Goal: Task Accomplishment & Management: Complete application form

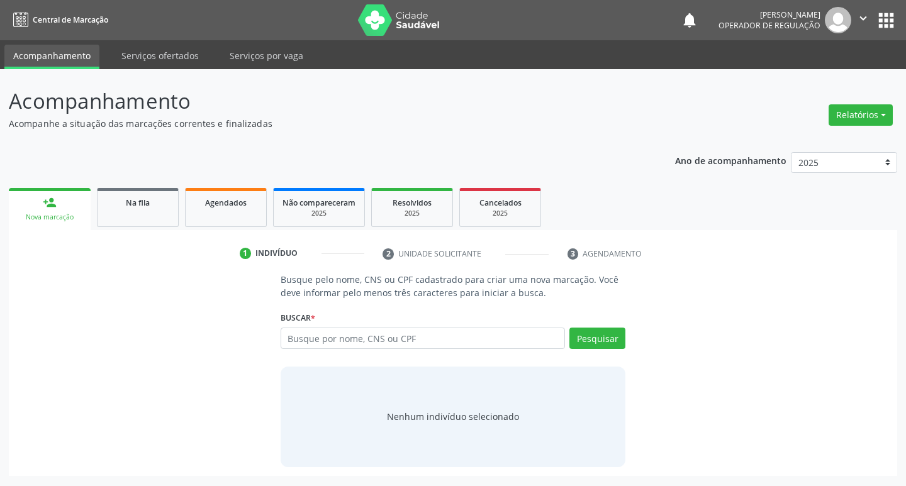
click at [338, 343] on input "text" at bounding box center [423, 338] width 285 height 21
click at [359, 337] on input "text" at bounding box center [423, 338] width 285 height 21
click at [348, 341] on input "text" at bounding box center [423, 338] width 285 height 21
type input "706001822631444"
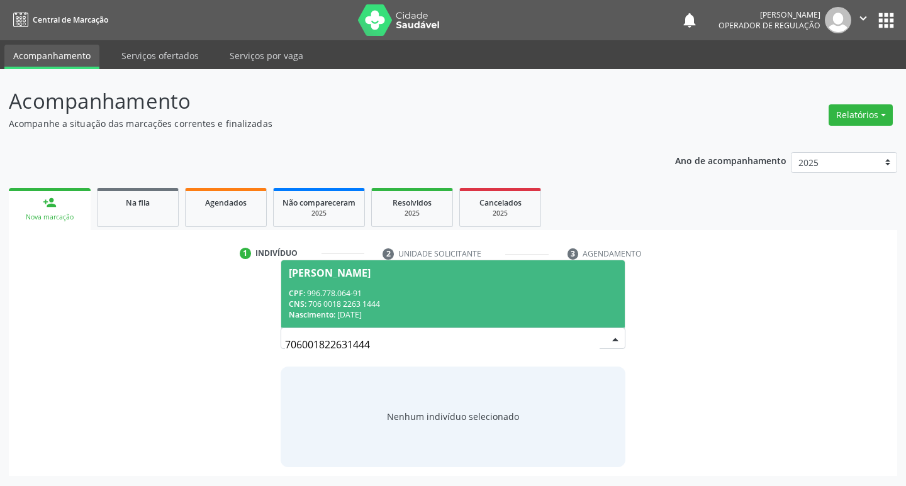
click at [462, 279] on span "[PERSON_NAME] CPF: 996.778.064-91 CNS: 706 0018 2263 1444 Nascimento: [DATE]" at bounding box center [453, 293] width 344 height 67
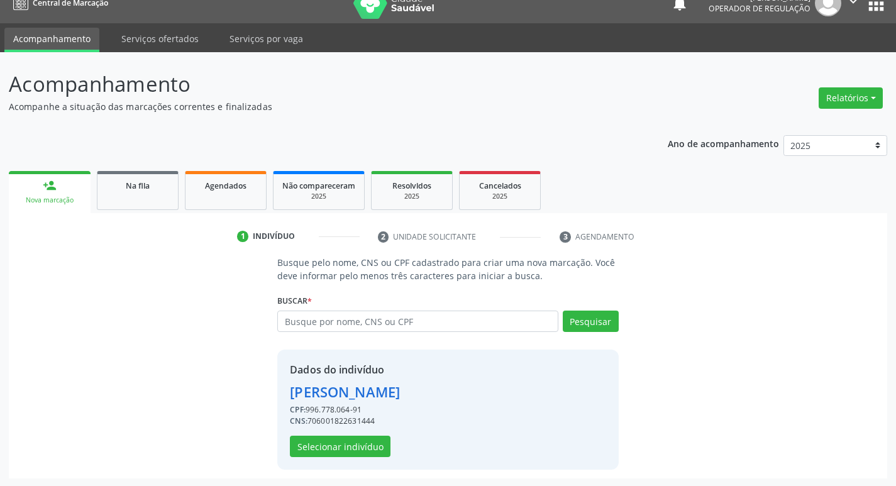
scroll to position [18, 0]
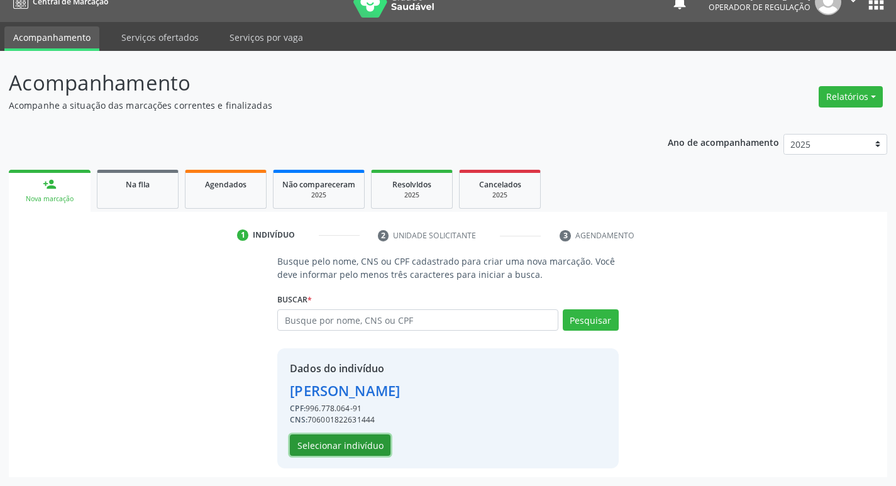
click at [335, 447] on button "Selecionar indivíduo" at bounding box center [340, 445] width 101 height 21
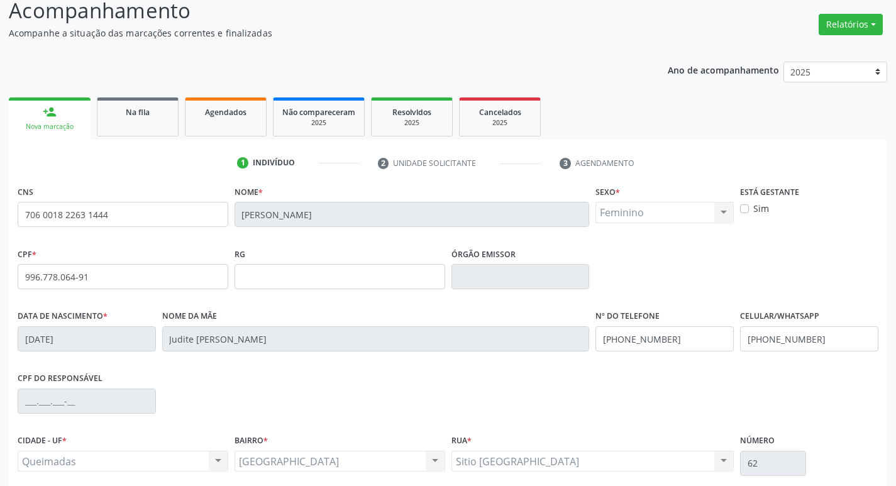
scroll to position [196, 0]
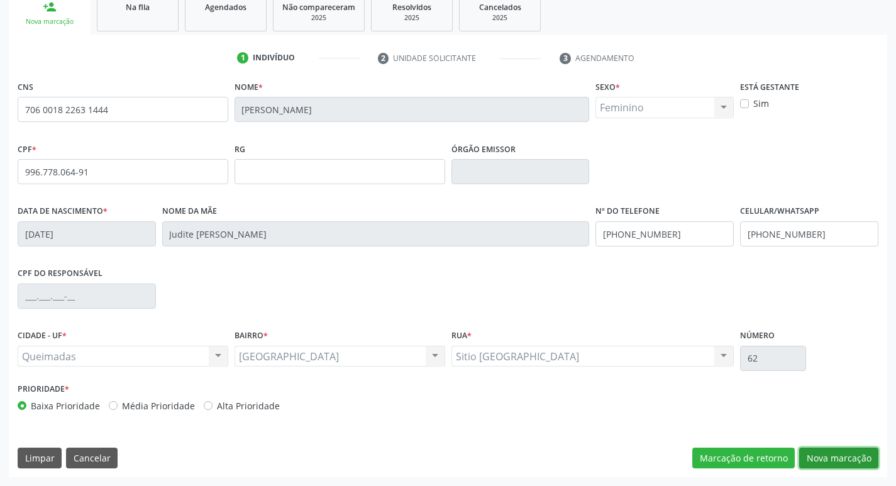
click at [842, 450] on button "Nova marcação" at bounding box center [838, 458] width 79 height 21
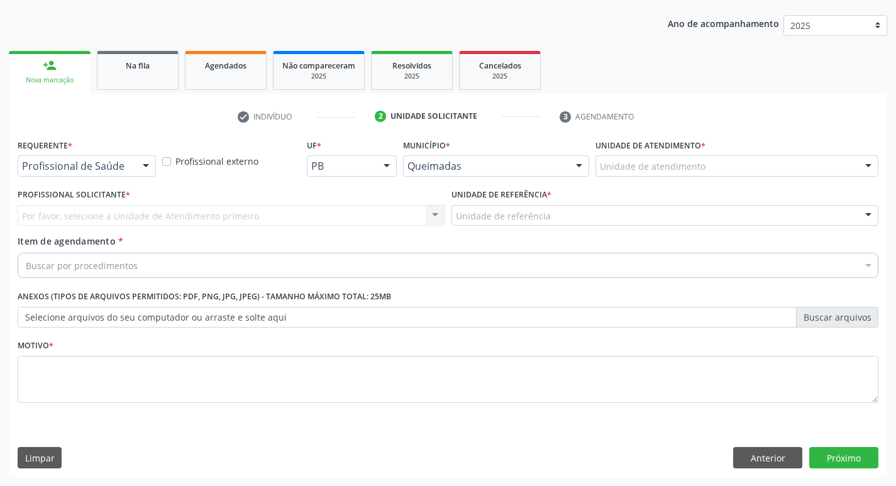
scroll to position [137, 0]
click at [771, 462] on button "Anterior" at bounding box center [767, 457] width 69 height 21
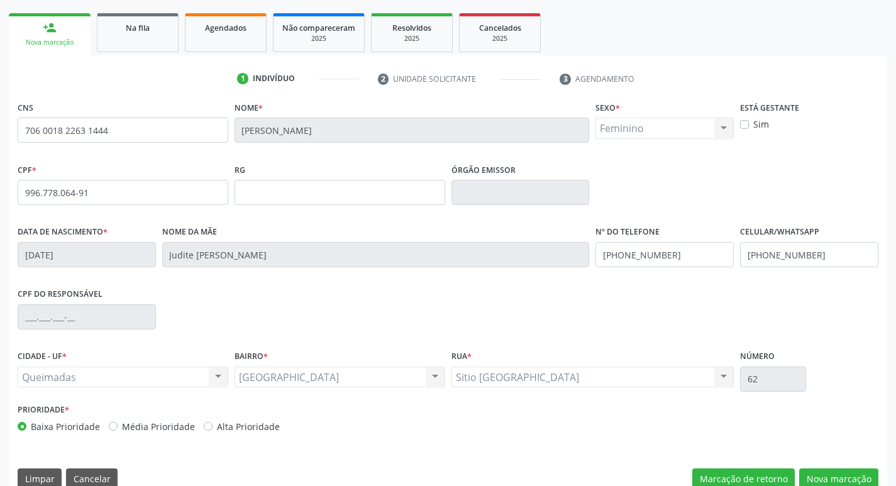
scroll to position [196, 0]
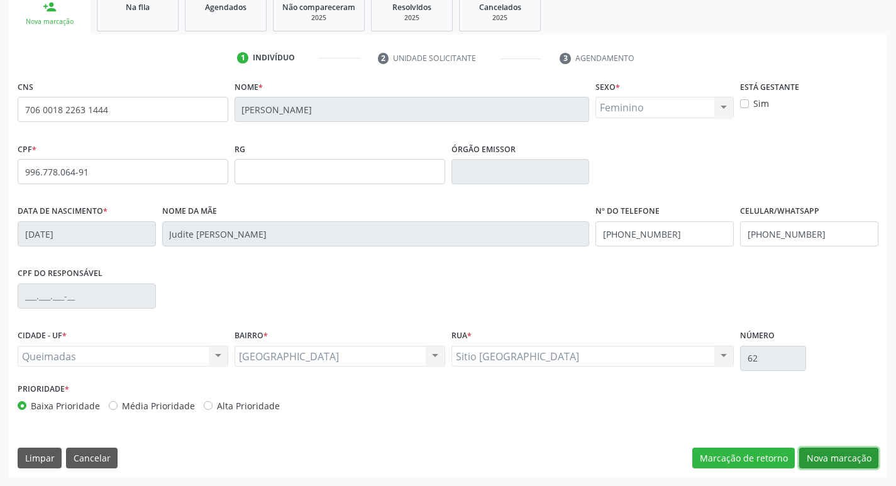
click at [828, 459] on button "Nova marcação" at bounding box center [838, 458] width 79 height 21
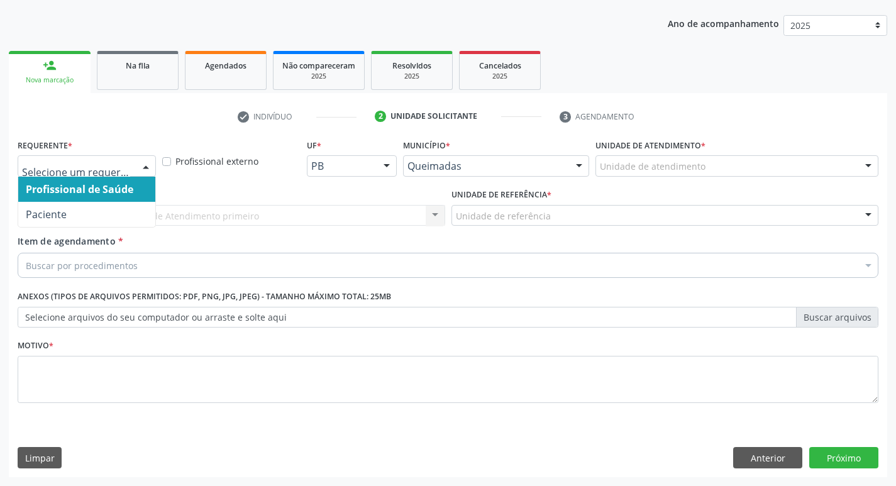
click at [142, 169] on div at bounding box center [145, 166] width 19 height 21
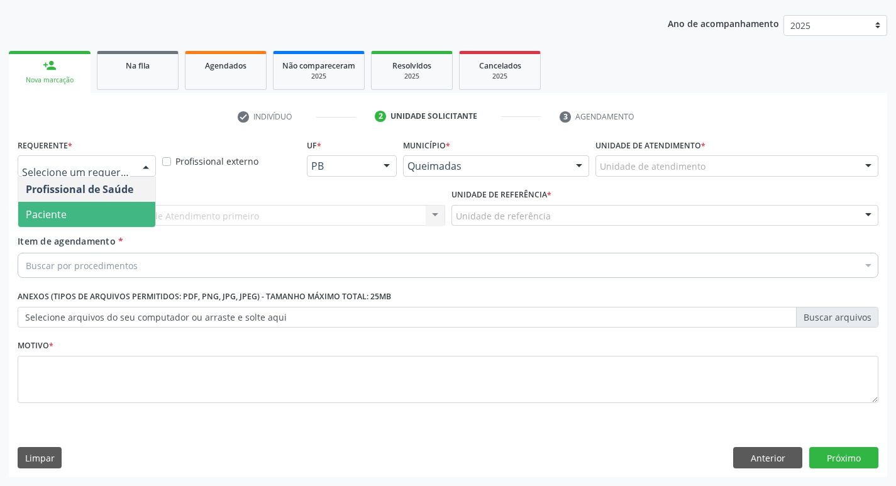
click at [113, 220] on span "Paciente" at bounding box center [86, 214] width 137 height 25
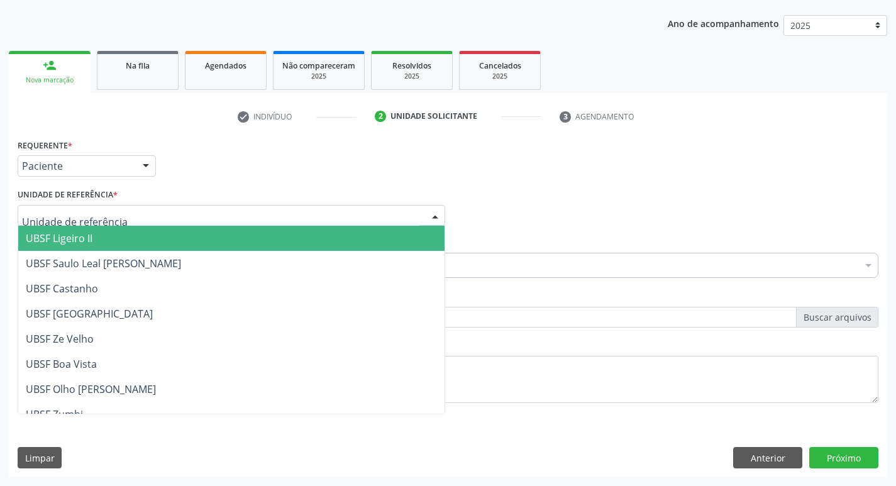
click at [87, 225] on div at bounding box center [232, 215] width 428 height 21
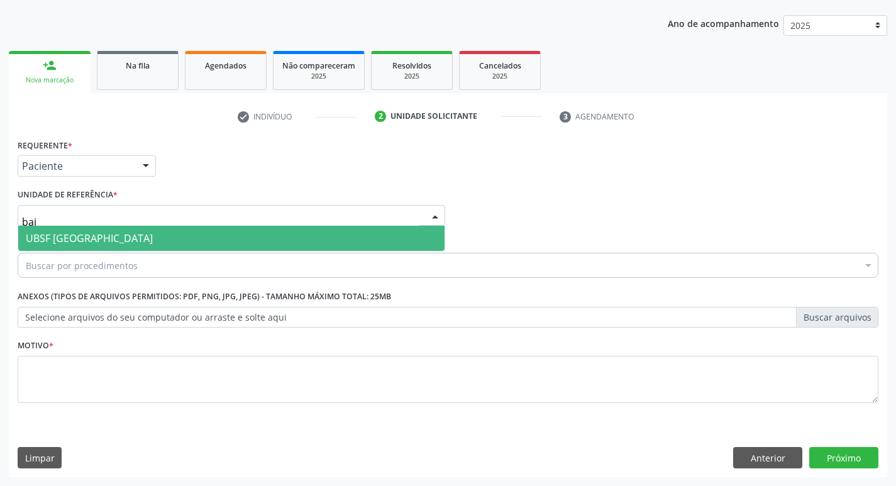
type input "baix"
click at [89, 236] on span "UBSF [GEOGRAPHIC_DATA]" at bounding box center [89, 238] width 127 height 14
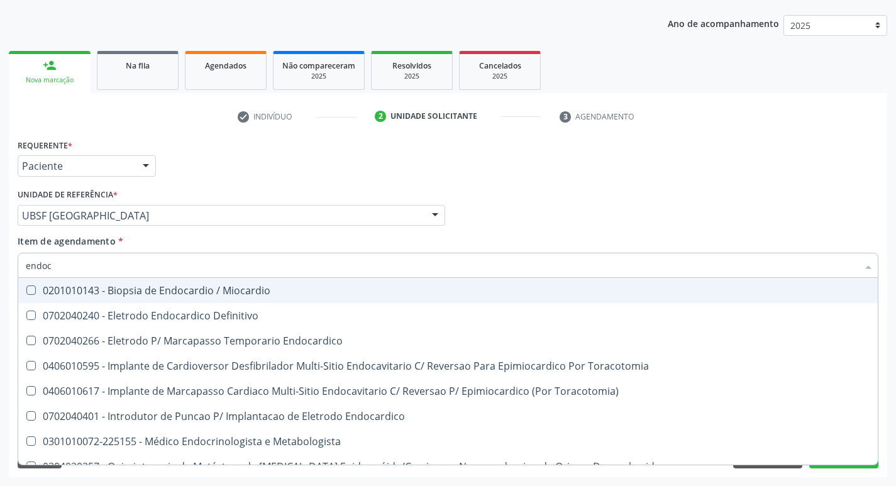
type input "endocr"
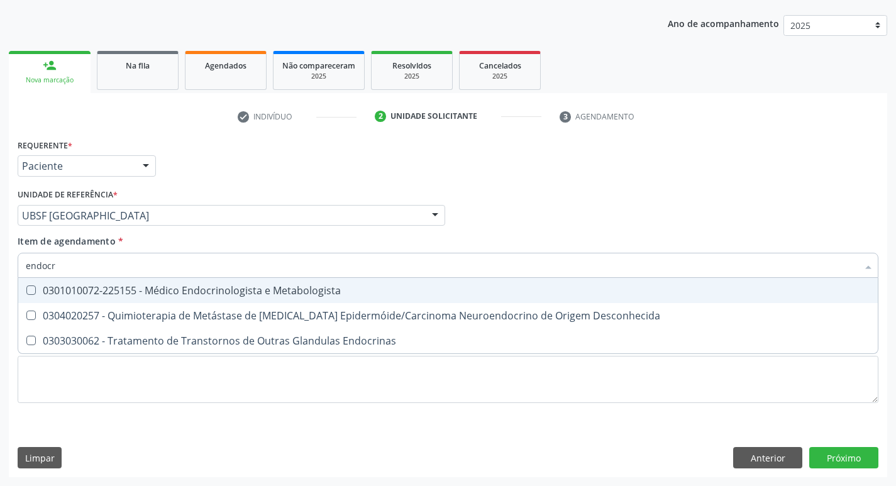
click at [197, 286] on div "0301010072-225155 - Médico Endocrinologista e Metabologista" at bounding box center [448, 291] width 845 height 10
checkbox Metabologista "true"
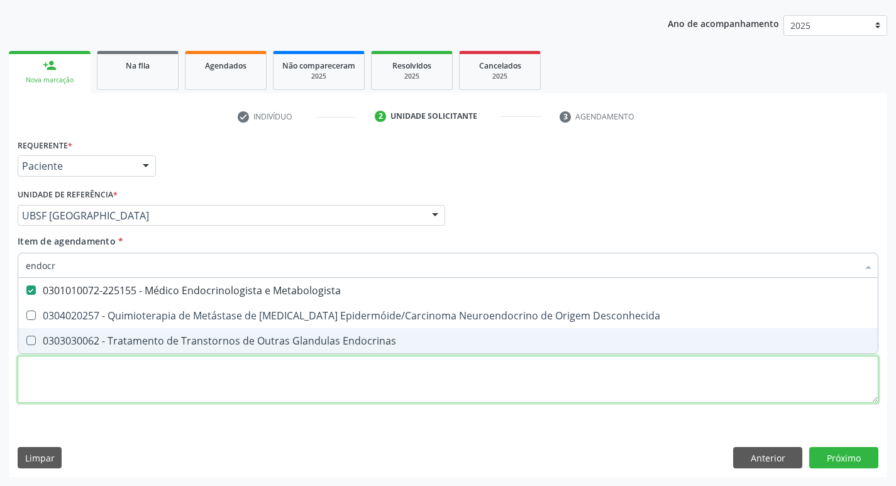
click at [127, 382] on div "Requerente * Paciente Profissional de Saúde Paciente Nenhum resultado encontrad…" at bounding box center [448, 278] width 861 height 285
checkbox Desconhecida "true"
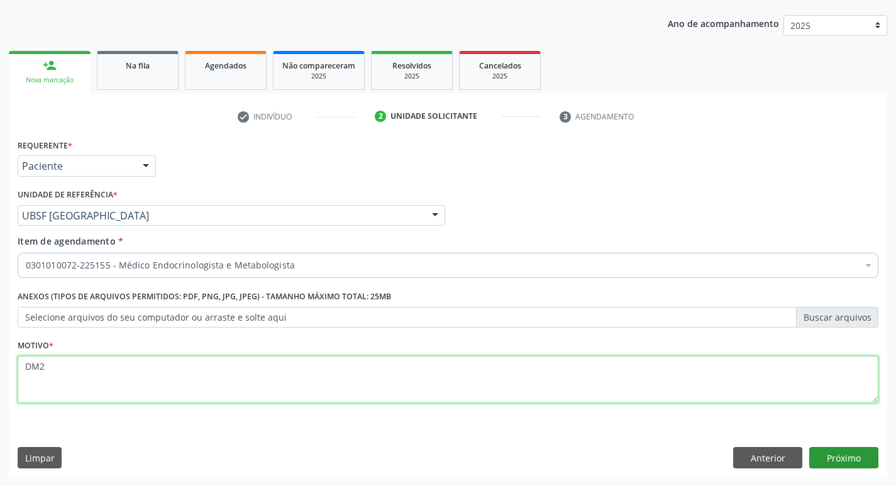
type textarea "DM2"
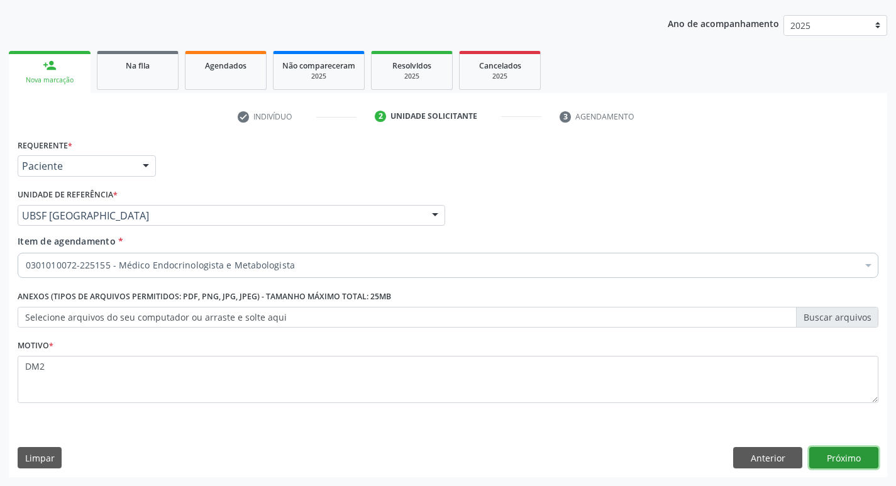
click at [838, 447] on button "Próximo" at bounding box center [844, 457] width 69 height 21
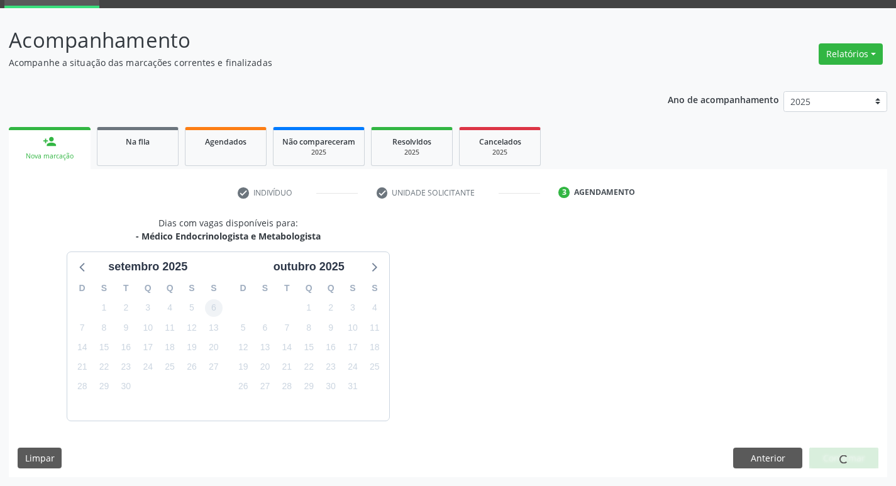
scroll to position [98, 0]
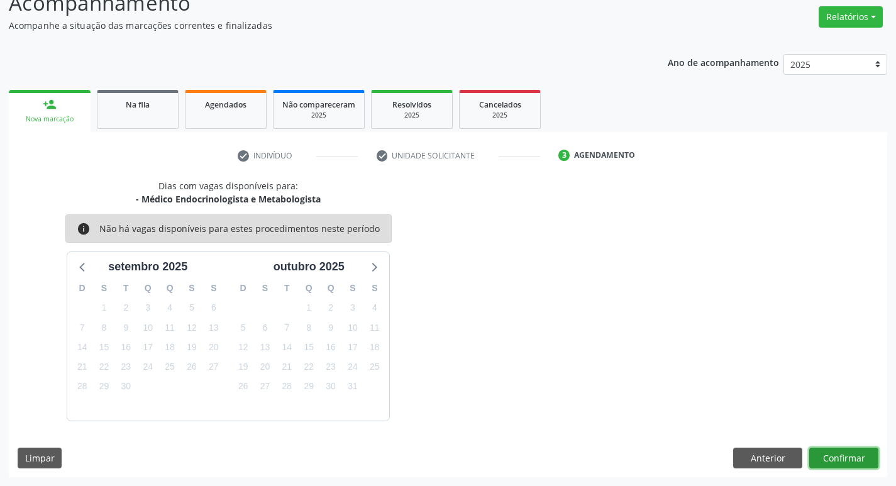
click at [848, 449] on button "Confirmar" at bounding box center [844, 458] width 69 height 21
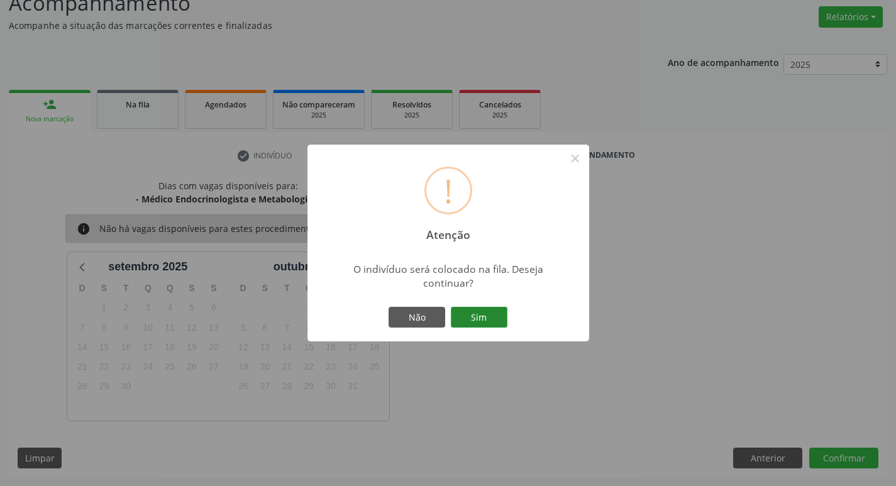
click at [457, 309] on button "Sim" at bounding box center [479, 317] width 57 height 21
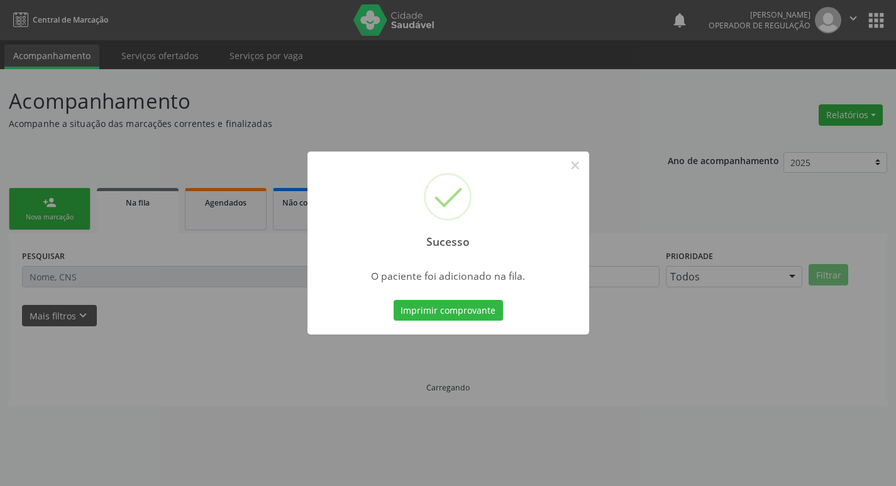
scroll to position [0, 0]
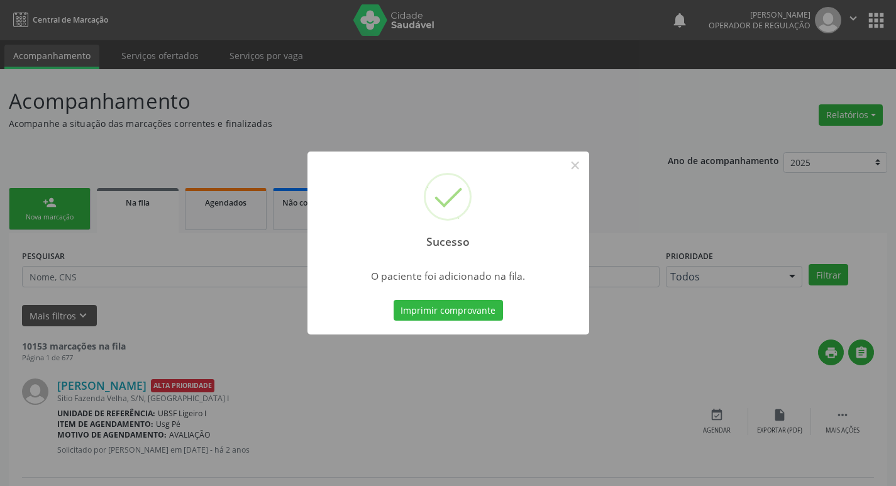
click at [153, 151] on div "Sucesso × O paciente foi adicionado na fila. Imprimir comprovante Cancel" at bounding box center [448, 243] width 896 height 486
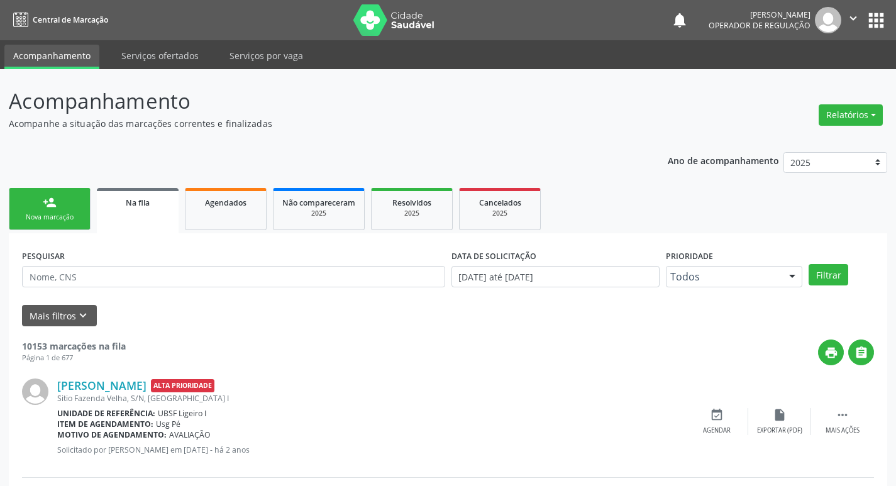
click at [26, 208] on link "person_add Nova marcação" at bounding box center [50, 209] width 82 height 42
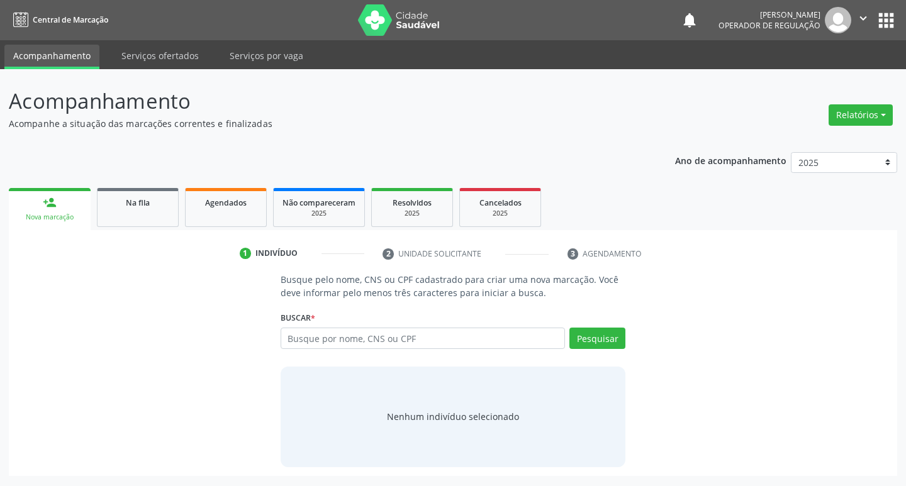
click at [324, 349] on div "Busque por nome, CNS ou CPF Nenhum resultado encontrado para: " " Digite nome, …" at bounding box center [453, 343] width 345 height 30
click at [328, 339] on input "text" at bounding box center [423, 338] width 285 height 21
type input "700505972402653"
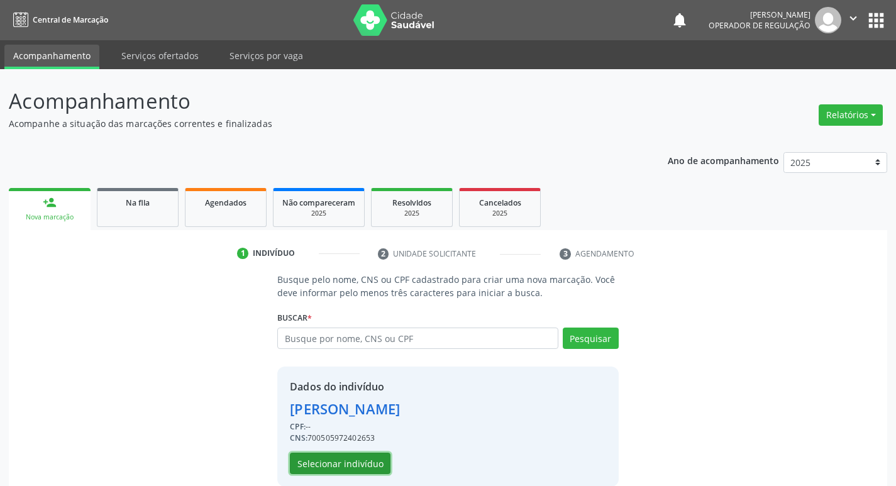
click at [384, 468] on button "Selecionar indivíduo" at bounding box center [340, 463] width 101 height 21
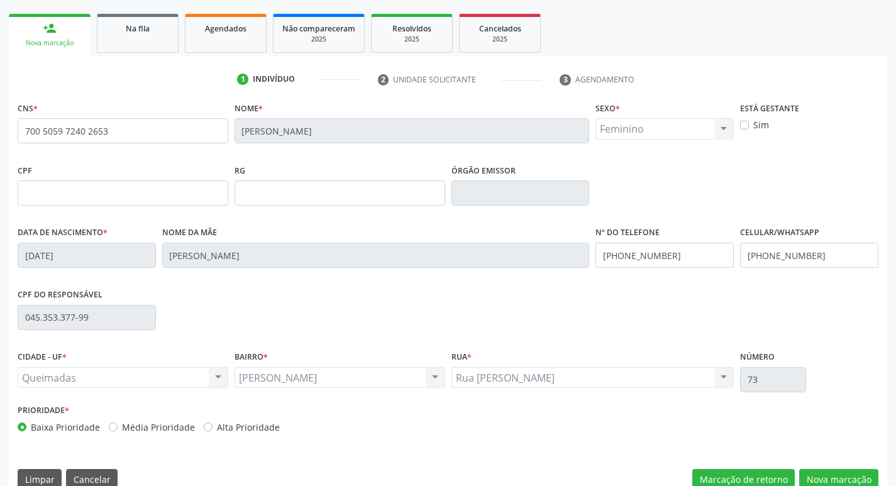
scroll to position [196, 0]
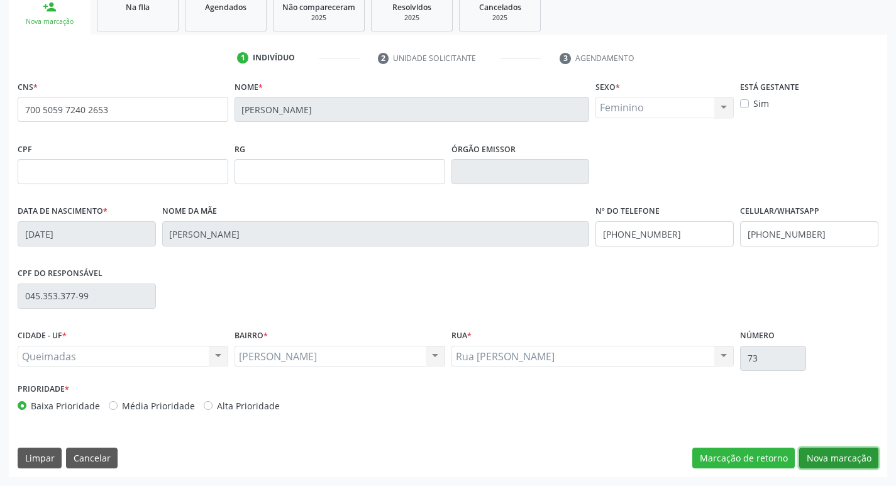
click at [838, 450] on button "Nova marcação" at bounding box center [838, 458] width 79 height 21
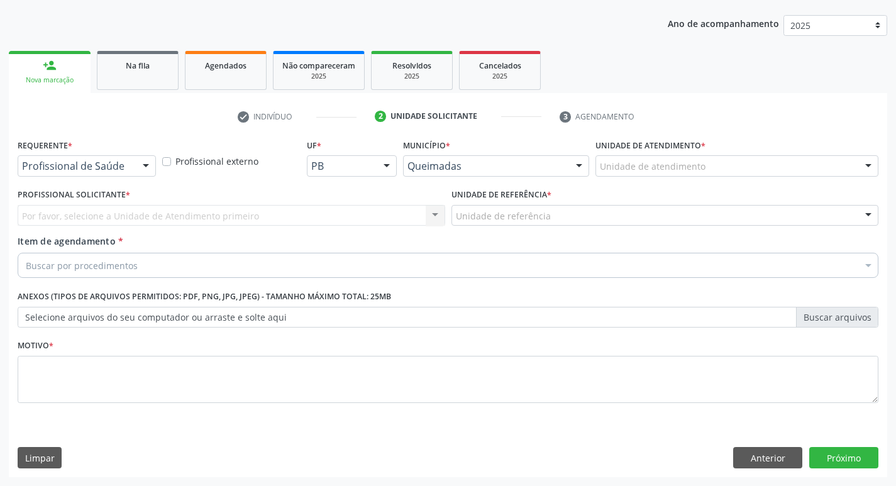
scroll to position [137, 0]
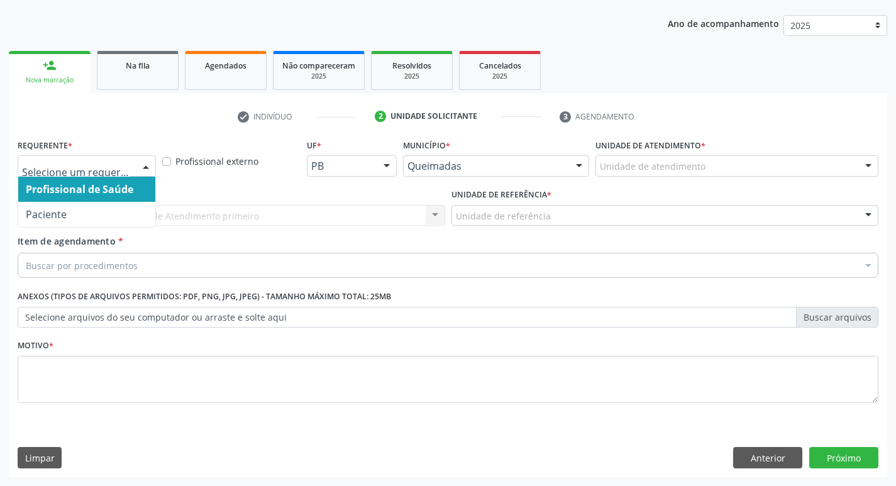
click at [131, 164] on div "Profissional de Saúde Paciente Nenhum resultado encontrado para: " " Não há nen…" at bounding box center [87, 165] width 138 height 21
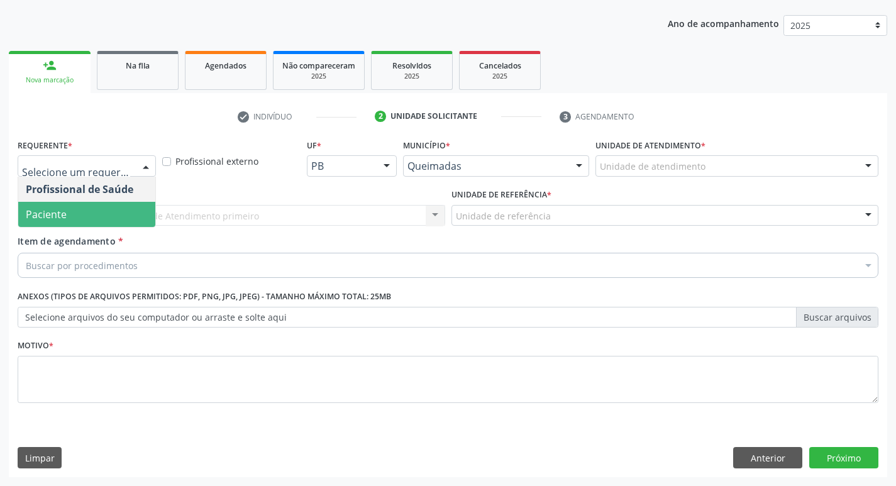
click at [104, 210] on span "Paciente" at bounding box center [86, 214] width 137 height 25
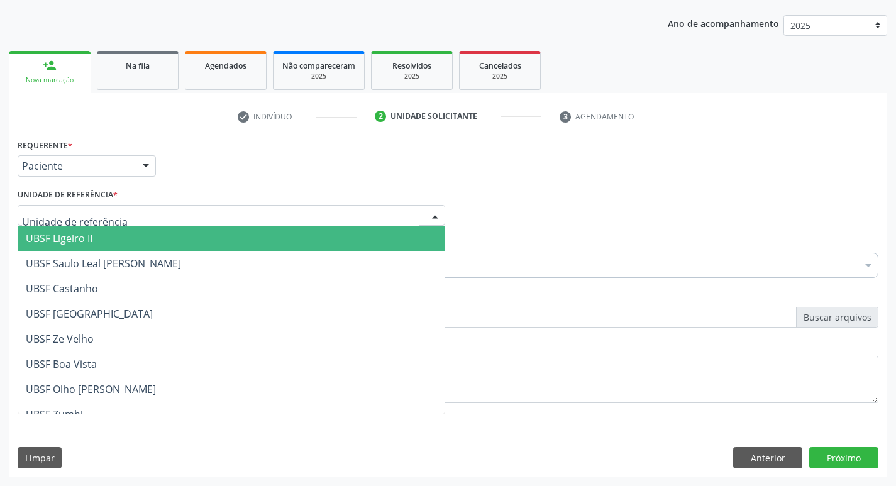
click at [92, 226] on div "UBSF Ligeiro II UBSF Saulo Leal [PERSON_NAME] UBSF Castanho UBSF [GEOGRAPHIC_DA…" at bounding box center [232, 215] width 428 height 21
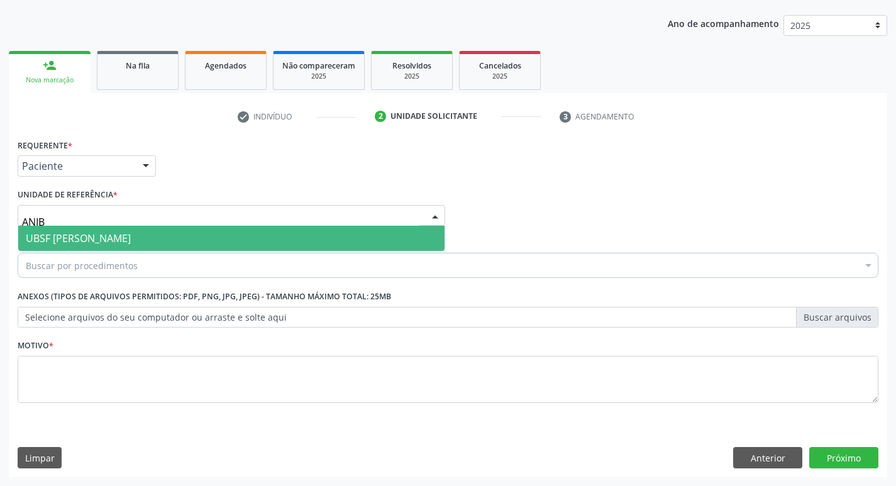
type input "ANIBA"
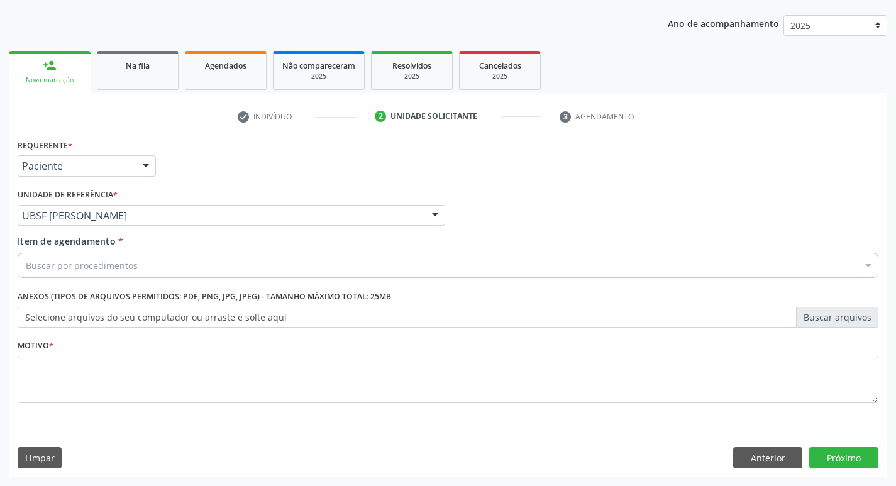
click at [144, 270] on div "Buscar por procedimentos" at bounding box center [448, 265] width 861 height 25
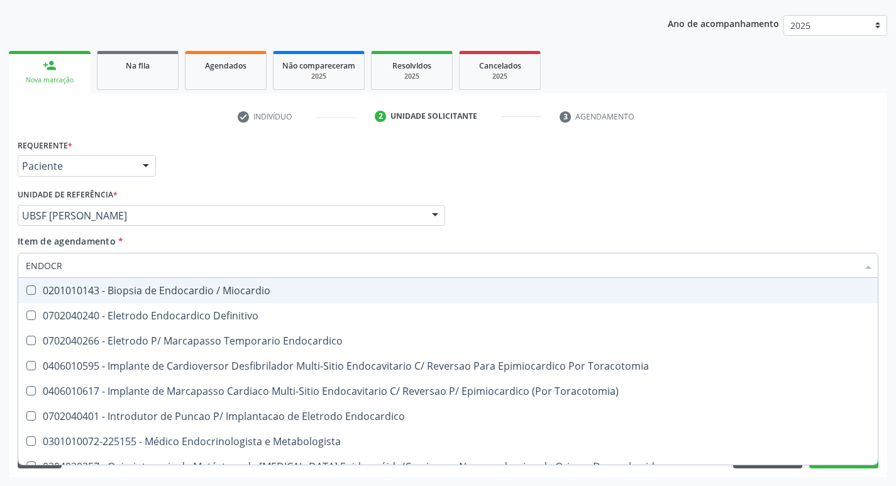
type input "ENDOCRI"
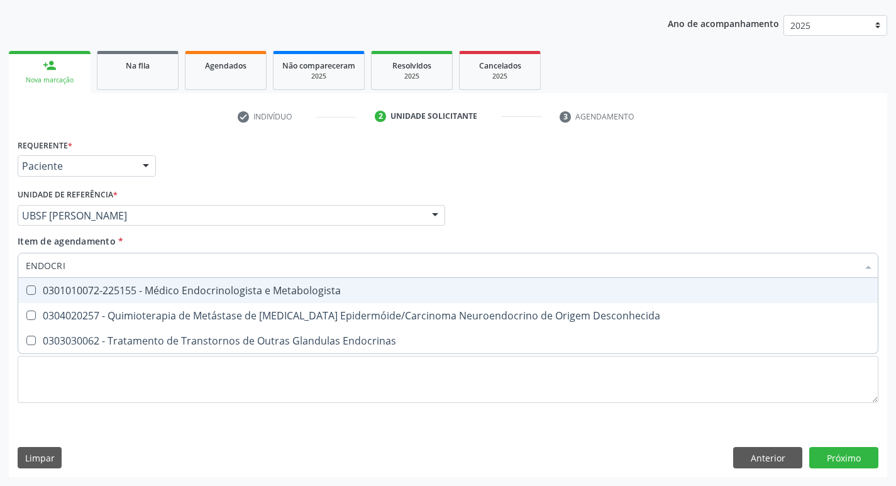
click at [147, 288] on div "0301010072-225155 - Médico Endocrinologista e Metabologista" at bounding box center [448, 291] width 845 height 10
checkbox Metabologista "true"
click at [379, 130] on div "check Indivíduo 2 Unidade solicitante 3 Agendamento CNS * 700 5059 7240 2653 [G…" at bounding box center [448, 291] width 879 height 371
checkbox Desconhecida "true"
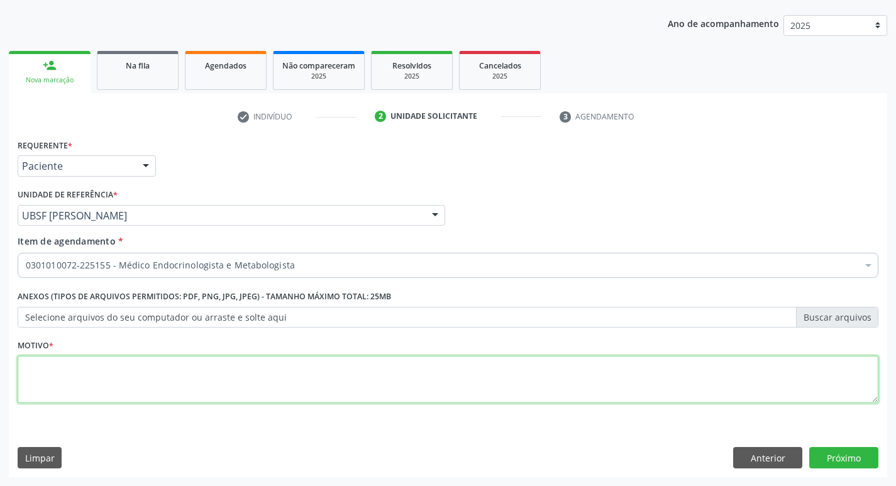
click at [136, 389] on textarea at bounding box center [448, 380] width 861 height 48
type textarea "AVALIAÇÃO"
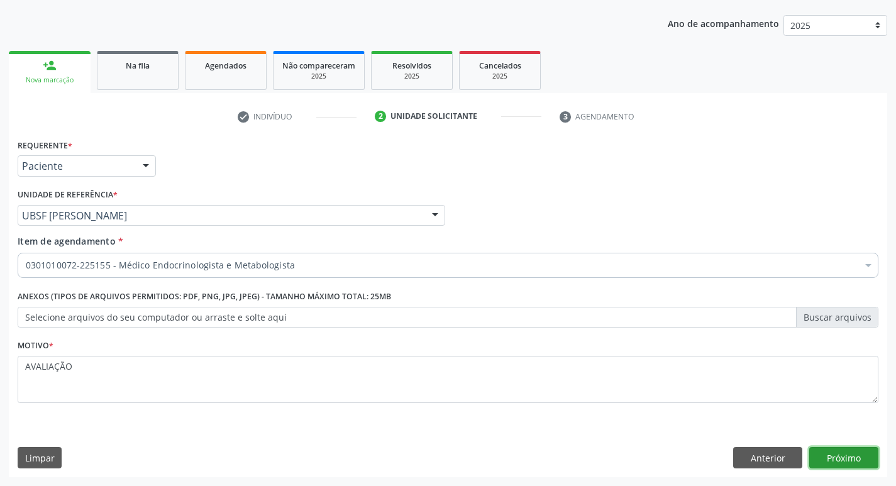
click at [843, 465] on button "Próximo" at bounding box center [844, 457] width 69 height 21
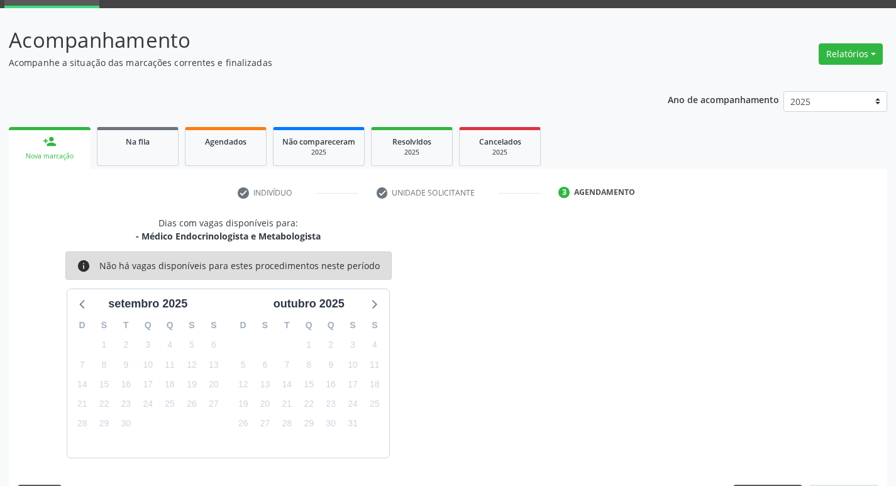
scroll to position [98, 0]
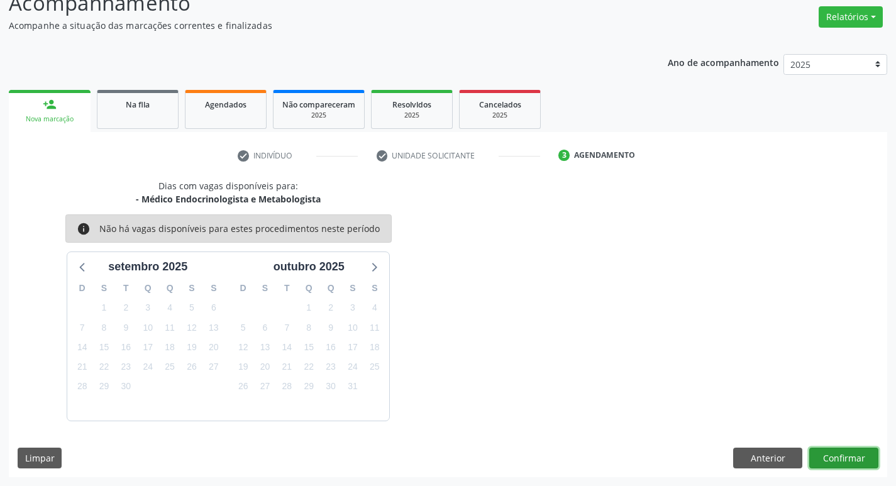
click at [830, 456] on button "Confirmar" at bounding box center [844, 458] width 69 height 21
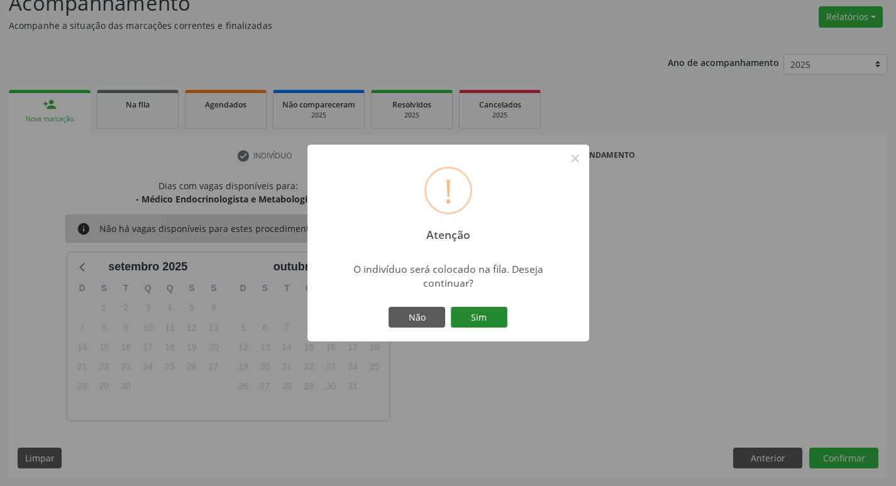
click at [467, 307] on button "Sim" at bounding box center [479, 317] width 57 height 21
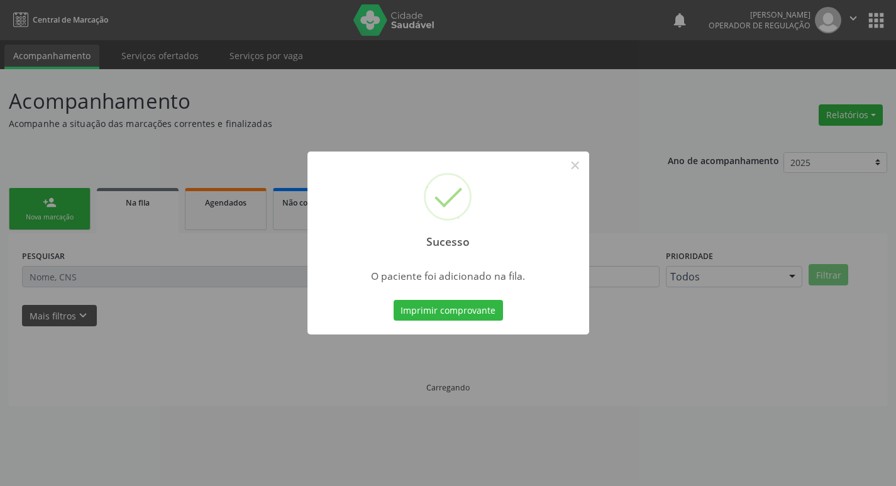
scroll to position [0, 0]
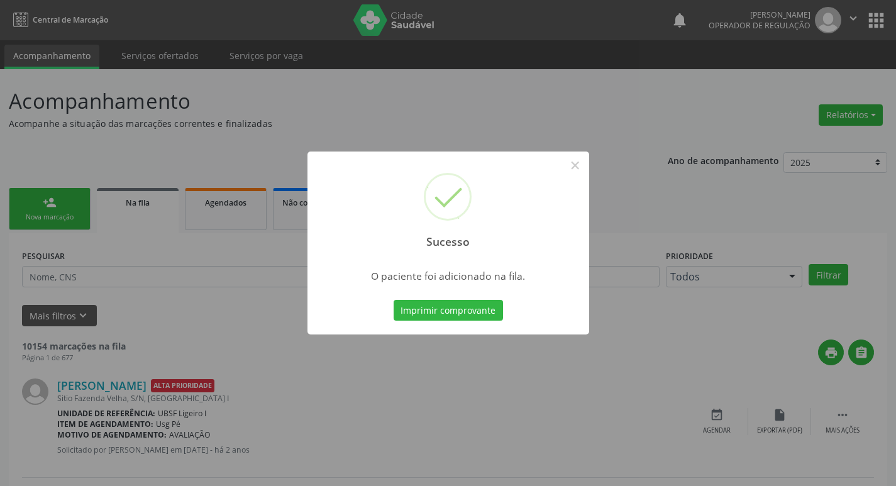
click at [65, 170] on div "Sucesso × O paciente foi adicionado na fila. Imprimir comprovante Cancel" at bounding box center [448, 243] width 896 height 486
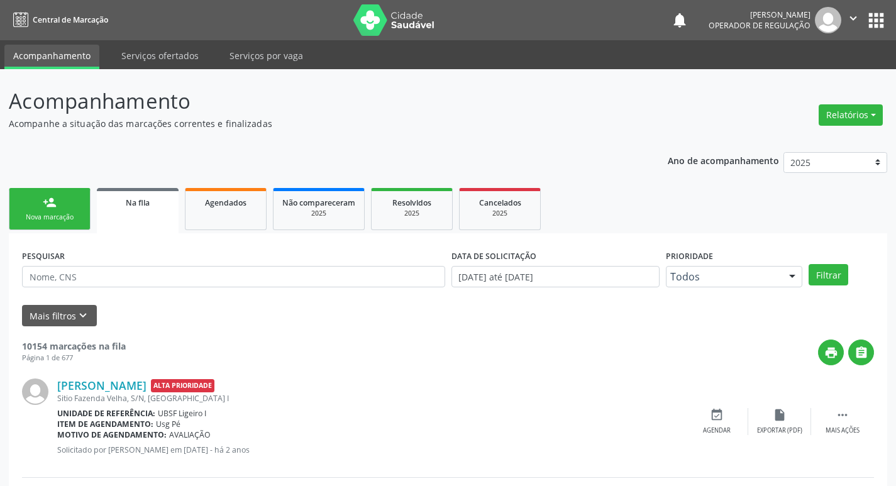
click at [80, 206] on link "person_add Nova marcação" at bounding box center [50, 209] width 82 height 42
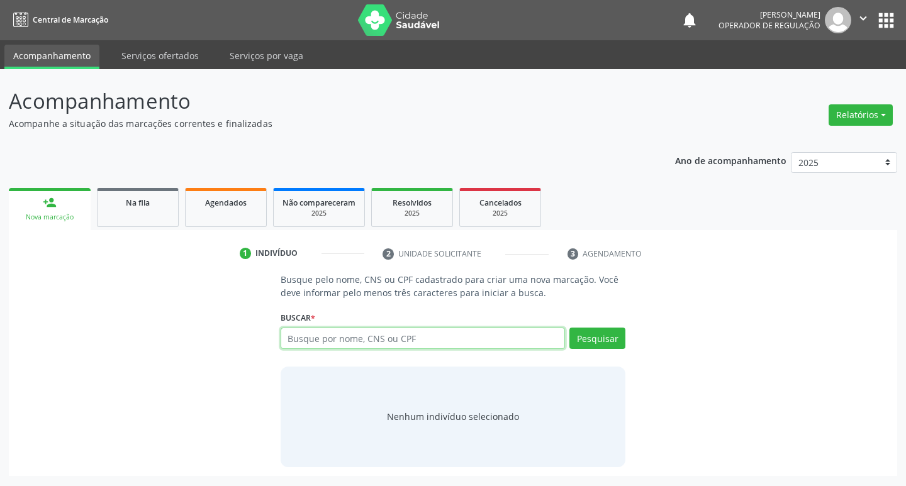
click at [375, 335] on input "text" at bounding box center [423, 338] width 285 height 21
type input "700000141596907"
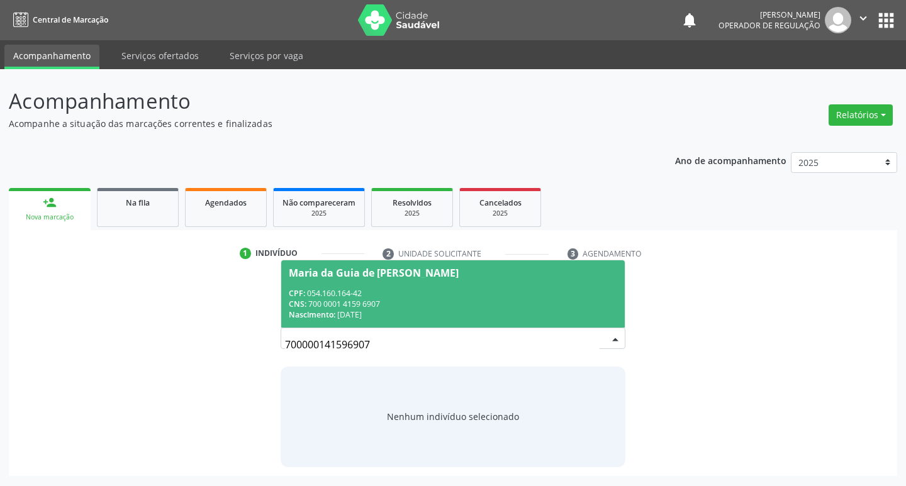
click at [557, 299] on div "CNS: 700 0001 4159 6907" at bounding box center [453, 304] width 329 height 11
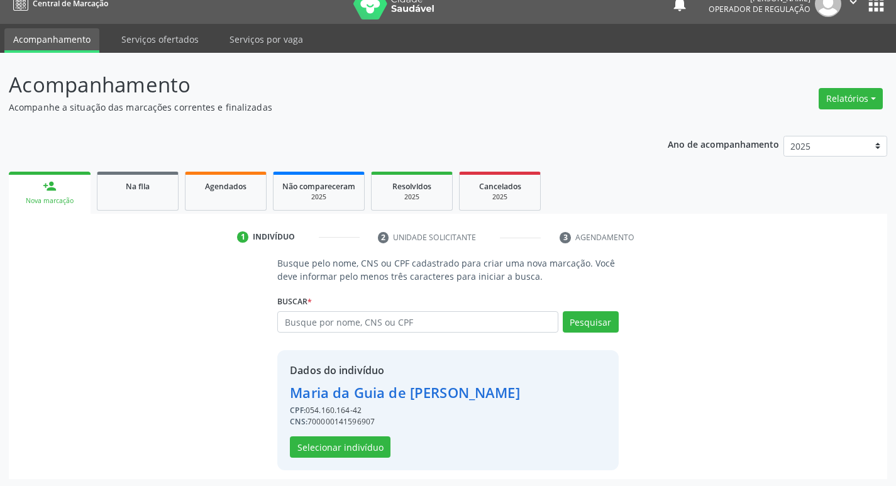
scroll to position [18, 0]
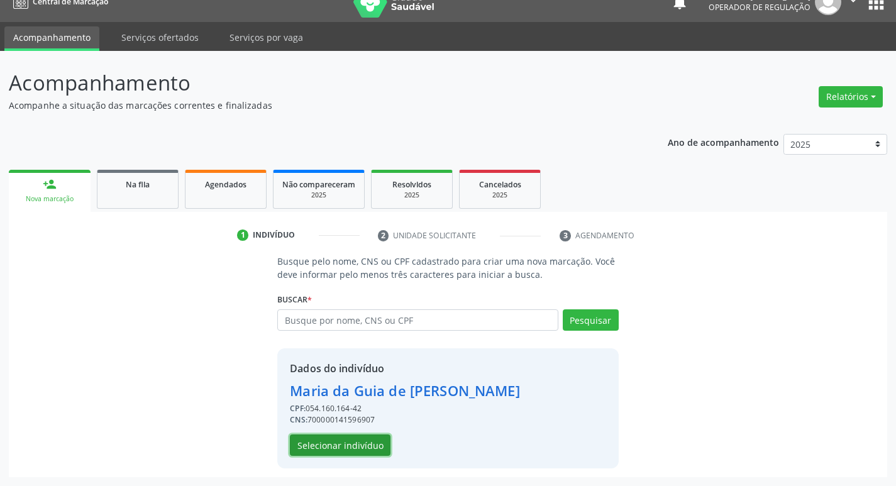
click at [369, 452] on button "Selecionar indivíduo" at bounding box center [340, 445] width 101 height 21
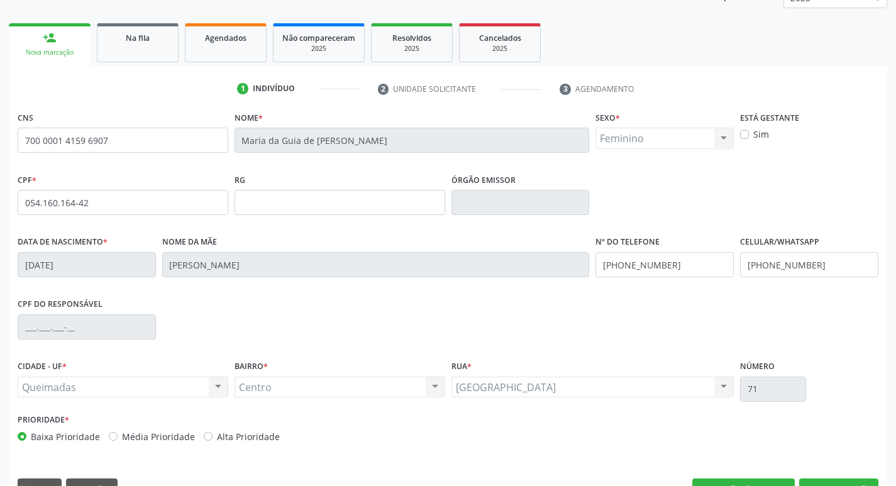
scroll to position [196, 0]
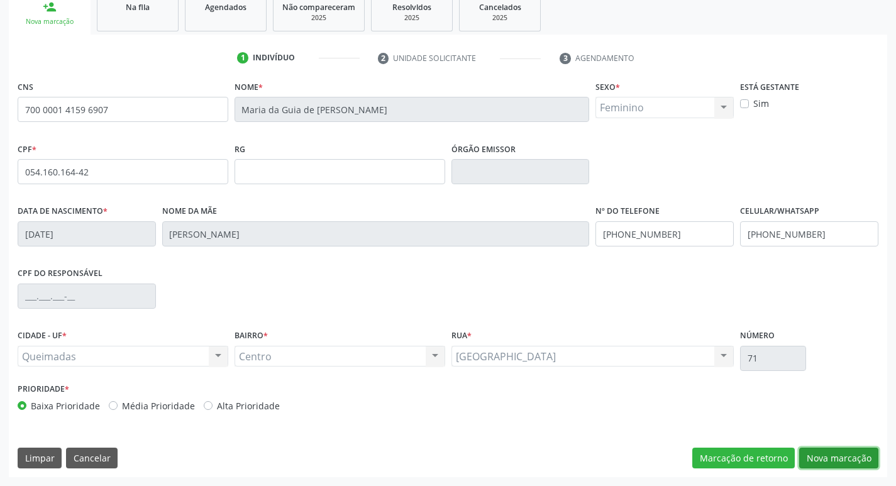
drag, startPoint x: 832, startPoint y: 455, endPoint x: 817, endPoint y: 458, distance: 14.8
click at [832, 455] on button "Nova marcação" at bounding box center [838, 458] width 79 height 21
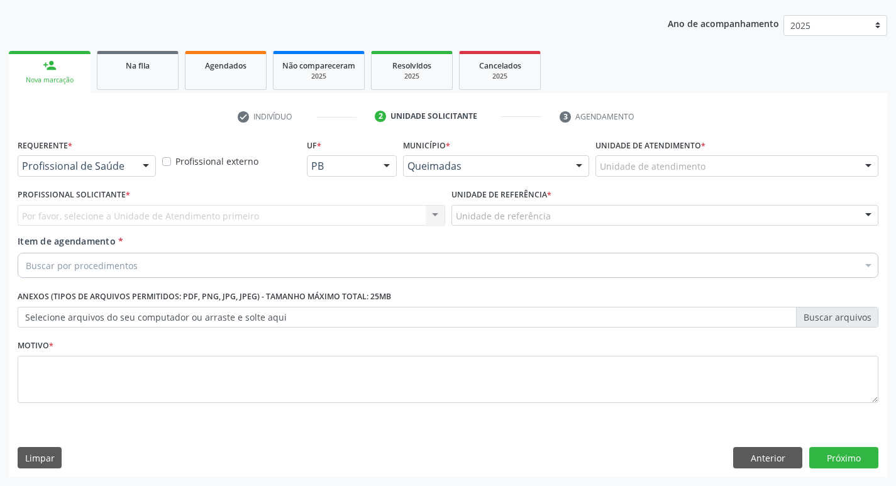
scroll to position [137, 0]
click at [138, 170] on div at bounding box center [145, 166] width 19 height 21
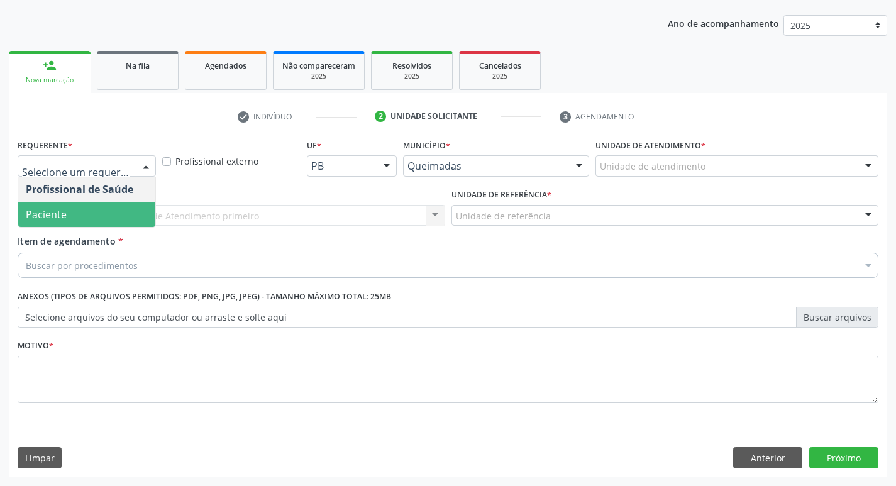
click at [99, 223] on span "Paciente" at bounding box center [86, 214] width 137 height 25
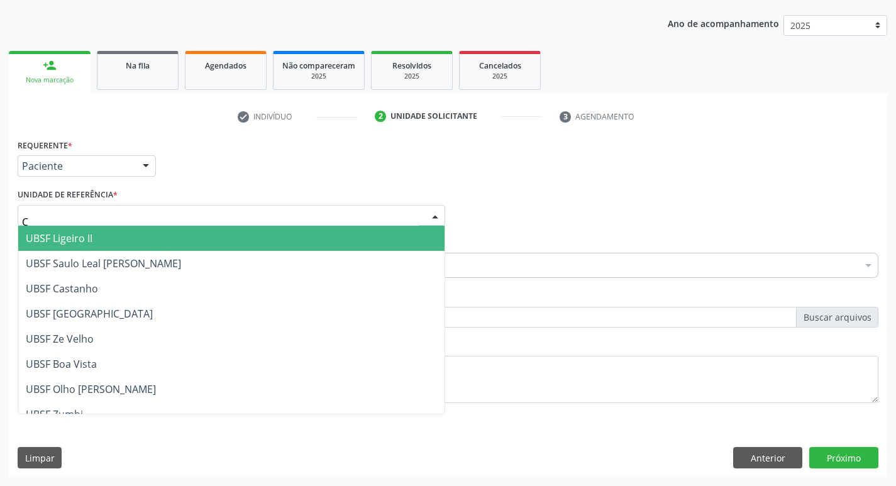
type input "CE"
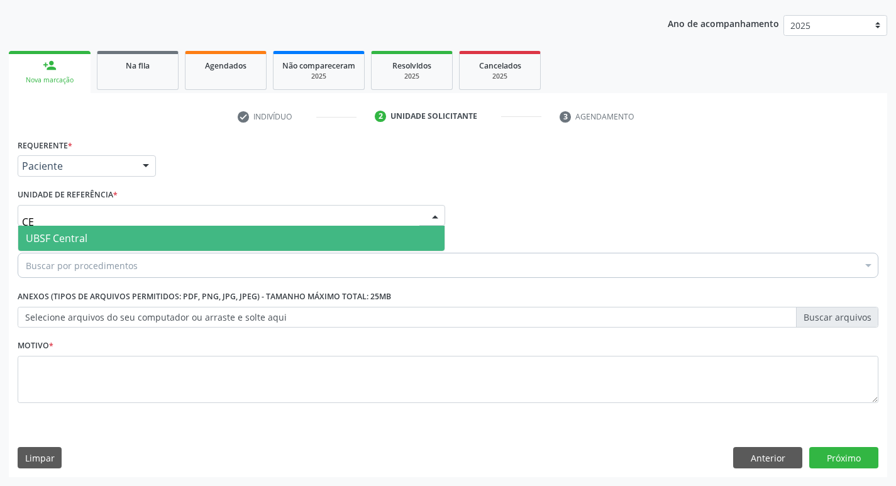
click at [105, 231] on span "UBSF Central" at bounding box center [231, 238] width 426 height 25
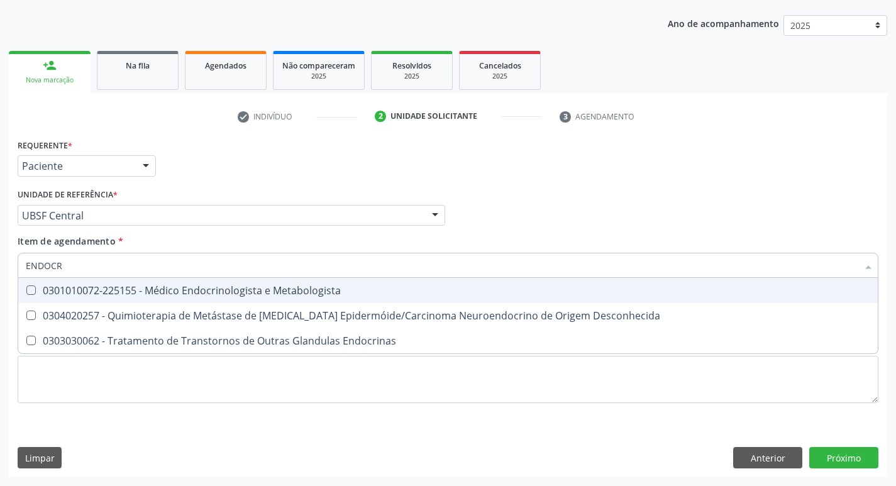
type input "ENDOCRI"
click at [109, 287] on div "0301010072-225155 - Médico Endocrinologista e Metabologista" at bounding box center [448, 291] width 845 height 10
checkbox Metabologista "true"
click at [185, 155] on div "Requerente * Paciente Profissional de Saúde Paciente Nenhum resultado encontrad…" at bounding box center [447, 160] width 867 height 49
checkbox Desconhecida "true"
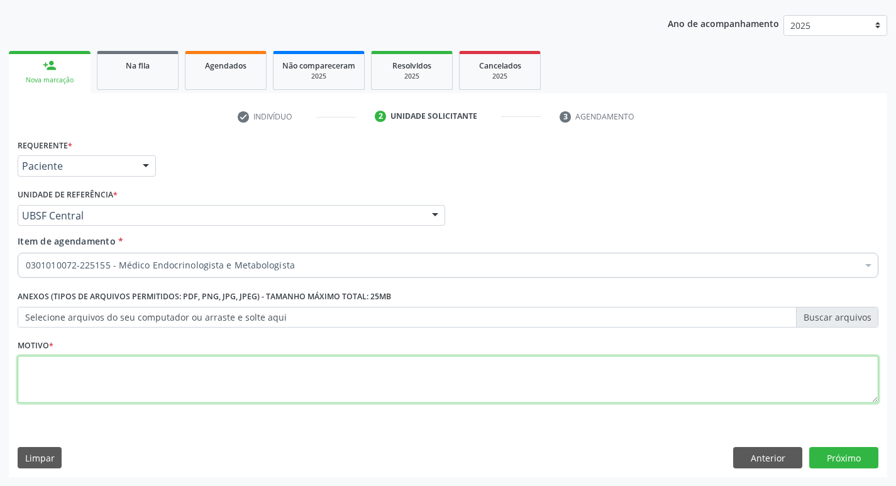
click at [63, 384] on textarea at bounding box center [448, 380] width 861 height 48
type textarea "AVALIAÇÃO"
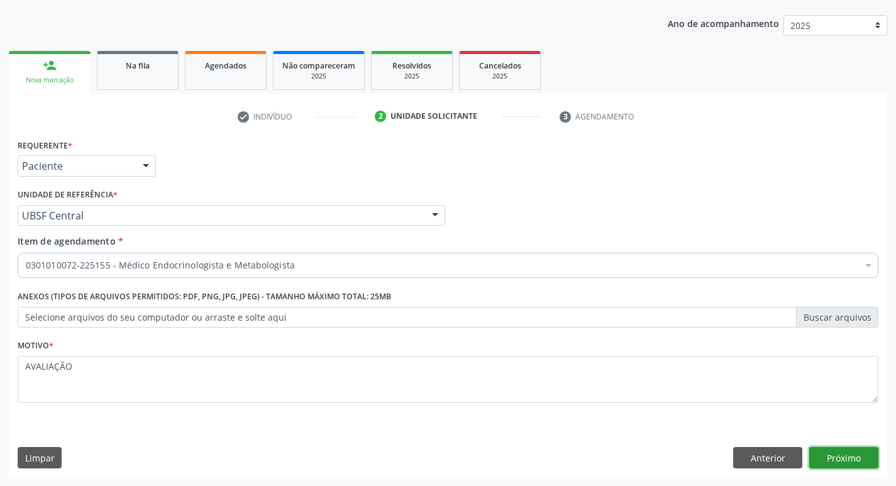
click at [830, 459] on button "Próximo" at bounding box center [844, 457] width 69 height 21
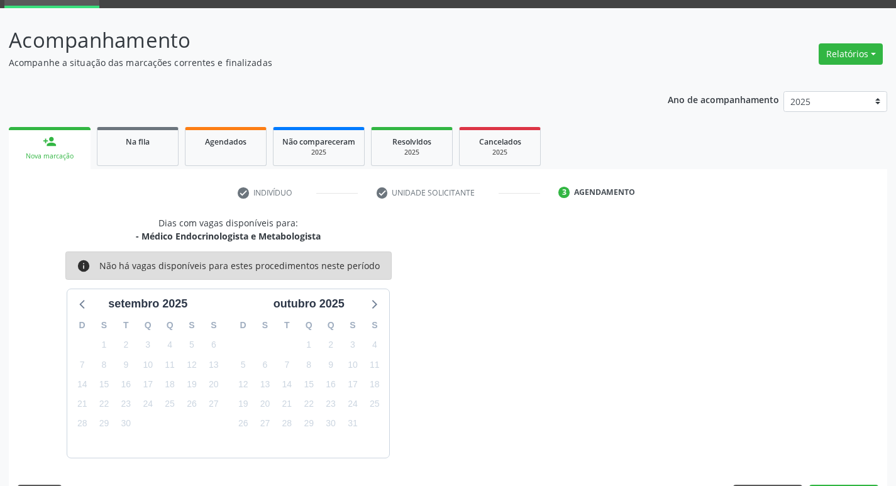
scroll to position [98, 0]
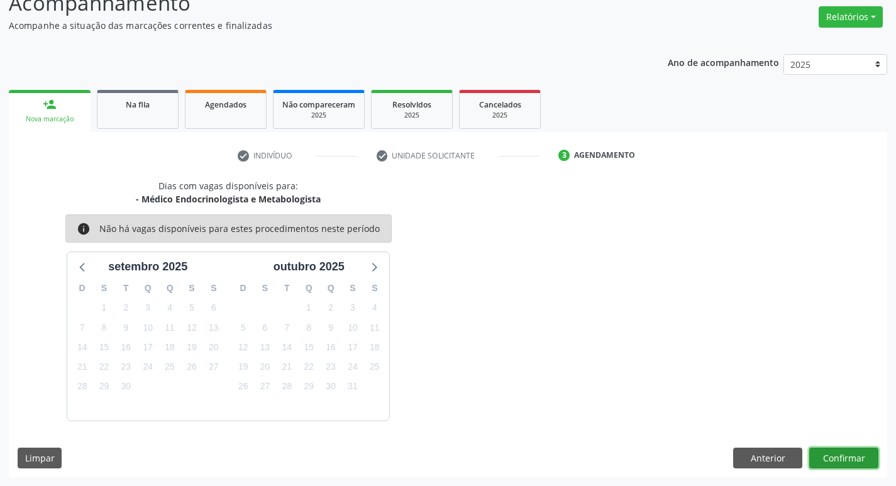
click at [838, 456] on button "Confirmar" at bounding box center [844, 458] width 69 height 21
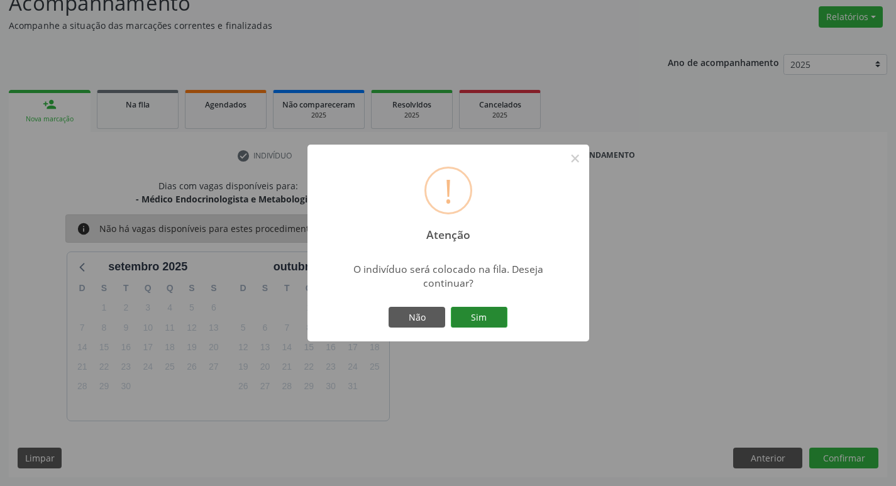
click at [491, 321] on button "Sim" at bounding box center [479, 317] width 57 height 21
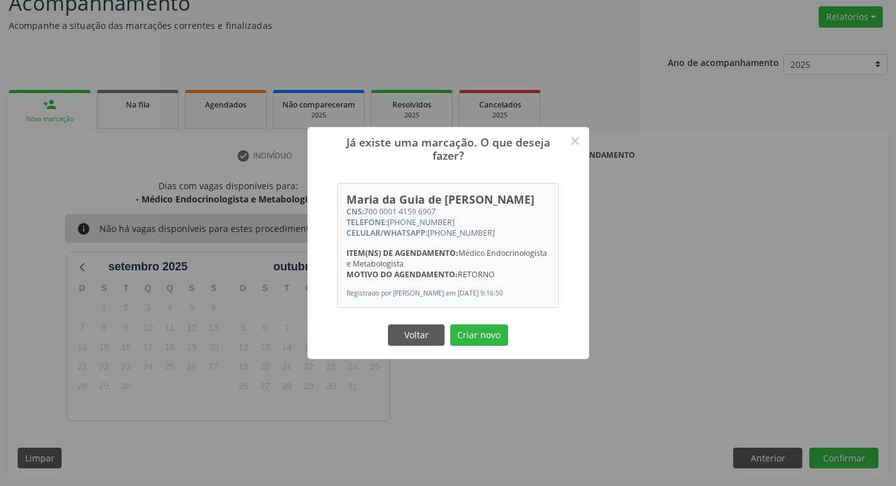
click at [486, 346] on div "Voltar Criar novo" at bounding box center [449, 335] width 126 height 26
click at [487, 344] on button "Criar novo" at bounding box center [479, 335] width 58 height 21
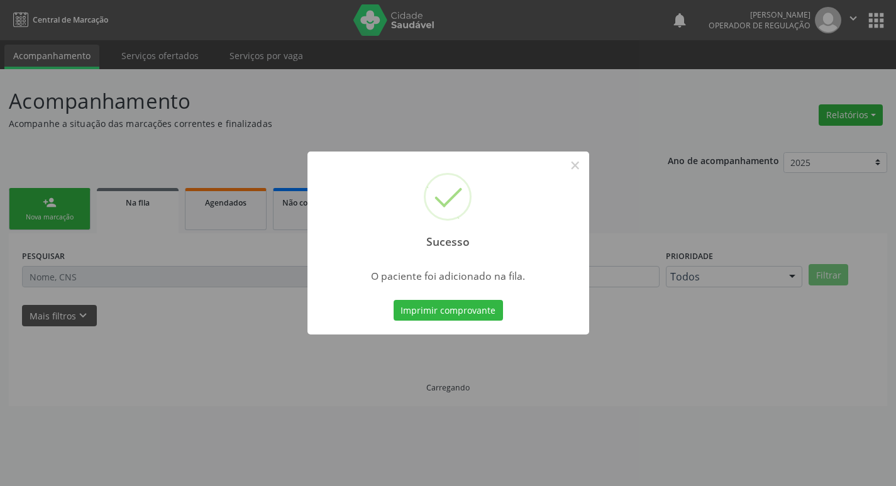
scroll to position [0, 0]
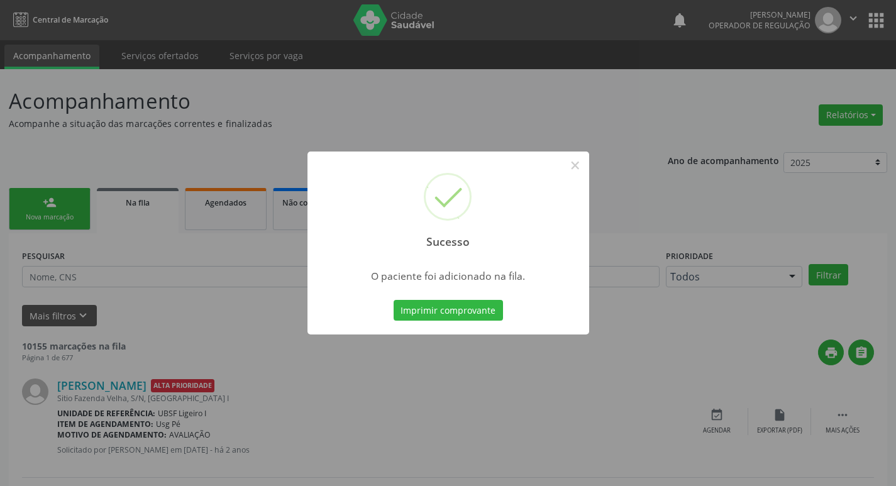
click at [521, 92] on div "Sucesso × O paciente foi adicionado na fila. Imprimir comprovante Cancel" at bounding box center [448, 243] width 896 height 486
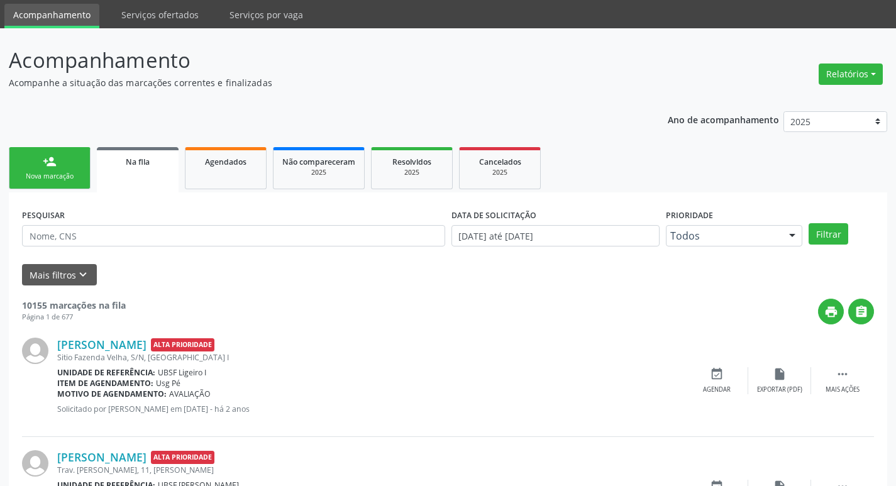
scroll to position [63, 0]
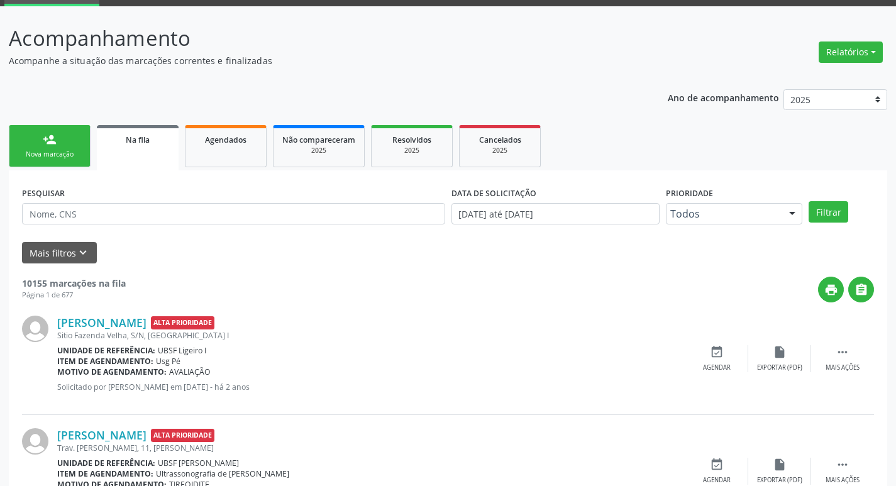
click at [81, 159] on link "person_add Nova marcação" at bounding box center [50, 146] width 82 height 42
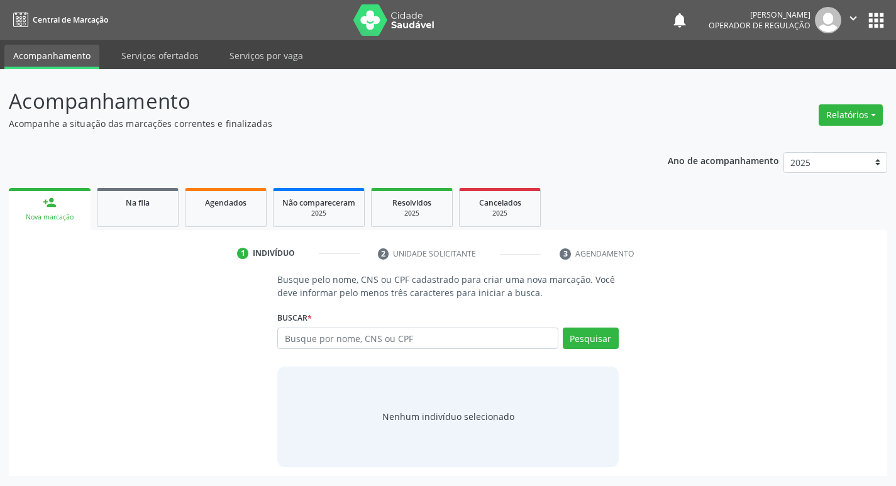
scroll to position [0, 0]
click at [337, 340] on input "text" at bounding box center [423, 338] width 285 height 21
click at [303, 337] on input "7000001" at bounding box center [423, 338] width 285 height 21
drag, startPoint x: 338, startPoint y: 337, endPoint x: 329, endPoint y: 341, distance: 10.4
click at [337, 338] on input "7000001" at bounding box center [423, 338] width 285 height 21
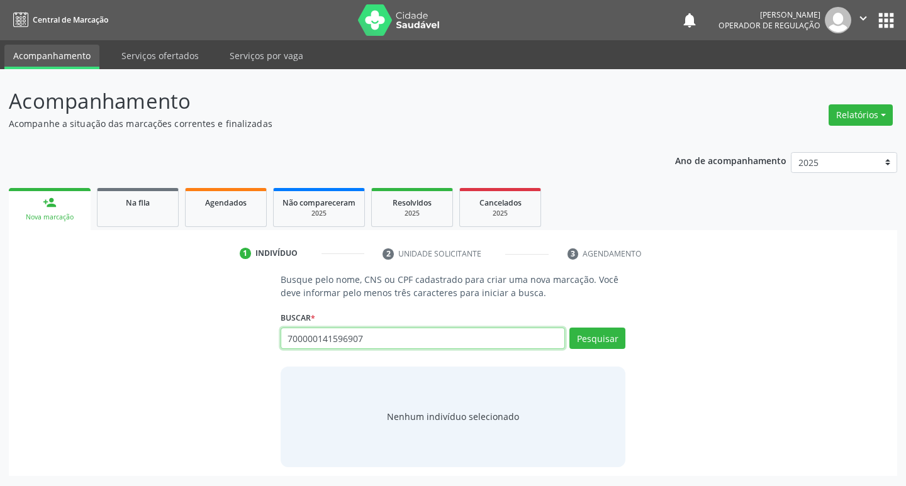
type input "700000141596907"
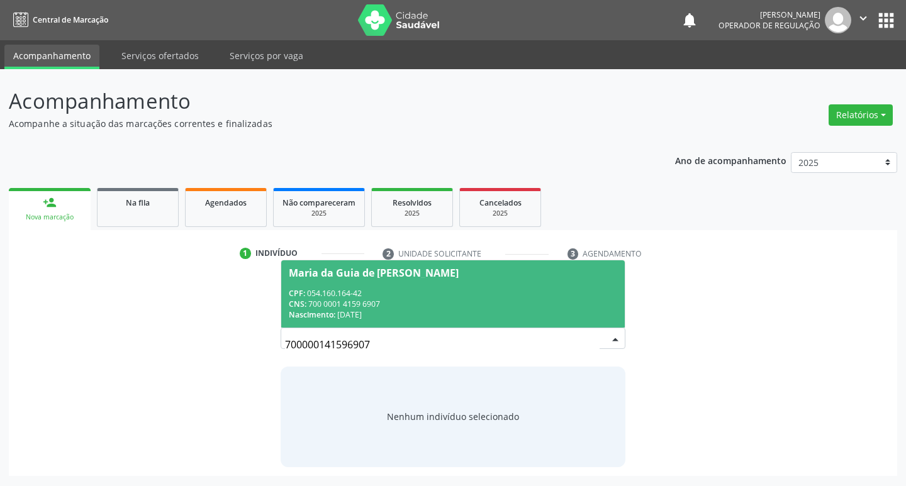
click at [401, 292] on div "CPF: 054.160.164-42" at bounding box center [453, 293] width 329 height 11
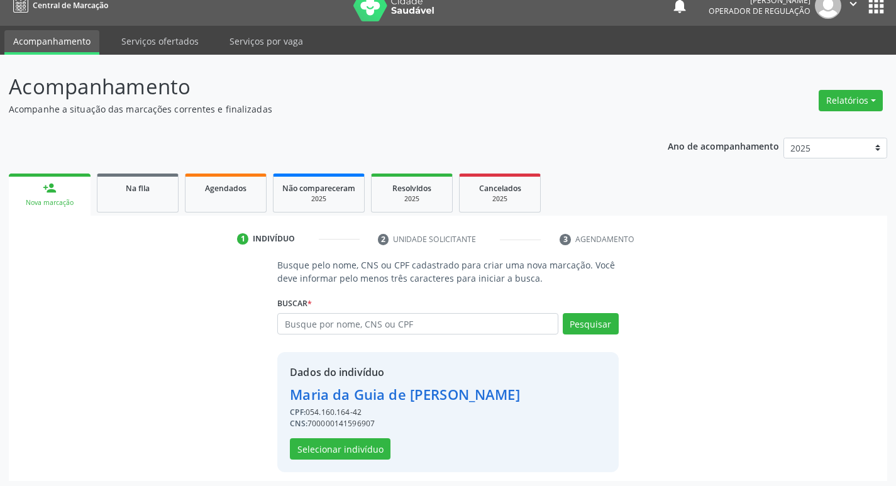
scroll to position [18, 0]
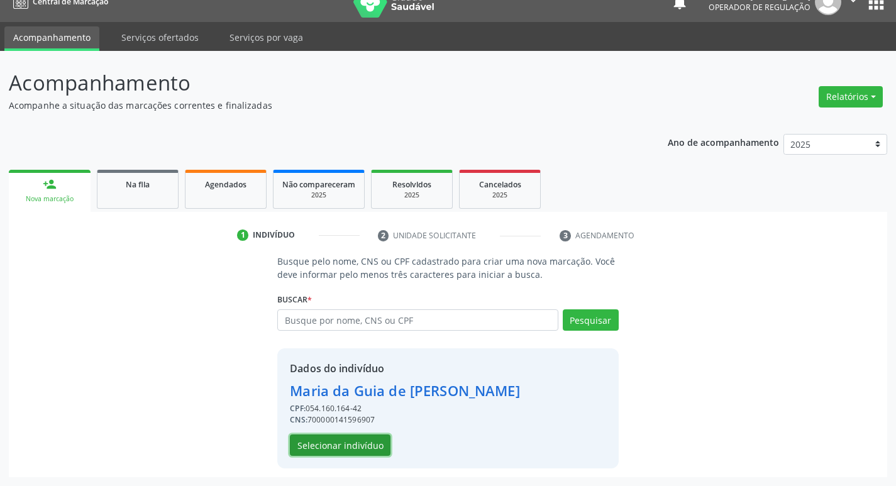
click at [376, 451] on button "Selecionar indivíduo" at bounding box center [340, 445] width 101 height 21
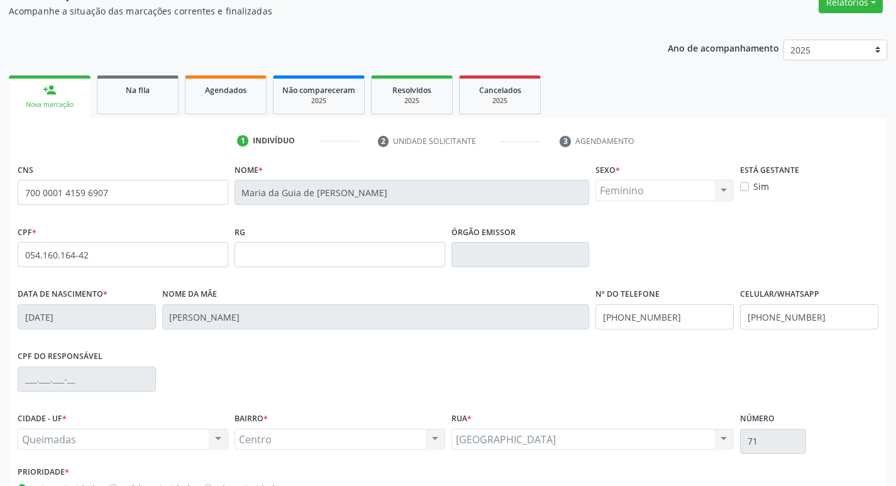
scroll to position [196, 0]
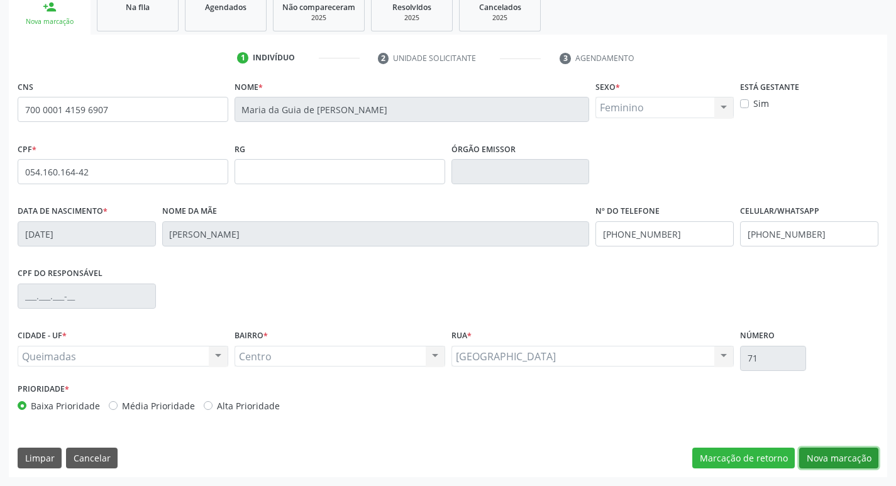
click at [845, 458] on button "Nova marcação" at bounding box center [838, 458] width 79 height 21
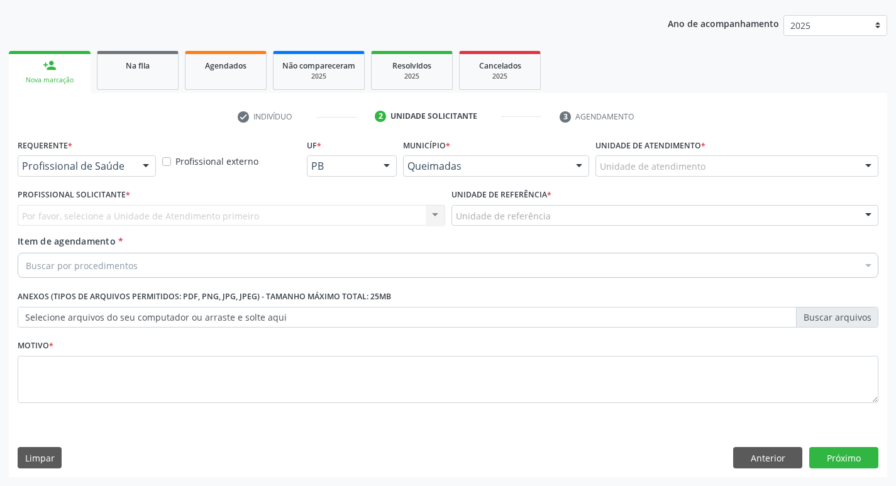
click at [135, 175] on div "Profissional de Saúde" at bounding box center [87, 165] width 138 height 21
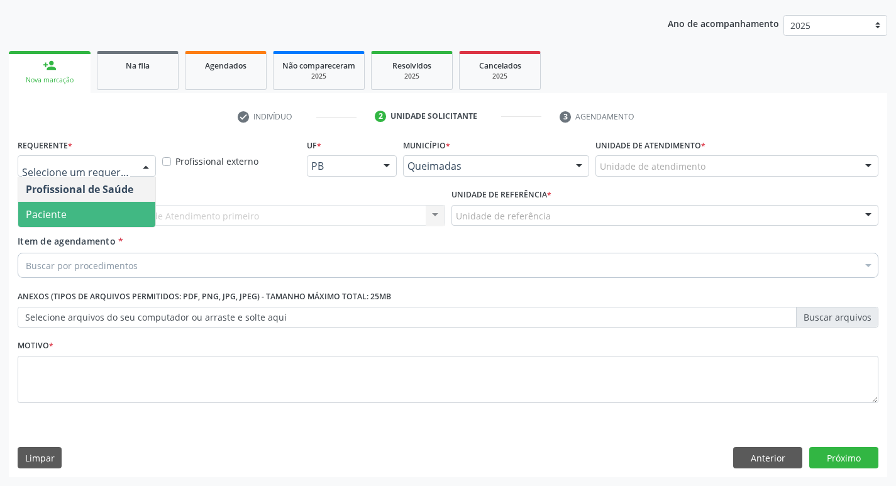
click at [122, 209] on span "Paciente" at bounding box center [86, 214] width 137 height 25
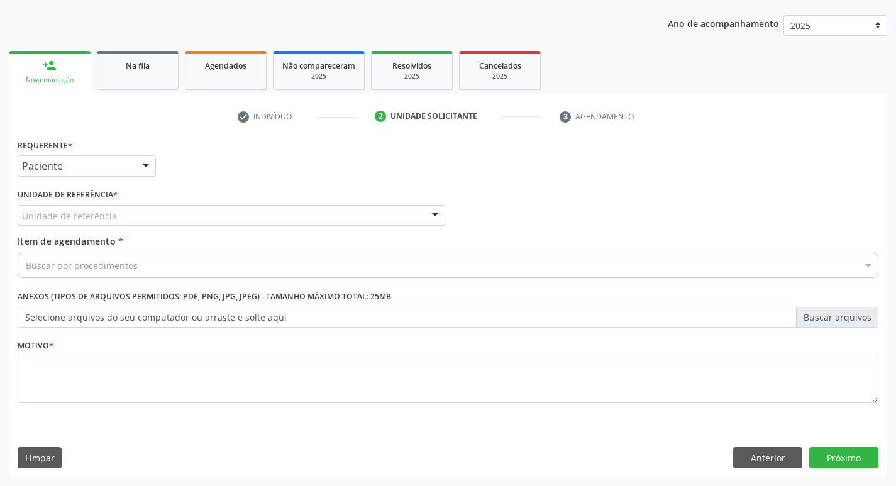
click at [122, 209] on div "Unidade de referência" at bounding box center [232, 215] width 428 height 21
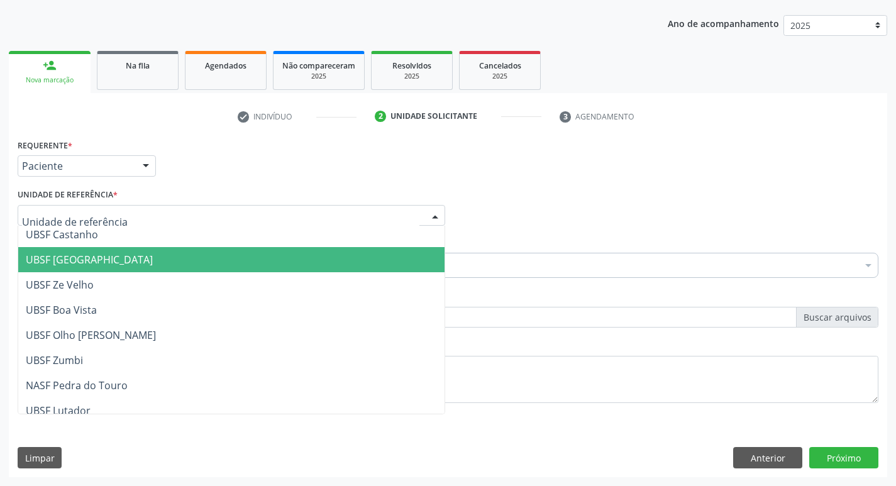
scroll to position [189, 0]
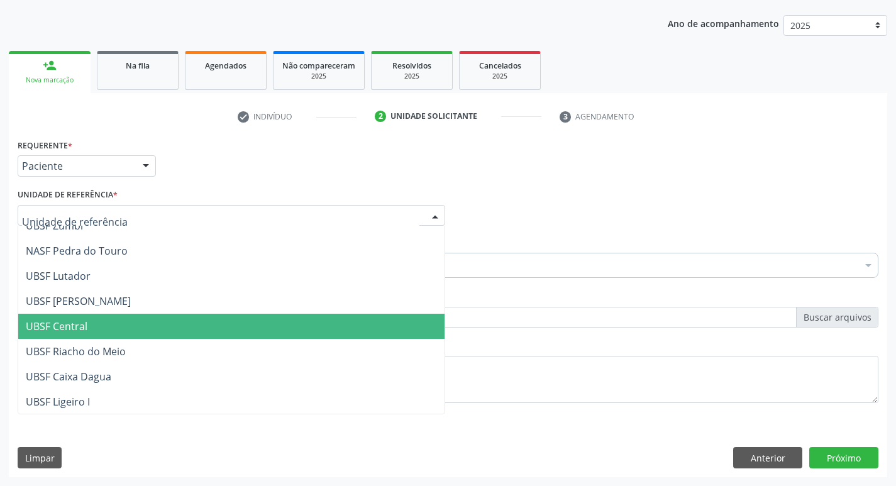
click at [157, 325] on span "UBSF Central" at bounding box center [231, 326] width 426 height 25
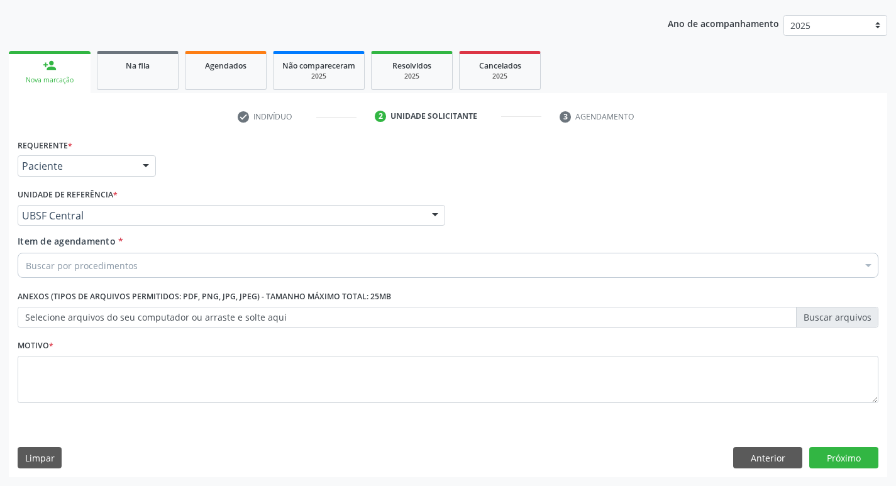
click at [196, 264] on div "Buscar por procedimentos" at bounding box center [448, 265] width 861 height 25
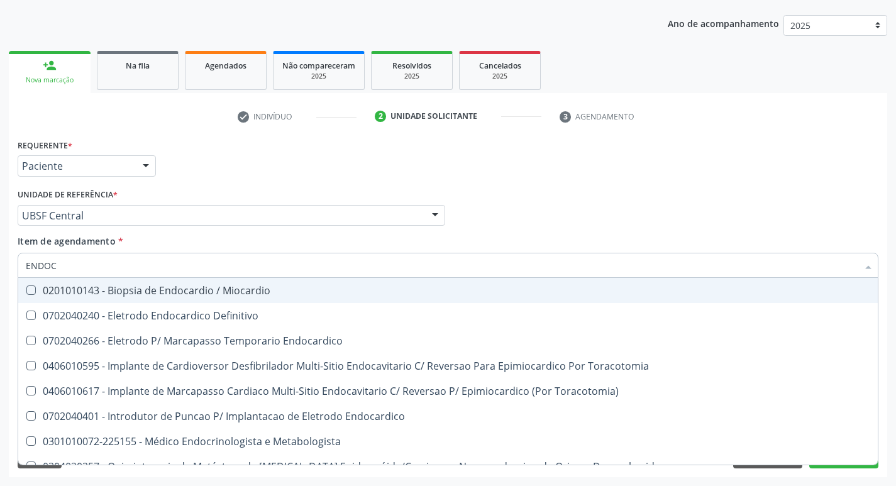
type input "ENDOCR"
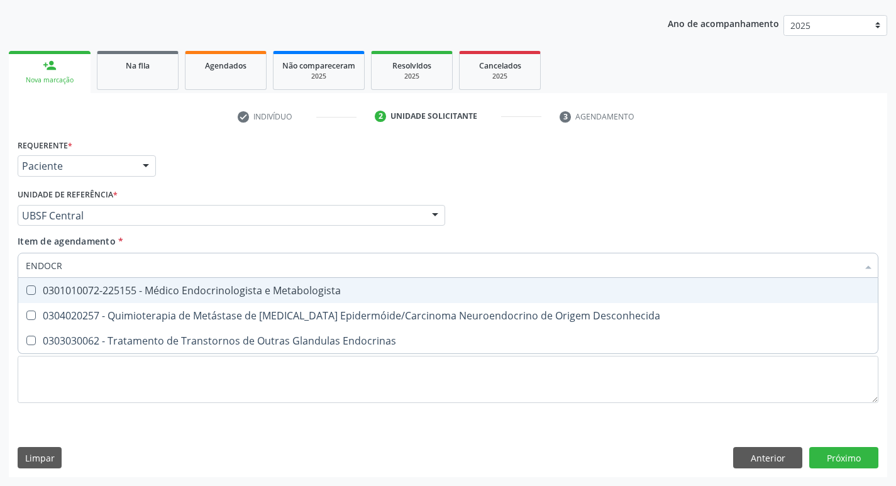
click at [282, 296] on div "0301010072-225155 - Médico Endocrinologista e Metabologista" at bounding box center [448, 291] width 845 height 10
checkbox Metabologista "true"
click at [490, 138] on div "Requerente * Paciente Profissional de Saúde Paciente Nenhum resultado encontrad…" at bounding box center [447, 160] width 867 height 49
checkbox Desconhecida "true"
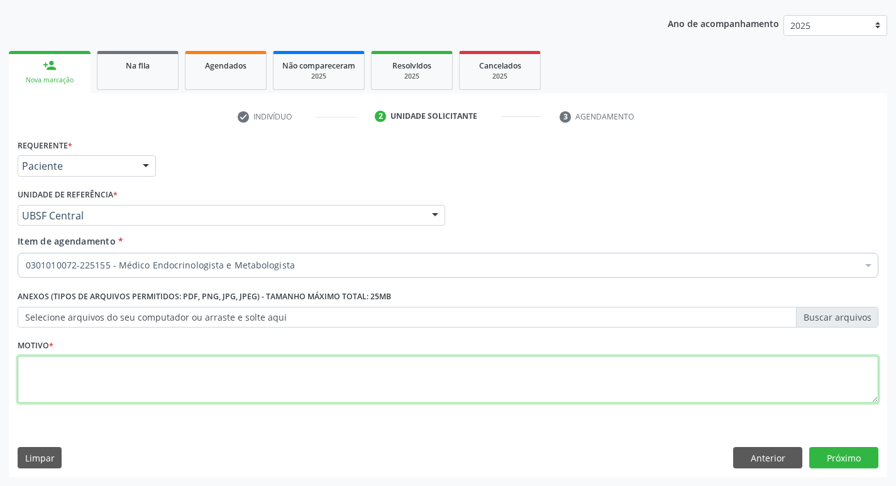
click at [154, 364] on textarea at bounding box center [448, 380] width 861 height 48
type textarea "DM2 DESCONTROLADA MESMO COM USO DE INSULINA."
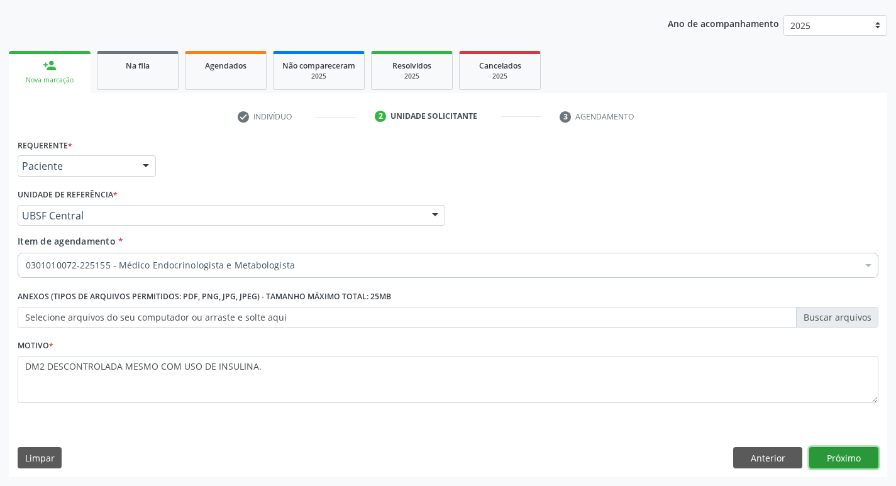
click at [835, 453] on button "Próximo" at bounding box center [844, 457] width 69 height 21
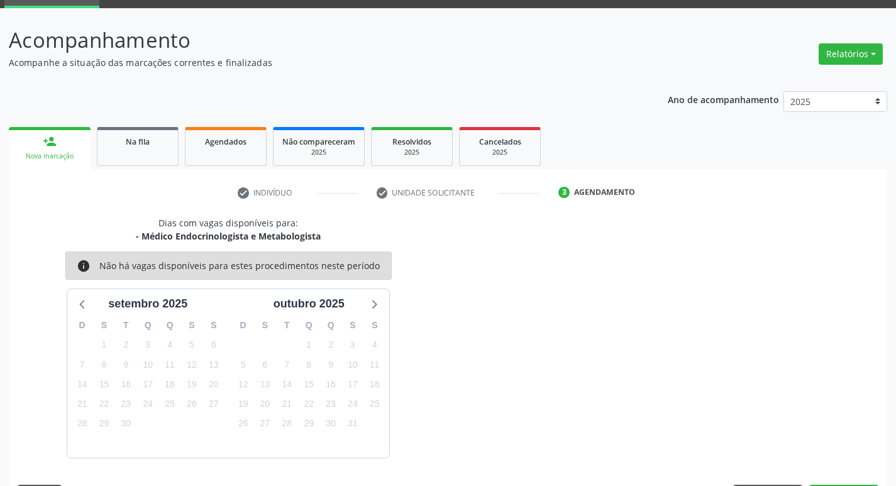
scroll to position [98, 0]
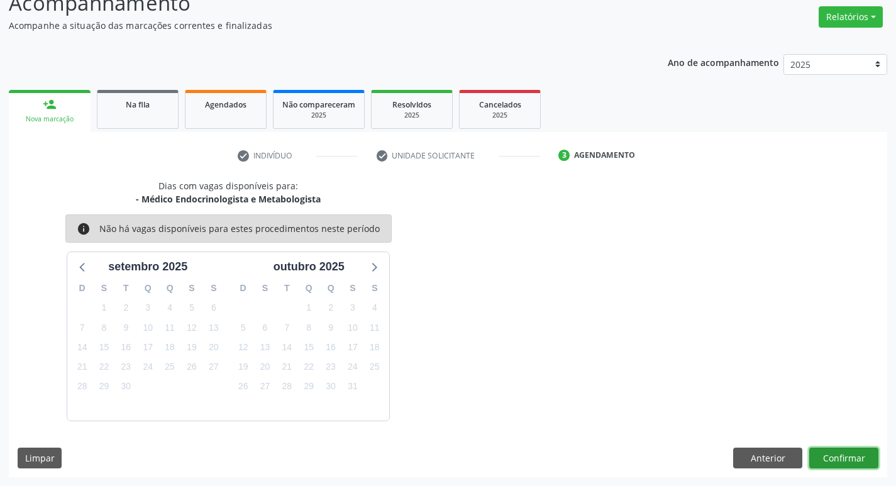
click at [845, 459] on button "Confirmar" at bounding box center [844, 458] width 69 height 21
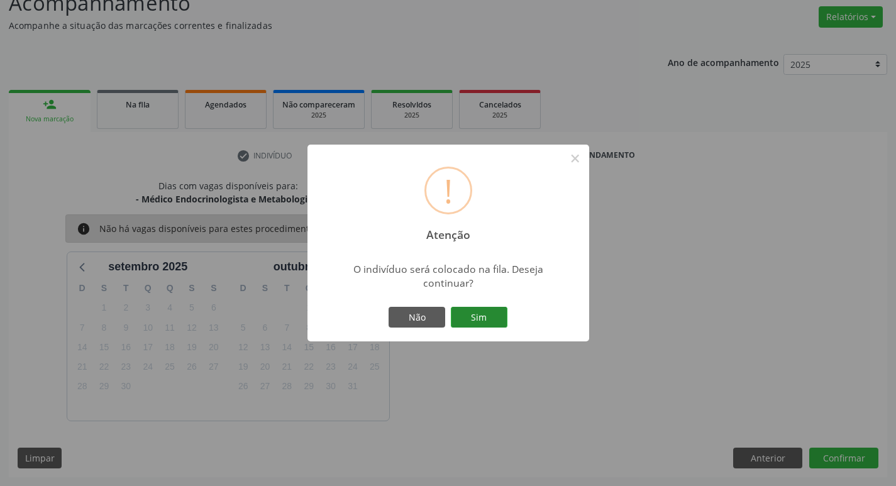
click at [486, 321] on button "Sim" at bounding box center [479, 317] width 57 height 21
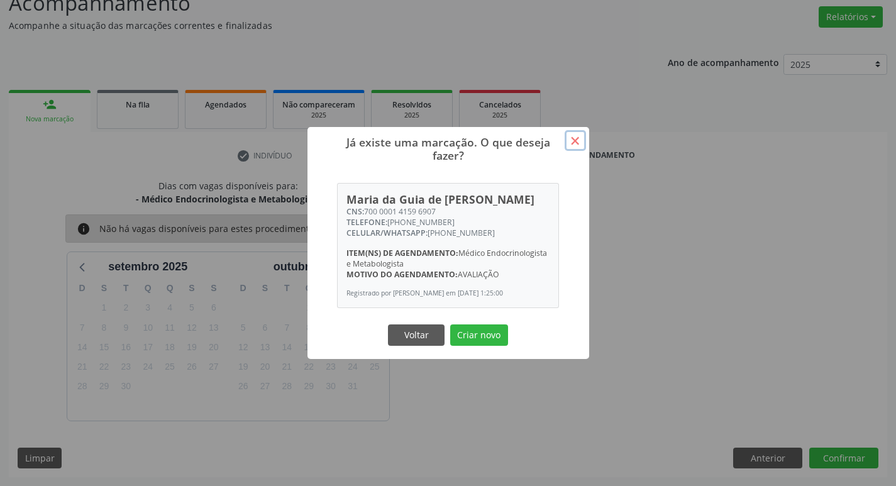
click at [577, 130] on button "×" at bounding box center [575, 140] width 21 height 21
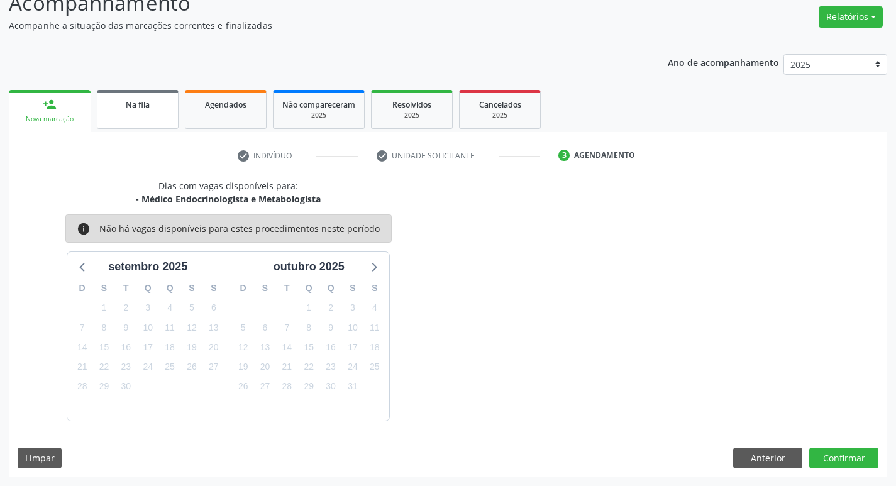
click at [137, 118] on link "Na fila" at bounding box center [138, 109] width 82 height 39
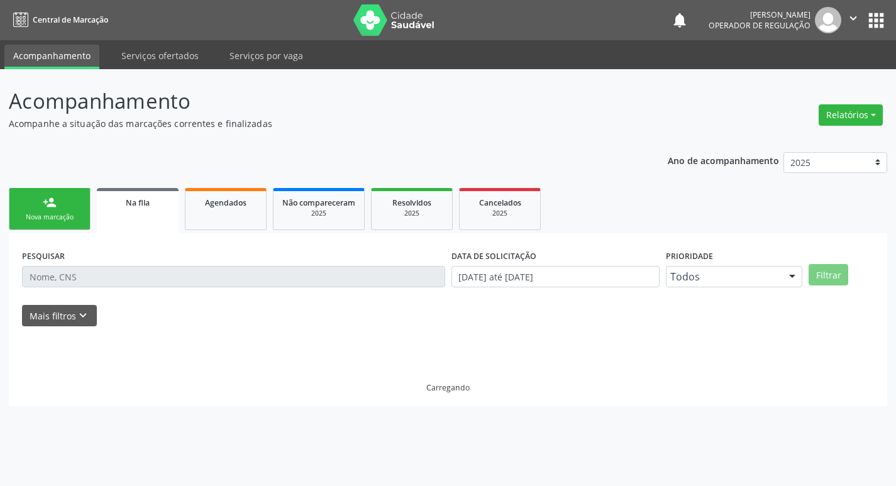
scroll to position [0, 0]
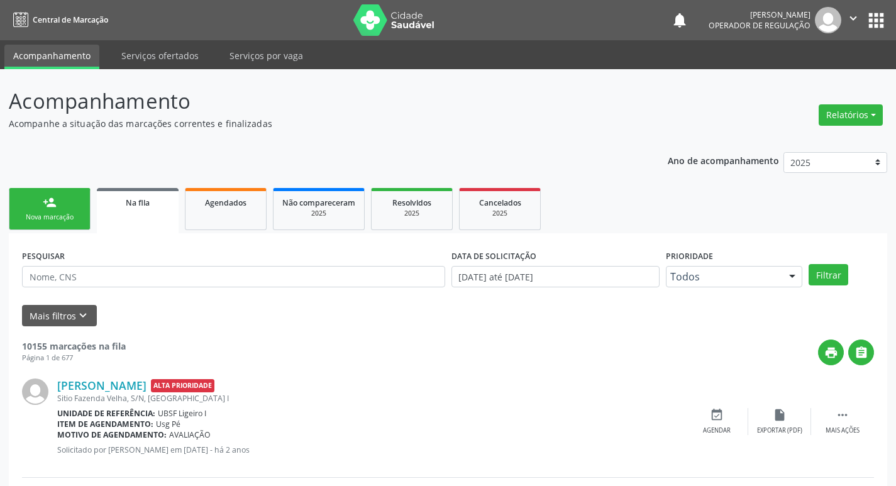
click at [64, 209] on link "person_add Nova marcação" at bounding box center [50, 209] width 82 height 42
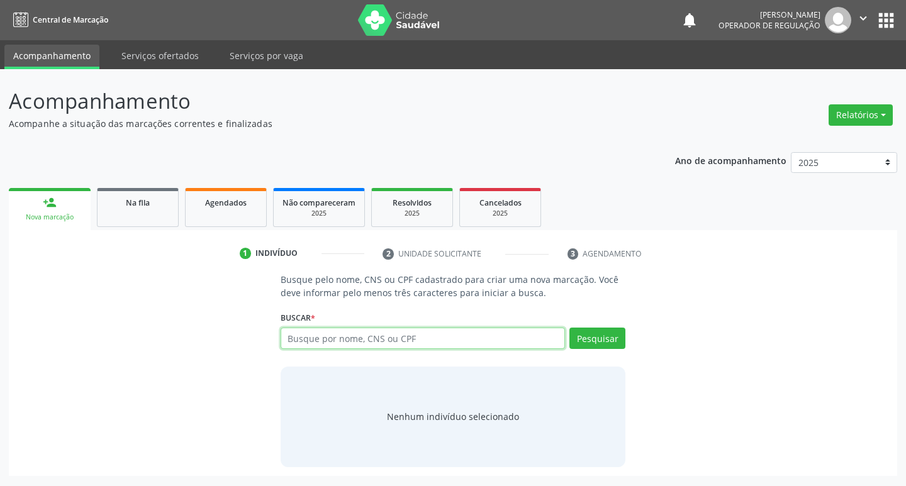
click at [328, 338] on input "text" at bounding box center [423, 338] width 285 height 21
click at [325, 339] on input "text" at bounding box center [423, 338] width 285 height 21
type input "700003385924604"
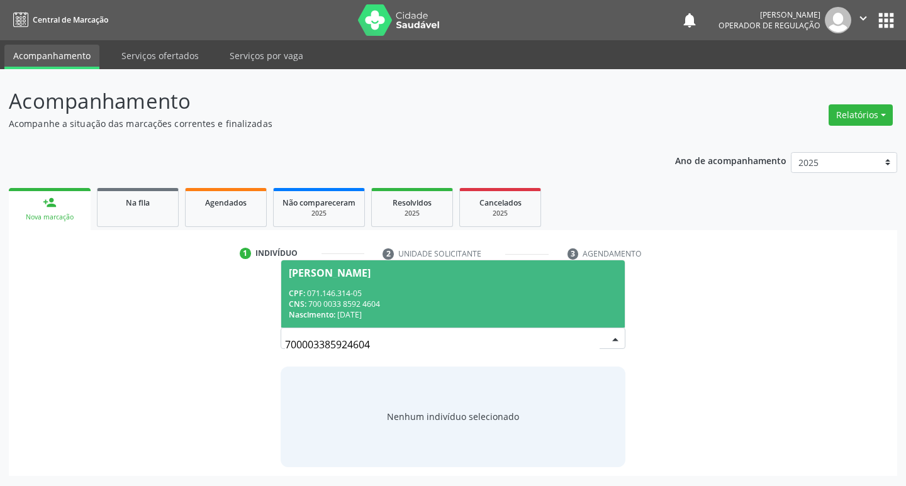
click at [428, 293] on div "CPF: 071.146.314-05" at bounding box center [453, 293] width 329 height 11
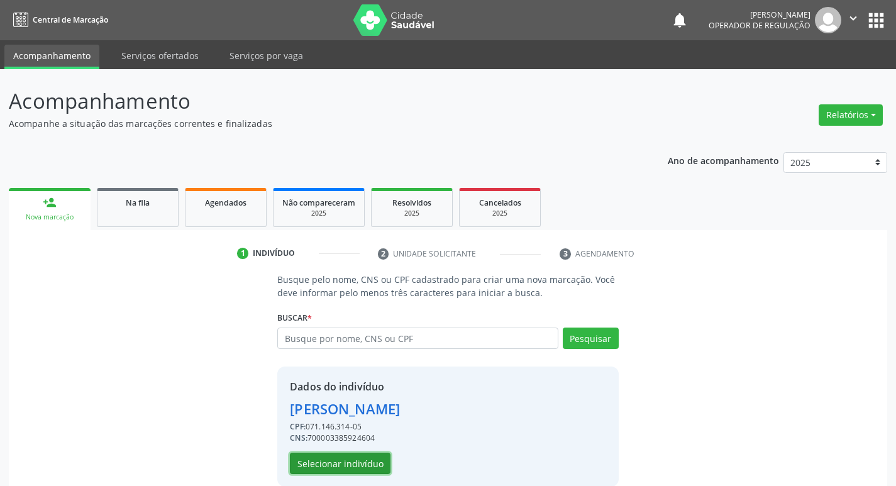
click at [310, 460] on button "Selecionar indivíduo" at bounding box center [340, 463] width 101 height 21
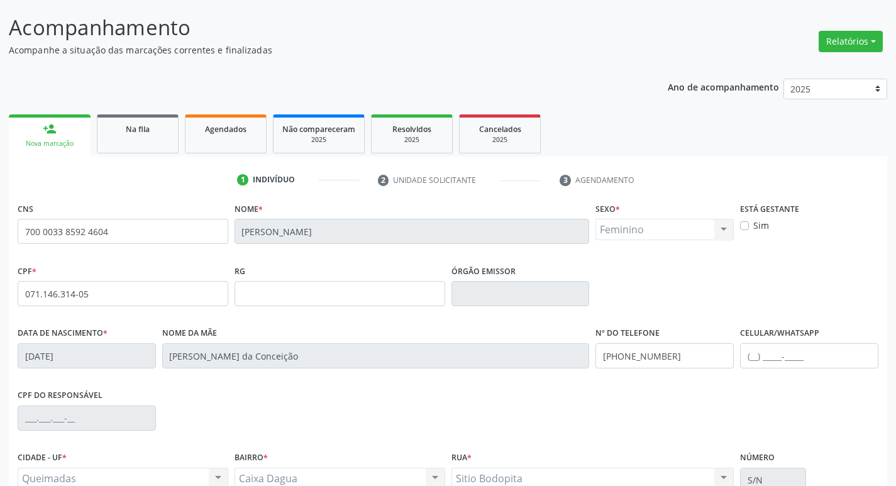
scroll to position [196, 0]
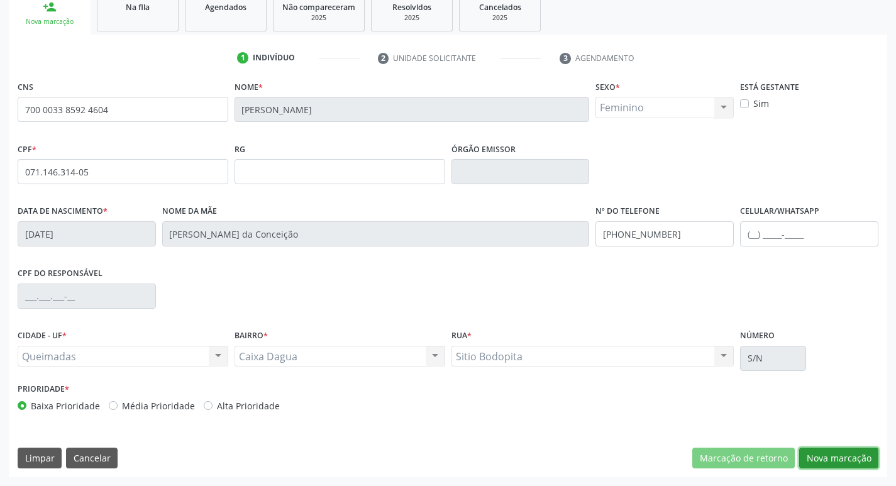
click at [813, 455] on button "Nova marcação" at bounding box center [838, 458] width 79 height 21
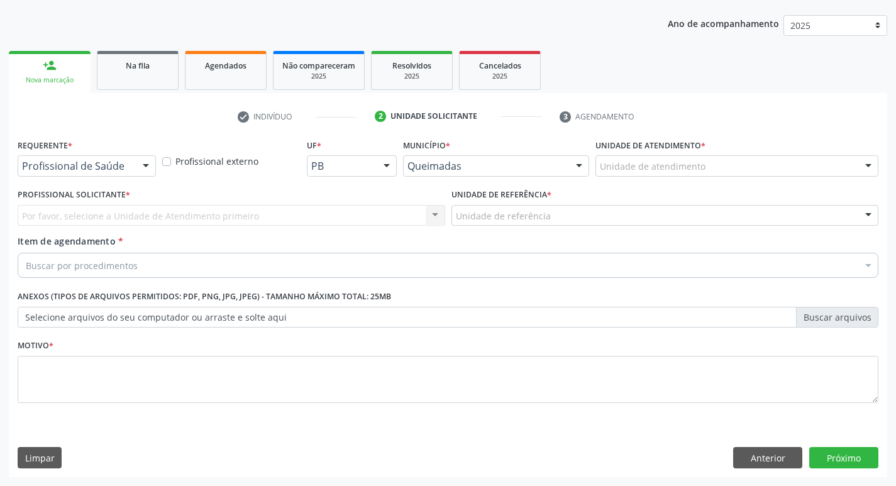
scroll to position [137, 0]
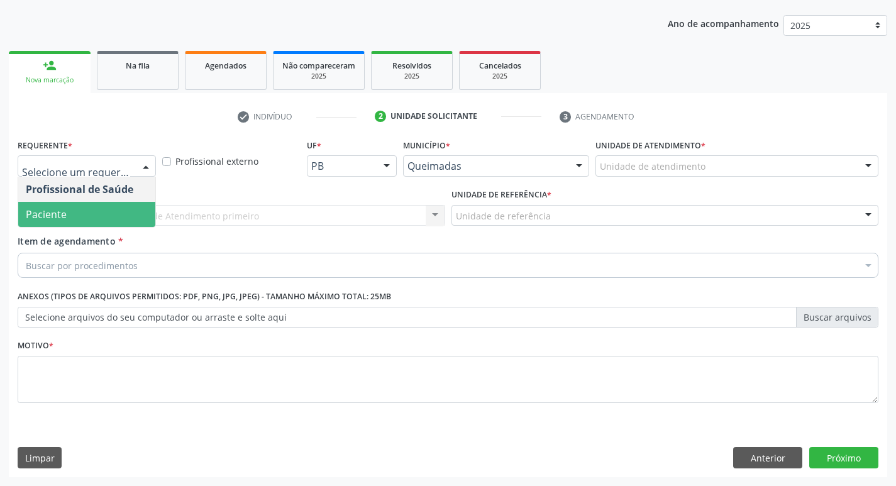
click at [89, 210] on span "Paciente" at bounding box center [86, 214] width 137 height 25
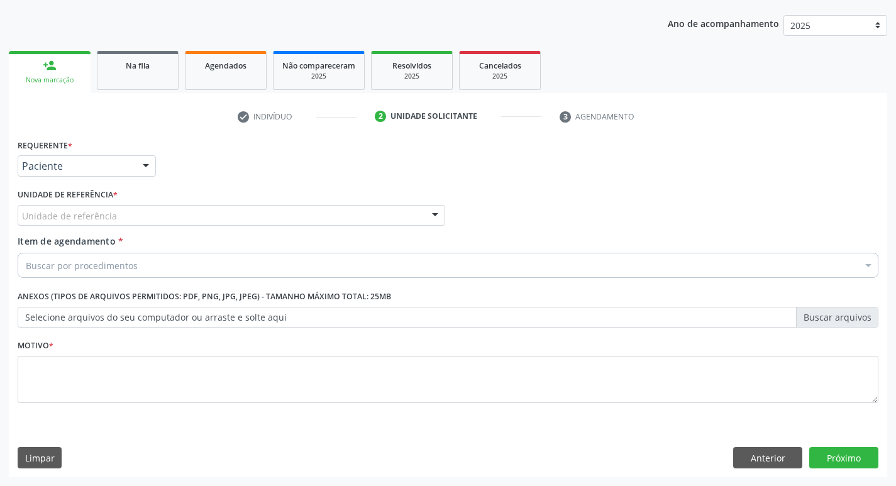
click at [91, 205] on div "Unidade de referência" at bounding box center [232, 215] width 428 height 21
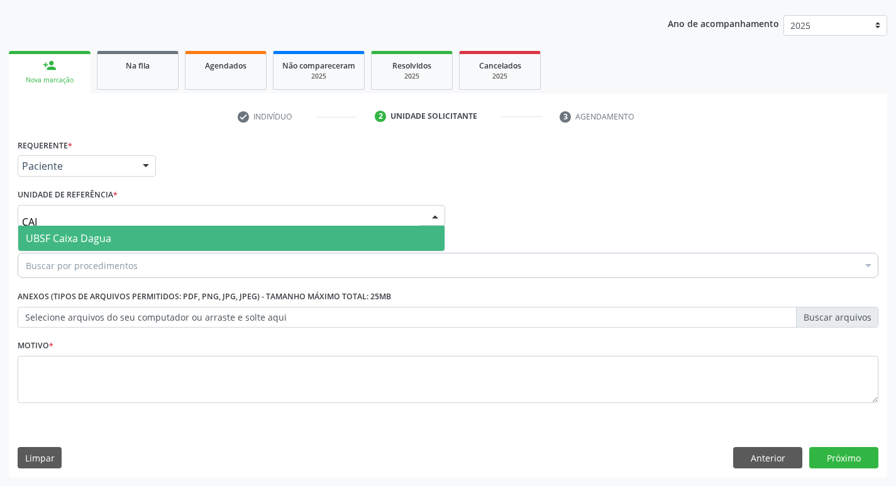
type input "CAIX"
click at [84, 233] on span "UBSF Caixa Dagua" at bounding box center [69, 238] width 86 height 14
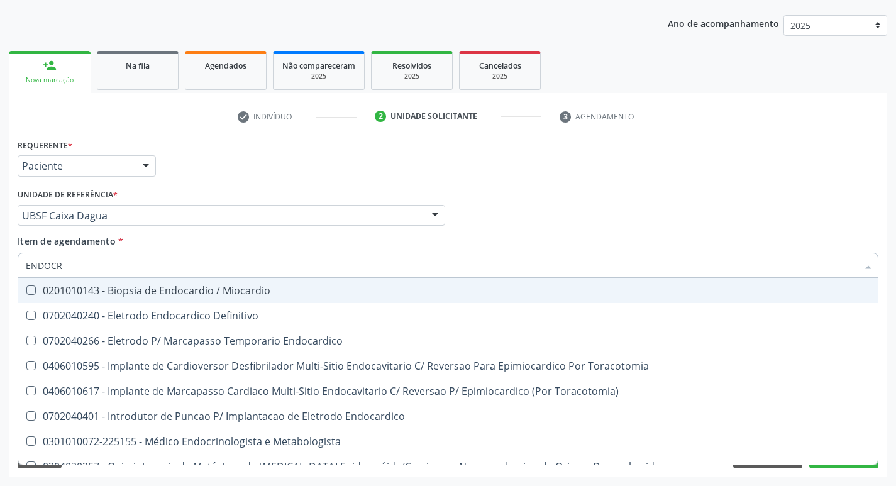
type input "ENDOCRI"
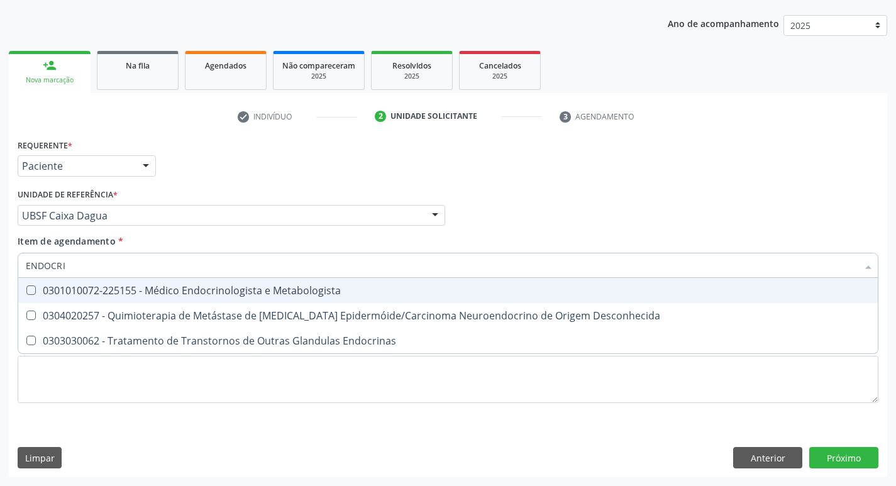
click at [114, 289] on div "0301010072-225155 - Médico Endocrinologista e Metabologista" at bounding box center [448, 291] width 845 height 10
checkbox Metabologista "true"
click at [309, 155] on div "Requerente * Paciente Profissional de Saúde Paciente Nenhum resultado encontrad…" at bounding box center [447, 160] width 867 height 49
checkbox Desconhecida "true"
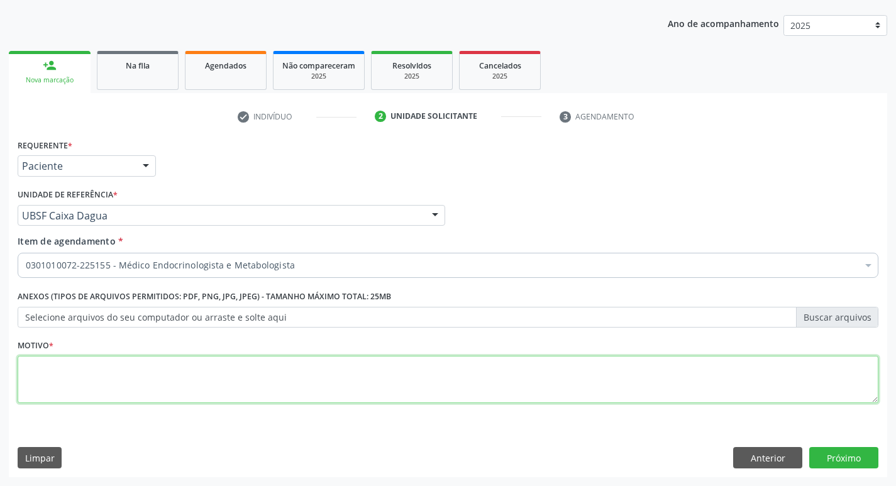
click at [130, 382] on textarea at bounding box center [448, 380] width 861 height 48
type textarea "AVALIAÇÃO"
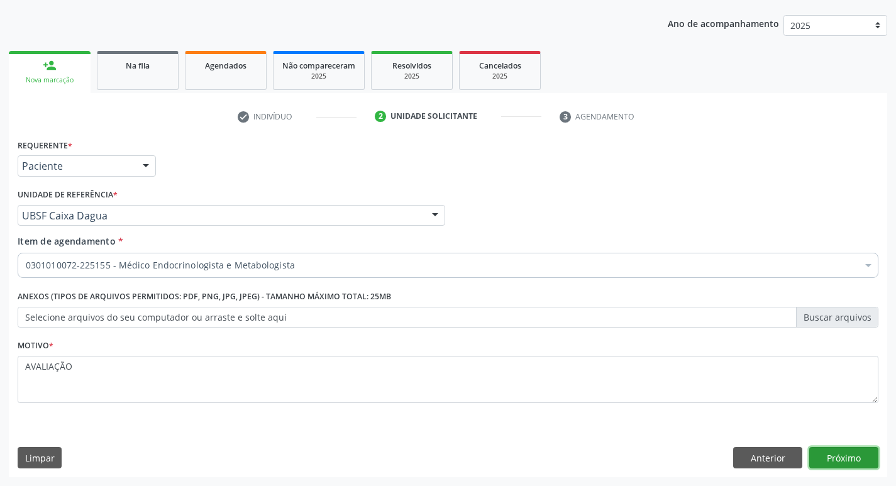
click at [836, 461] on button "Próximo" at bounding box center [844, 457] width 69 height 21
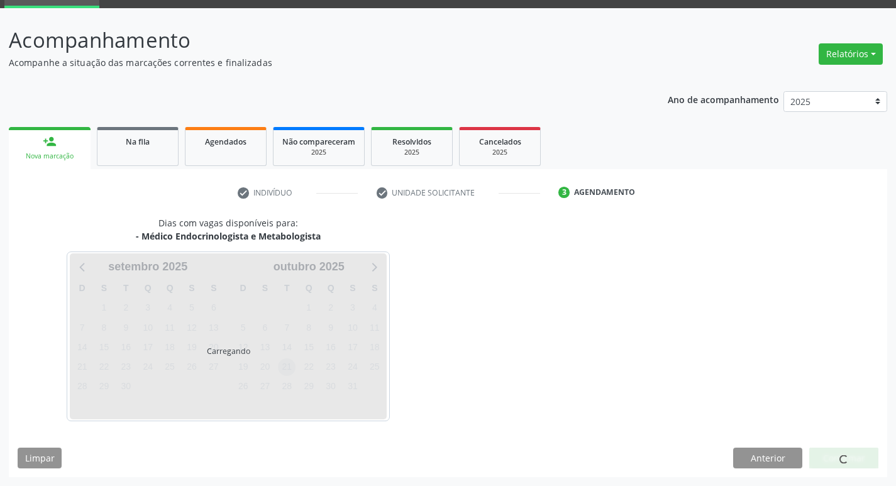
scroll to position [98, 0]
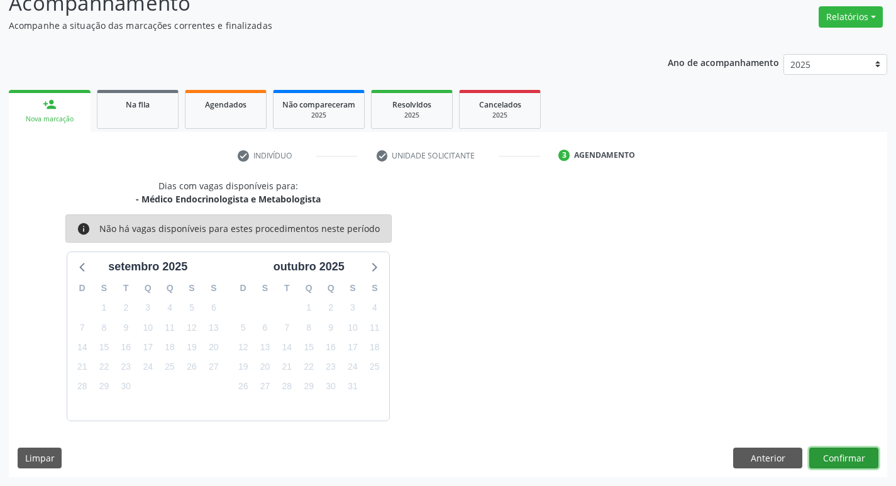
click at [825, 455] on button "Confirmar" at bounding box center [844, 458] width 69 height 21
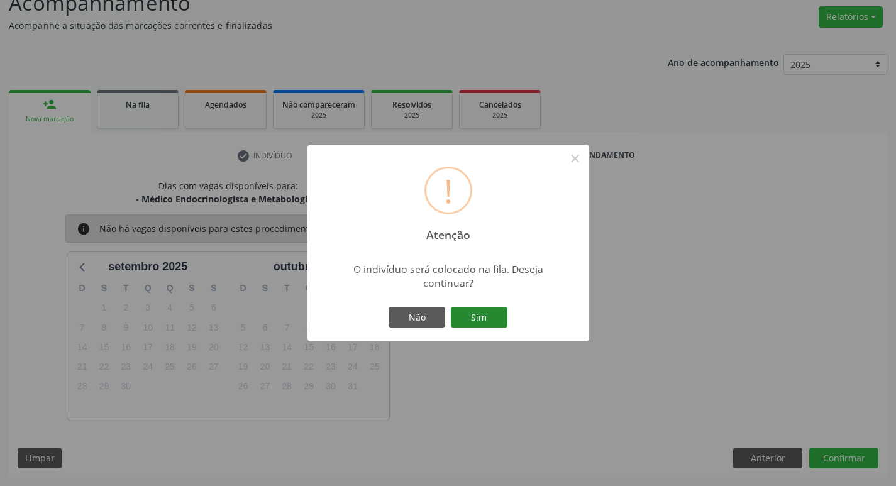
click at [477, 313] on button "Sim" at bounding box center [479, 317] width 57 height 21
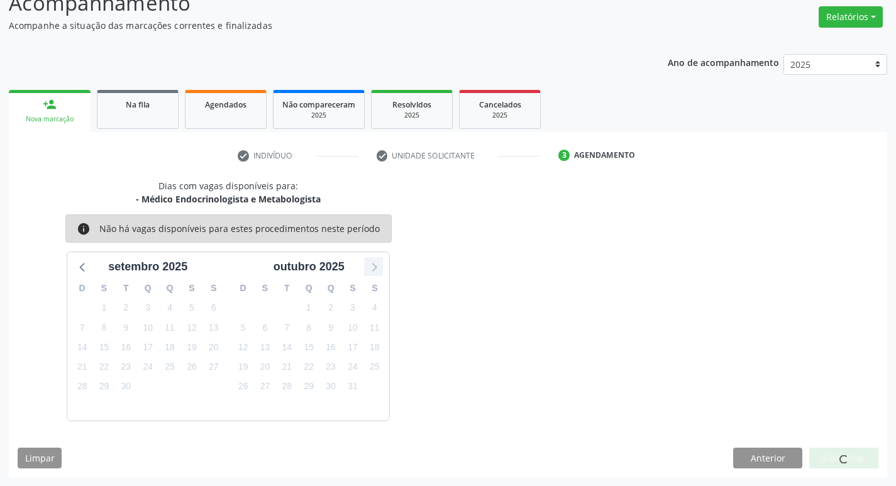
scroll to position [0, 0]
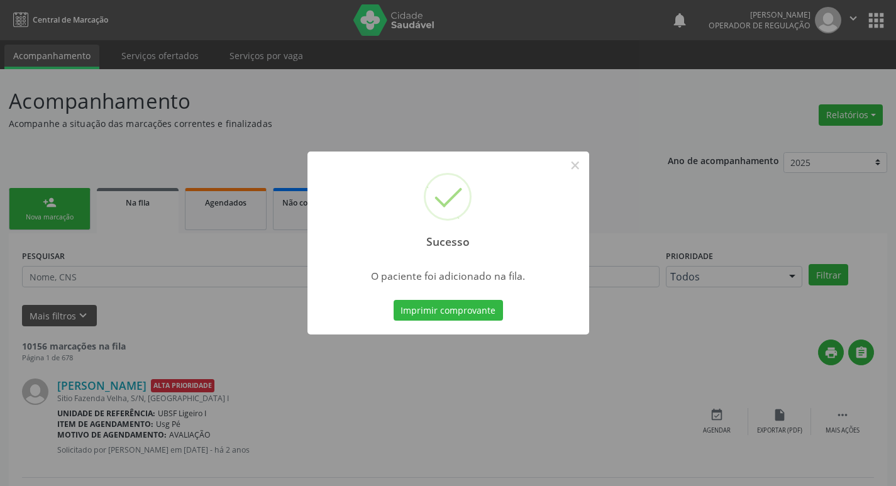
click at [246, 152] on div "Sucesso × O paciente foi adicionado na fila. Imprimir comprovante Cancel" at bounding box center [448, 243] width 896 height 486
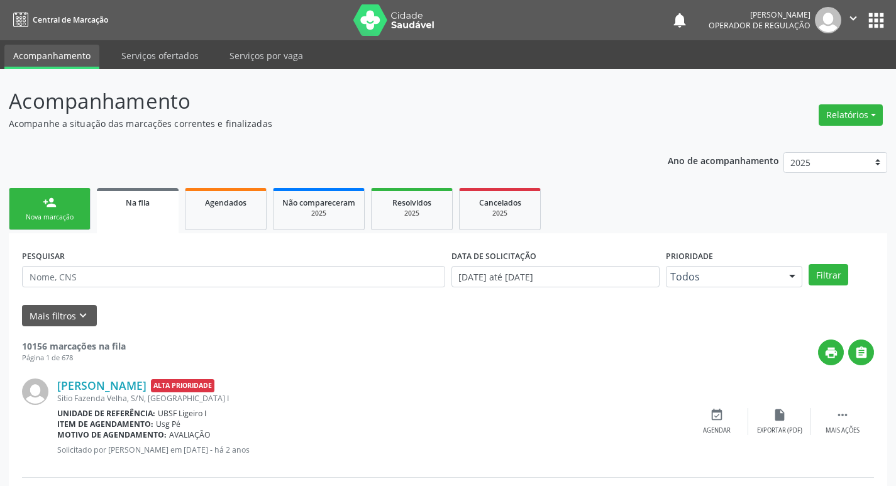
click at [46, 209] on div "person_add" at bounding box center [50, 203] width 14 height 14
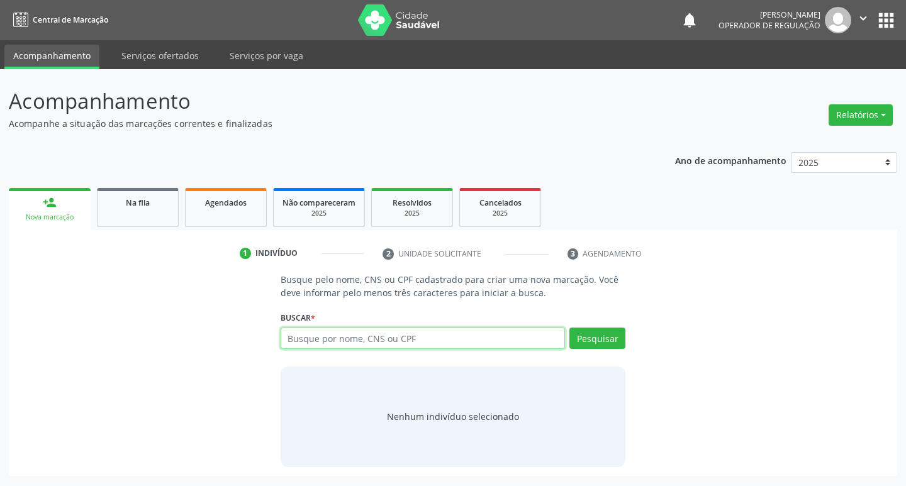
click at [354, 337] on input "text" at bounding box center [423, 338] width 285 height 21
type input "702108757488991"
click at [593, 345] on button "Pesquisar" at bounding box center [597, 338] width 56 height 21
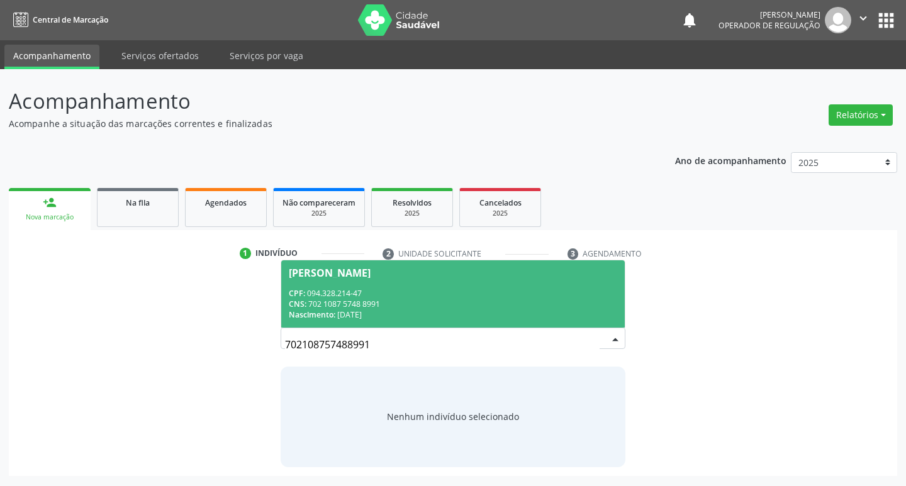
click at [523, 292] on div "CPF: 094.328.214-47" at bounding box center [453, 293] width 329 height 11
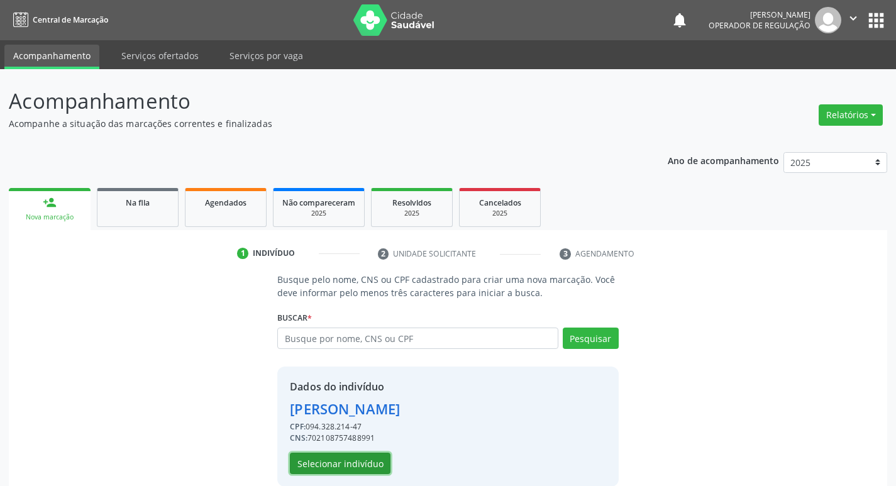
click at [328, 465] on button "Selecionar indivíduo" at bounding box center [340, 463] width 101 height 21
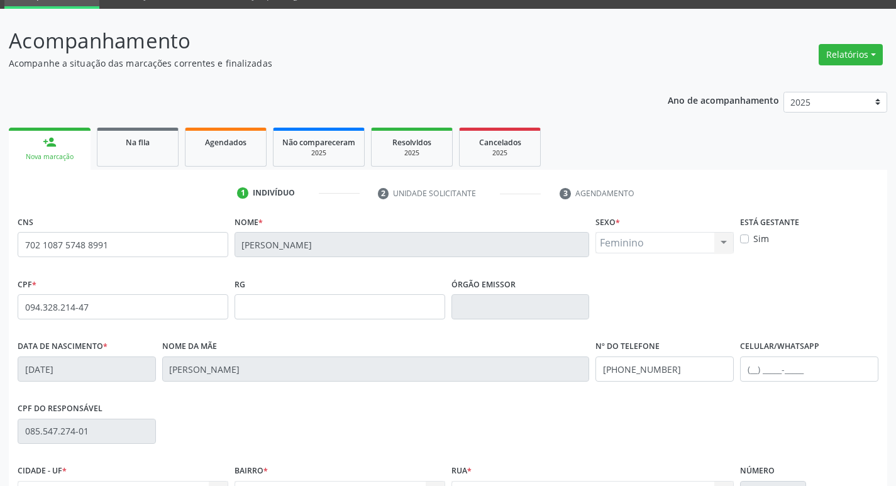
scroll to position [196, 0]
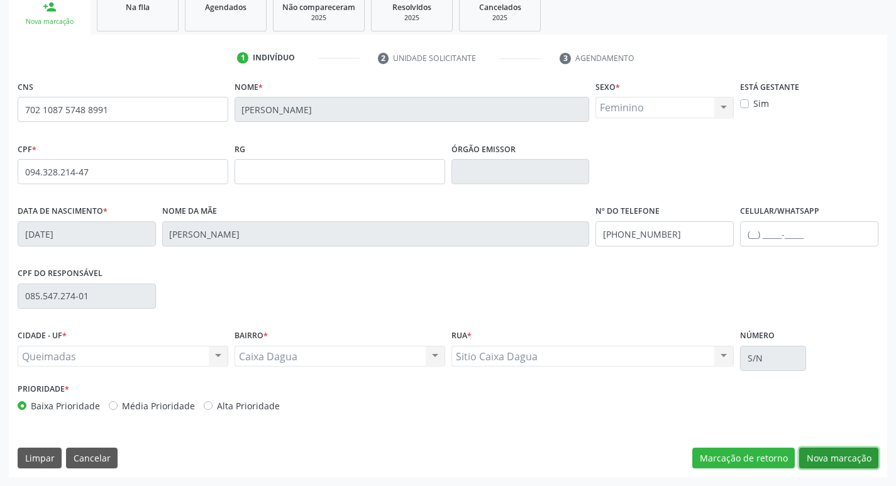
click at [810, 465] on button "Nova marcação" at bounding box center [838, 458] width 79 height 21
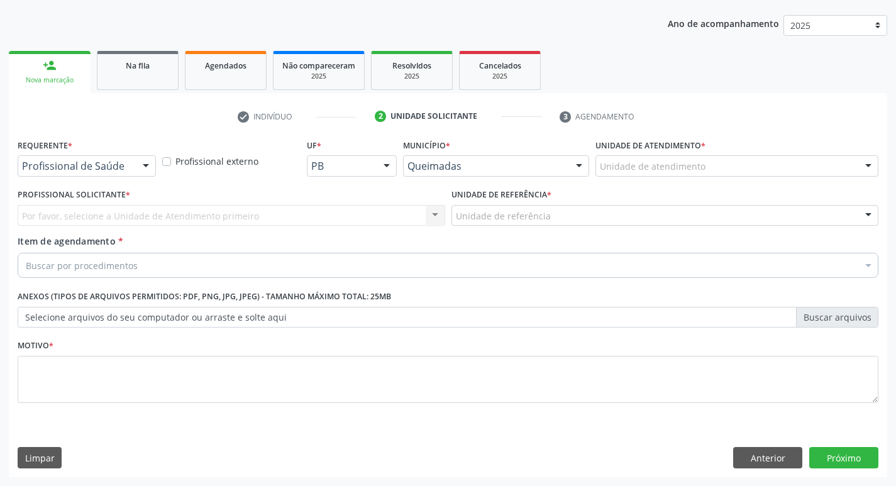
scroll to position [137, 0]
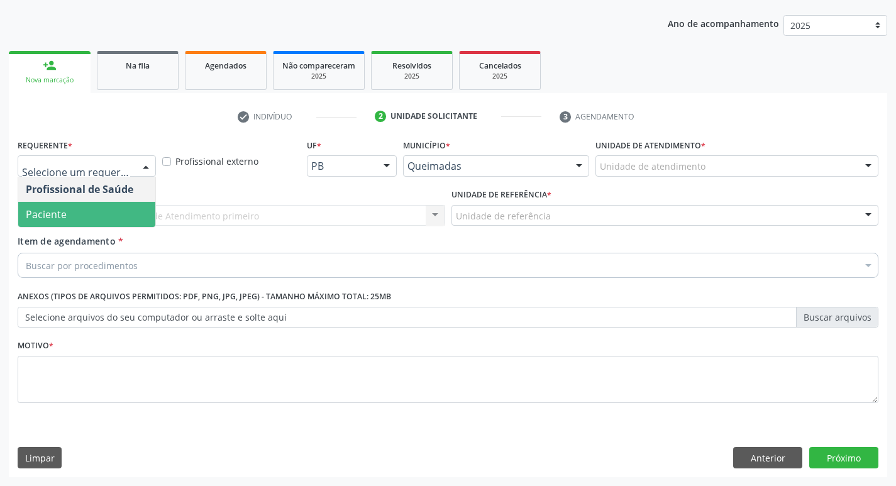
click at [69, 215] on span "Paciente" at bounding box center [86, 214] width 137 height 25
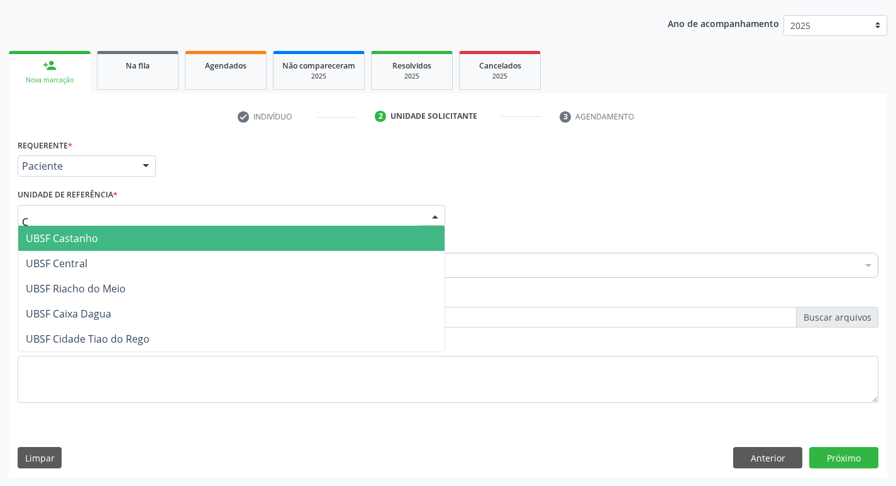
type input "CA"
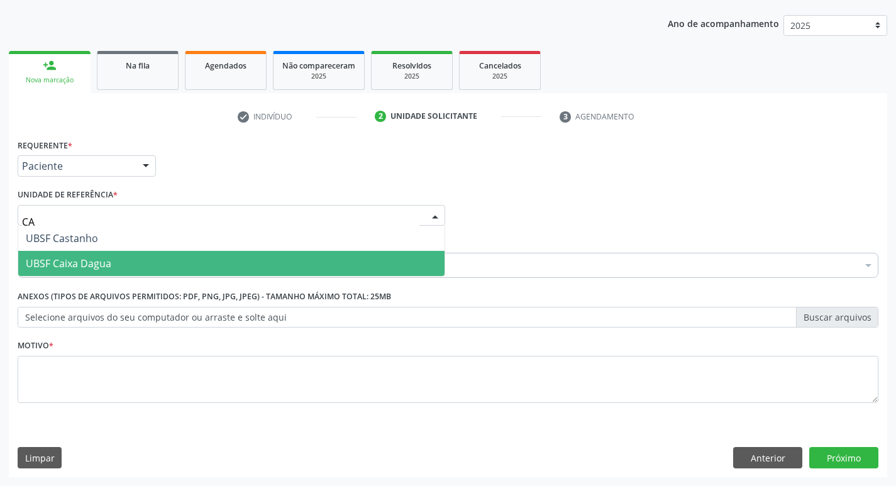
click at [70, 262] on span "UBSF Caixa Dagua" at bounding box center [69, 264] width 86 height 14
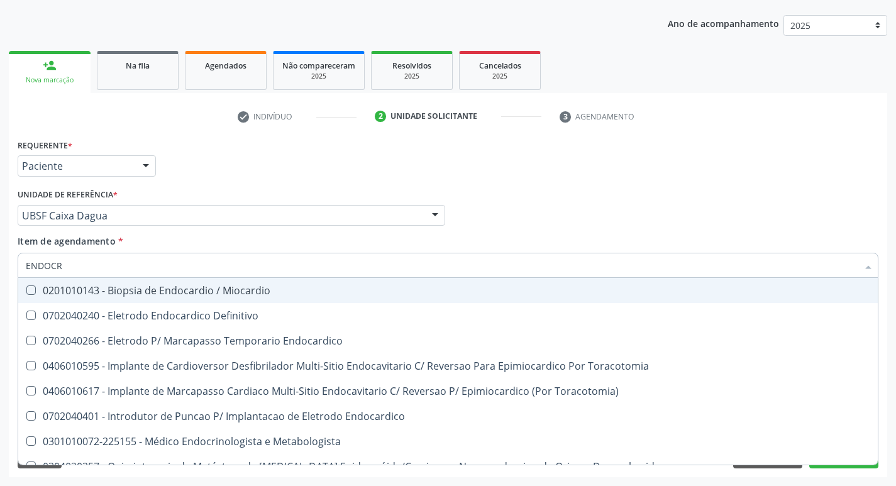
type input "ENDOCRI"
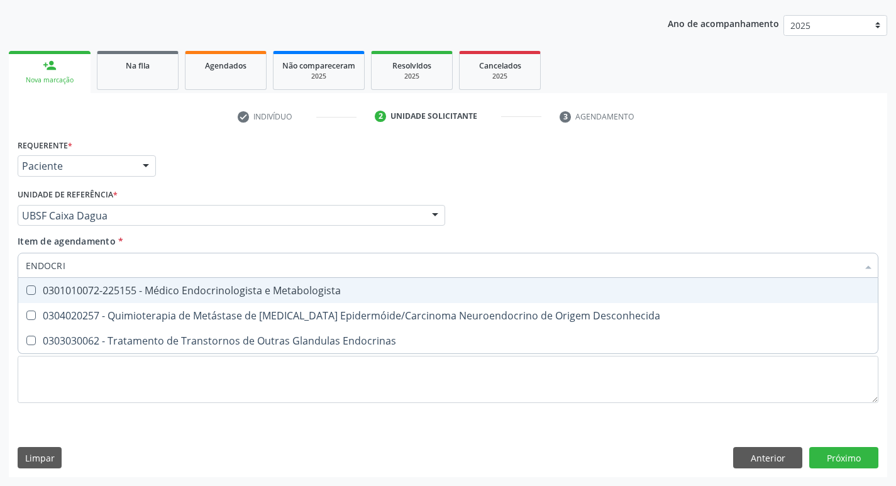
click at [93, 284] on span "0301010072-225155 - Médico Endocrinologista e Metabologista" at bounding box center [448, 290] width 860 height 25
checkbox Metabologista "true"
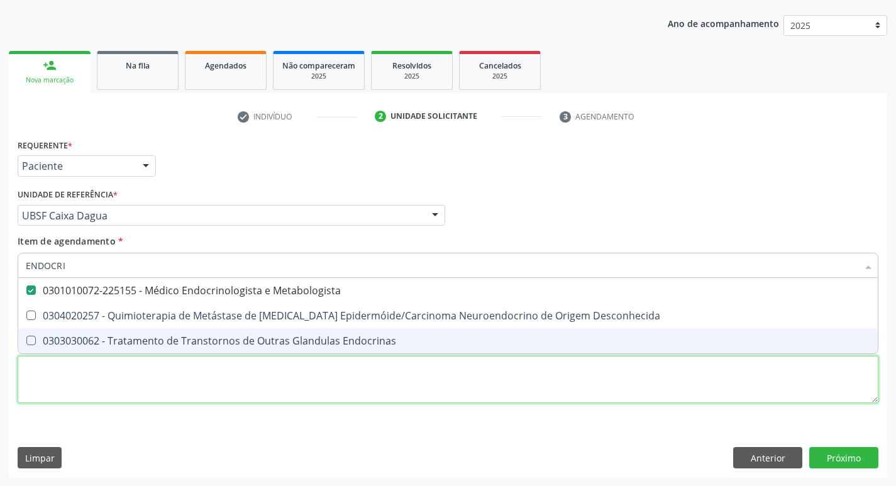
click at [73, 387] on div "Requerente * Paciente Profissional de Saúde Paciente Nenhum resultado encontrad…" at bounding box center [448, 278] width 861 height 285
checkbox Desconhecida "true"
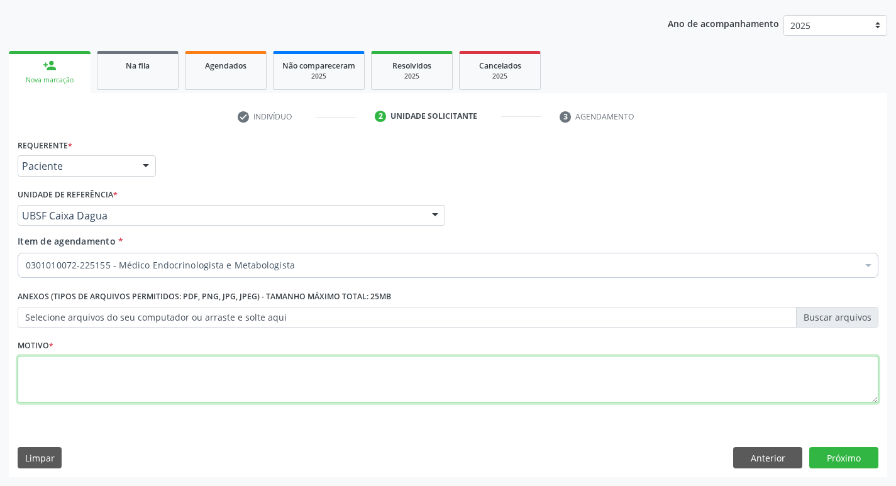
click at [67, 382] on textarea at bounding box center [448, 380] width 861 height 48
type textarea "OBESIDADE"
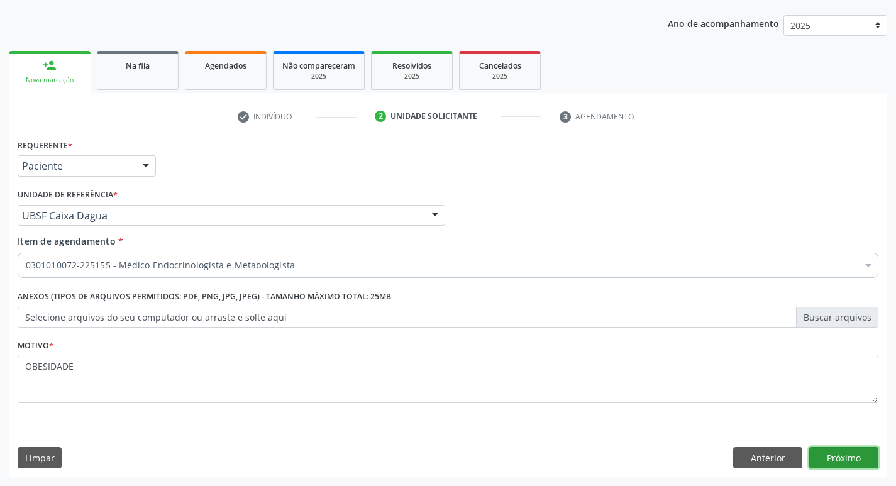
click at [848, 448] on button "Próximo" at bounding box center [844, 457] width 69 height 21
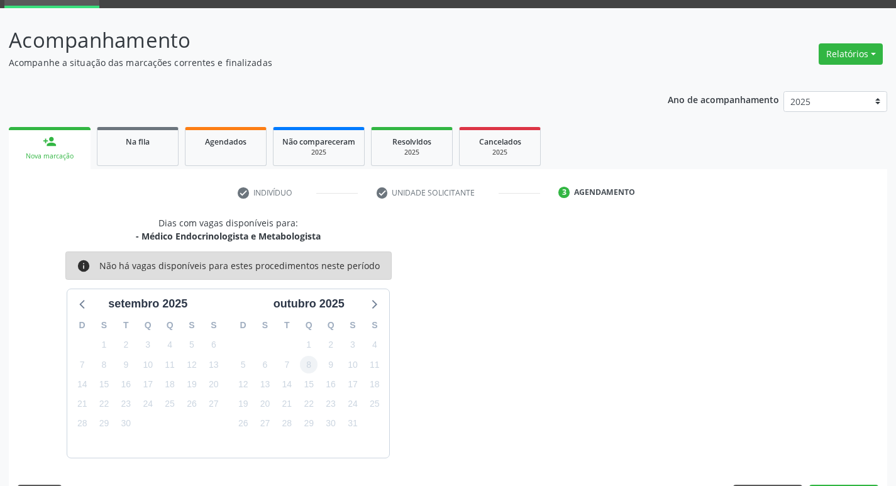
scroll to position [98, 0]
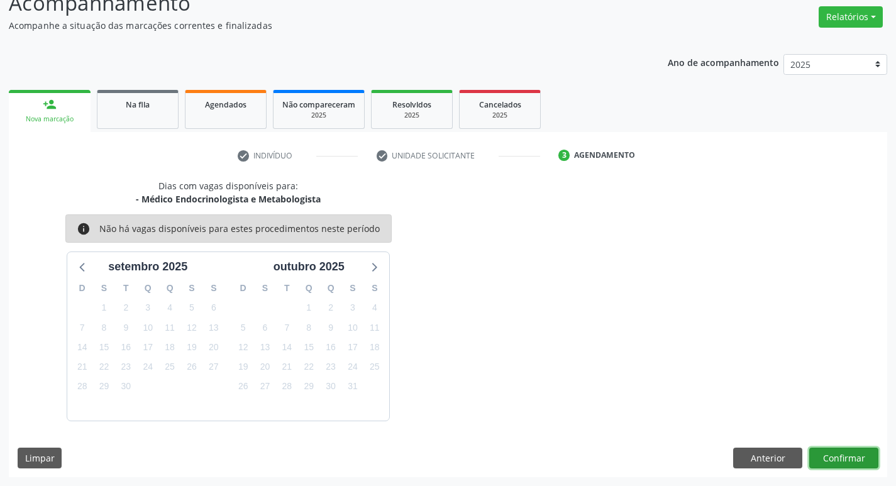
click at [842, 455] on button "Confirmar" at bounding box center [844, 458] width 69 height 21
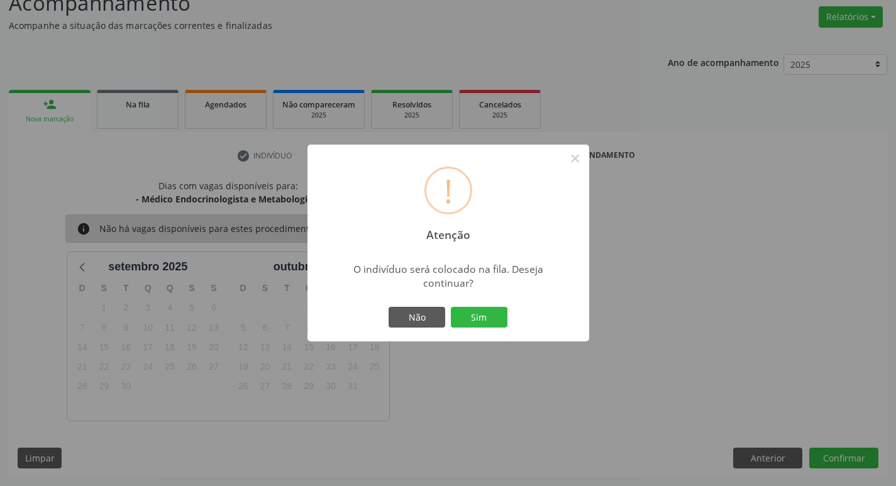
click at [496, 329] on div "Não Sim" at bounding box center [448, 317] width 125 height 26
click at [492, 316] on button "Sim" at bounding box center [479, 317] width 57 height 21
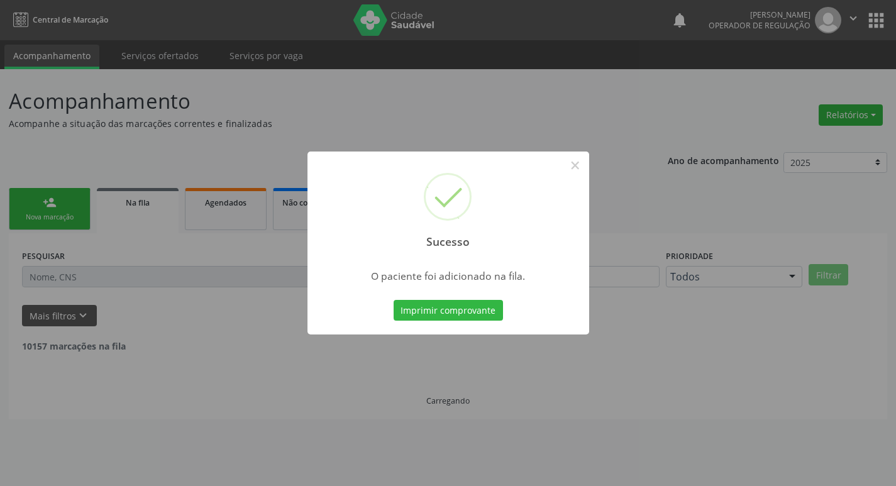
scroll to position [0, 0]
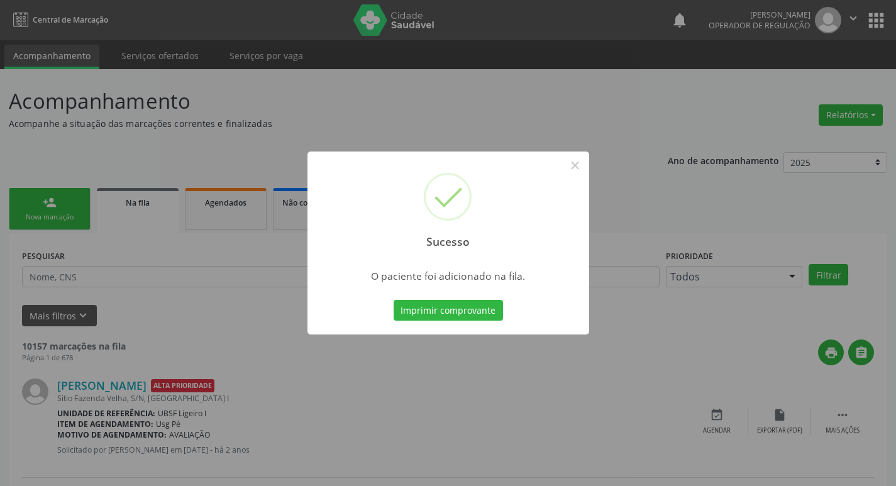
click at [101, 117] on div "Sucesso × O paciente foi adicionado na fila. Imprimir comprovante Cancel" at bounding box center [448, 243] width 896 height 486
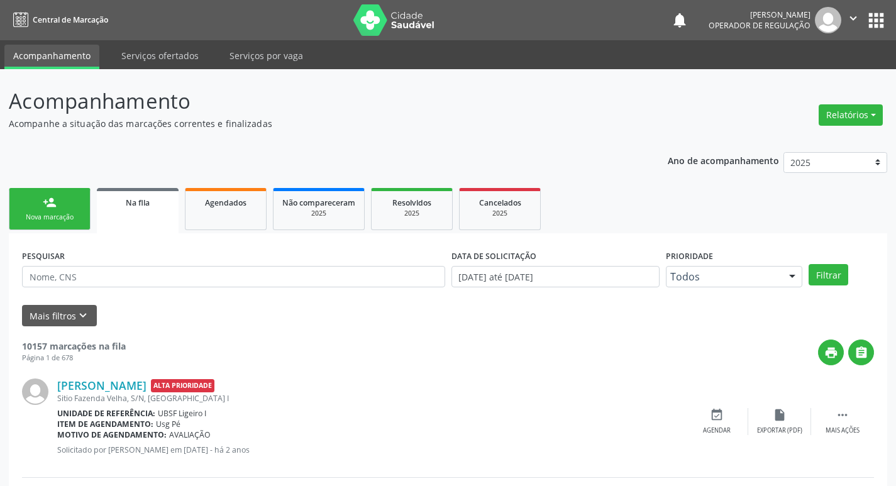
click at [38, 217] on div "Nova marcação" at bounding box center [49, 217] width 63 height 9
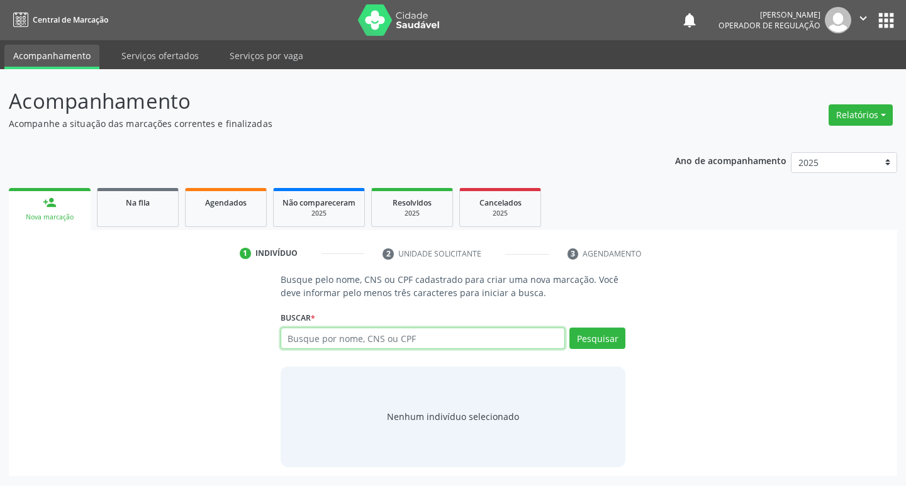
click at [340, 333] on input "text" at bounding box center [423, 338] width 285 height 21
type input "708509390344676"
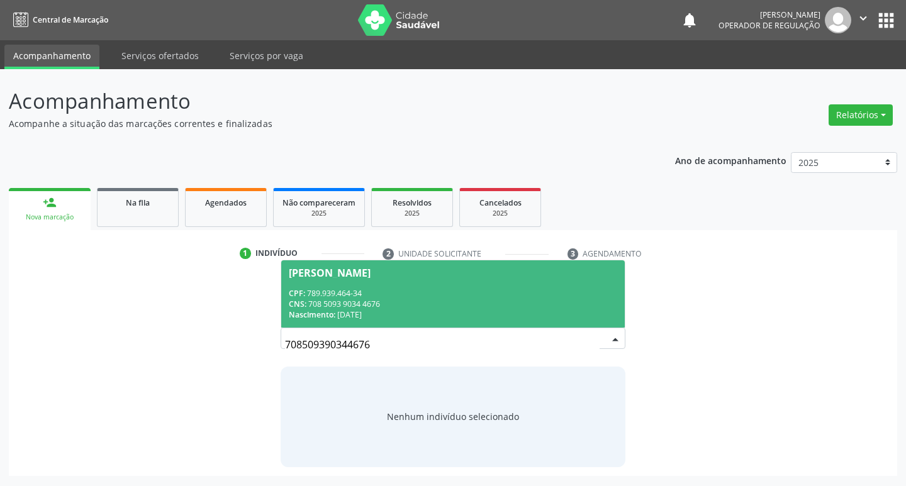
click at [375, 279] on span "[PERSON_NAME] CPF: 789.939.464-34 CNS: 708 5093 9034 4676 Nascimento: [DATE]" at bounding box center [453, 293] width 344 height 67
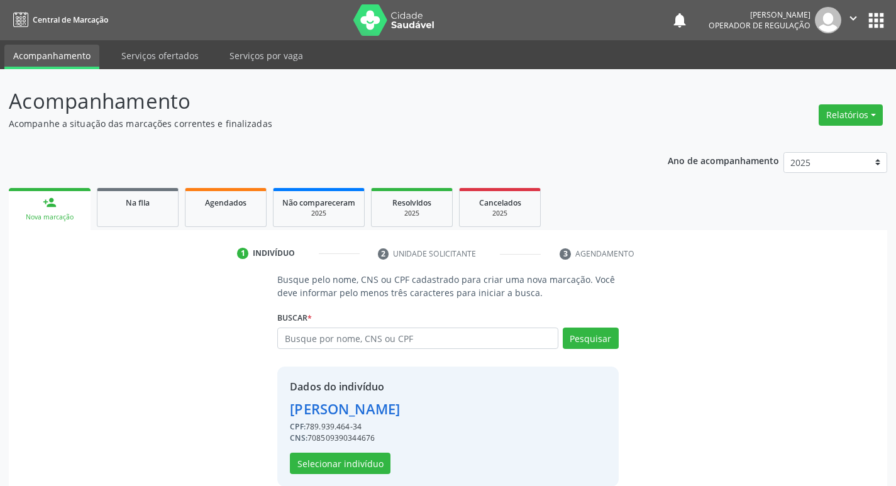
scroll to position [18, 0]
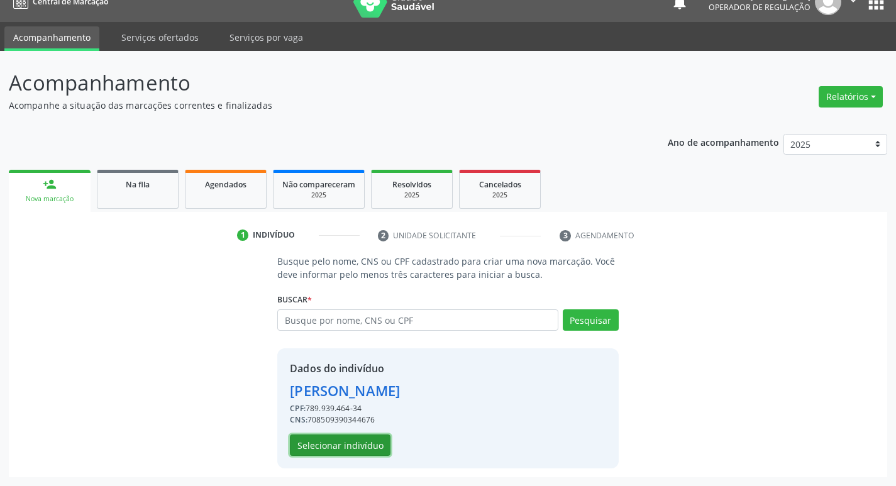
click at [352, 447] on button "Selecionar indivíduo" at bounding box center [340, 445] width 101 height 21
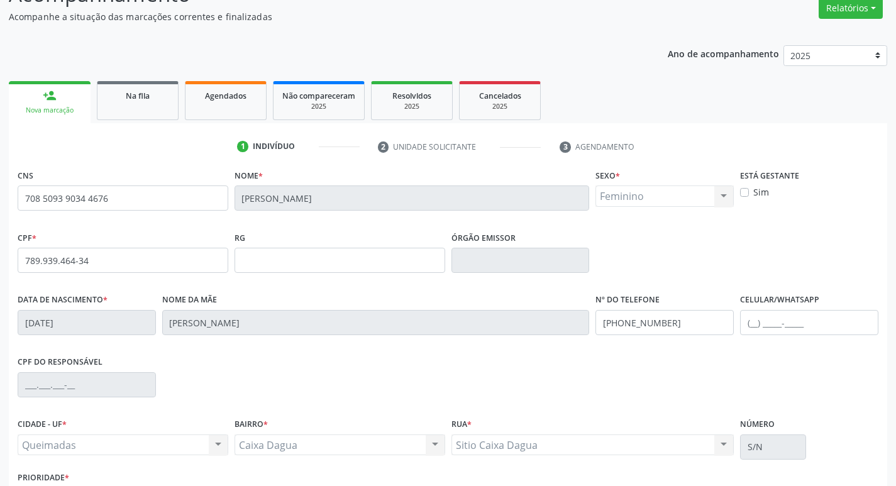
scroll to position [196, 0]
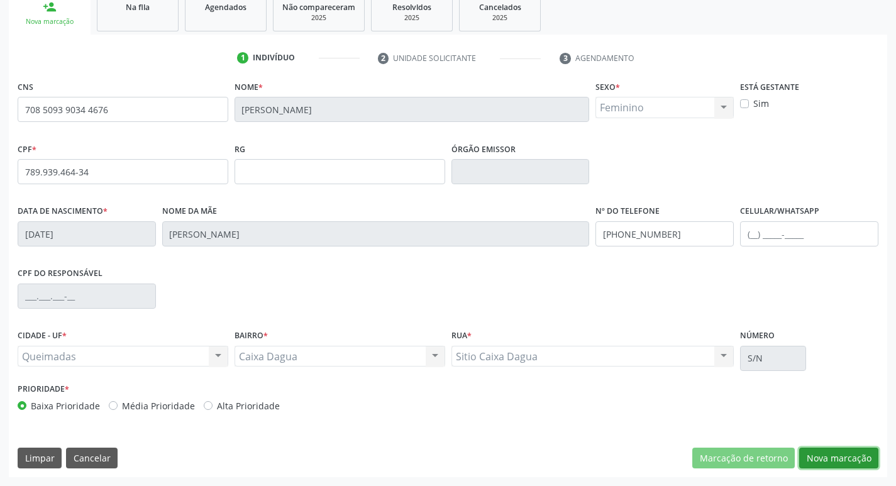
click at [818, 457] on button "Nova marcação" at bounding box center [838, 458] width 79 height 21
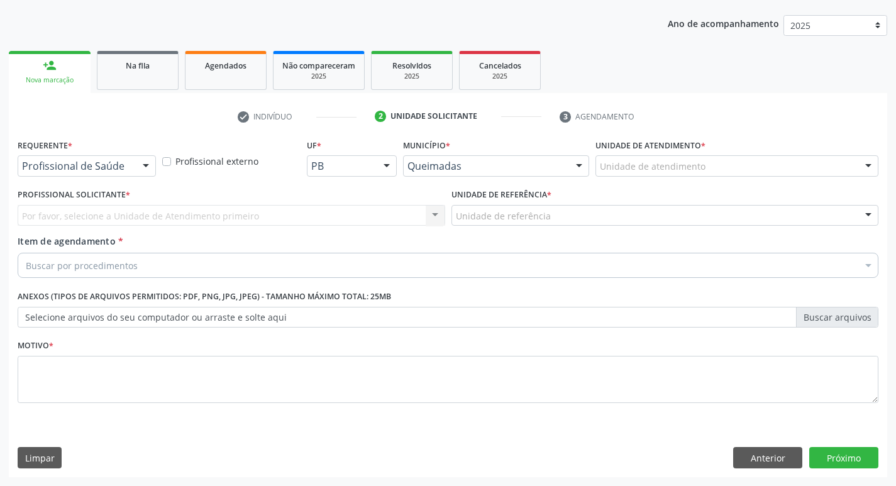
scroll to position [137, 0]
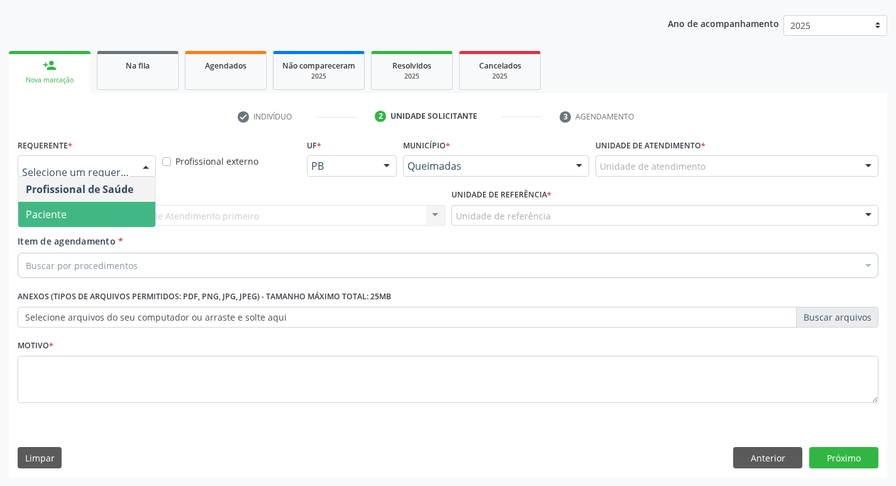
click at [83, 220] on span "Paciente" at bounding box center [86, 214] width 137 height 25
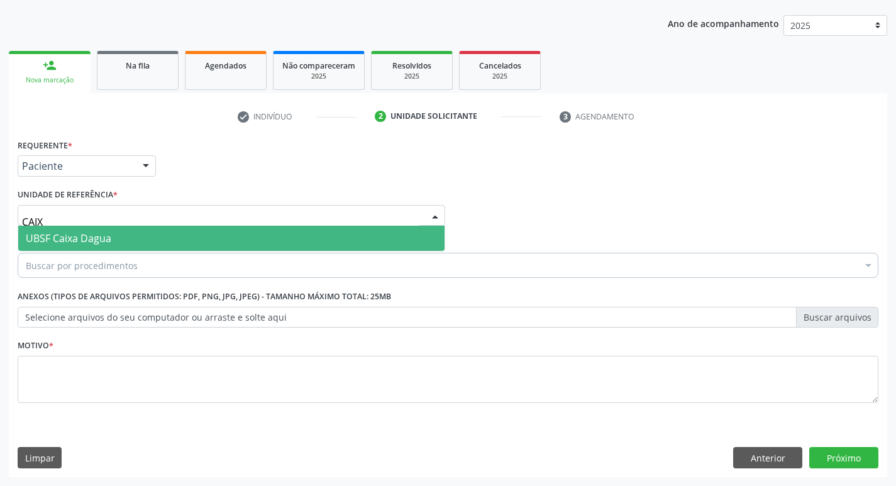
type input "CAIXA"
click at [83, 233] on span "UBSF Caixa Dagua" at bounding box center [69, 238] width 86 height 14
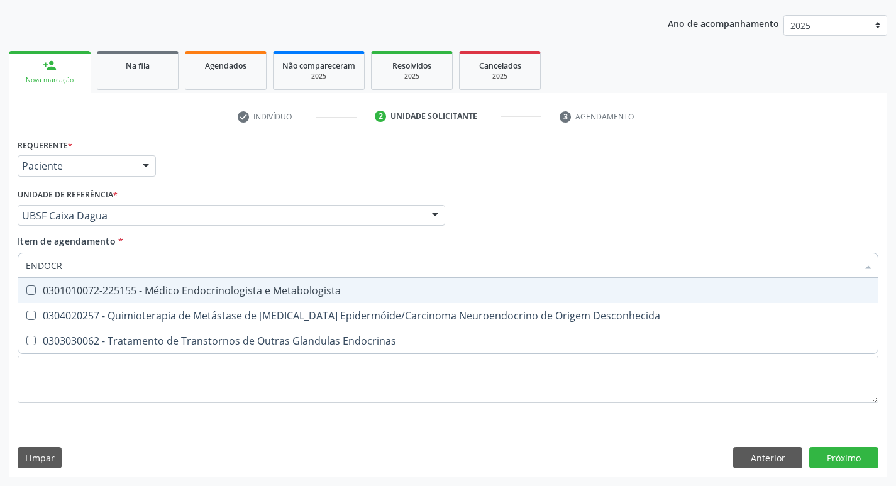
type input "ENDOCRI"
click at [77, 281] on span "0301010072-225155 - Médico Endocrinologista e Metabologista" at bounding box center [448, 290] width 860 height 25
checkbox Metabologista "true"
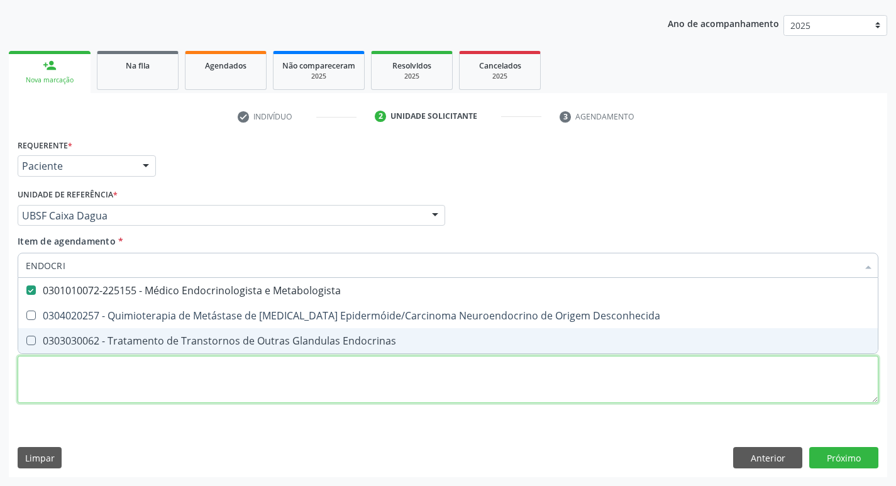
click at [201, 372] on div "Requerente * Paciente Profissional de Saúde Paciente Nenhum resultado encontrad…" at bounding box center [448, 278] width 861 height 285
checkbox Desconhecida "true"
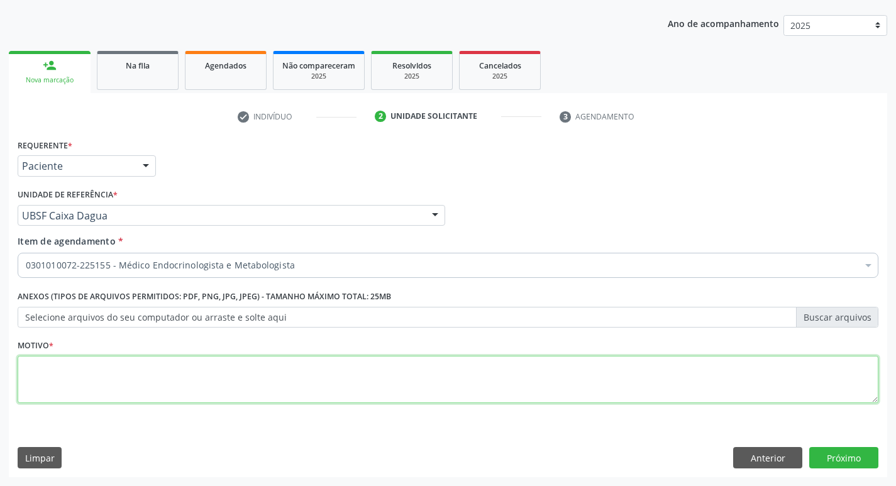
click at [224, 376] on textarea at bounding box center [448, 380] width 861 height 48
type textarea "AVALIAÇÃO"
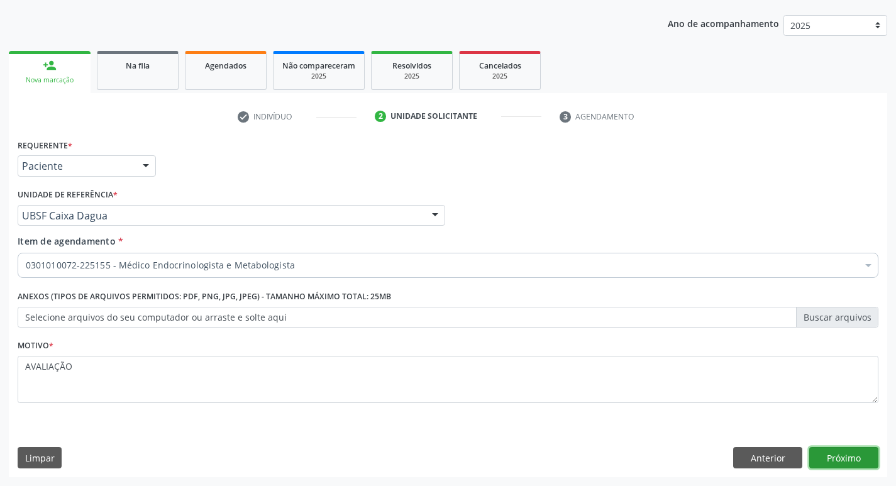
click at [859, 450] on button "Próximo" at bounding box center [844, 457] width 69 height 21
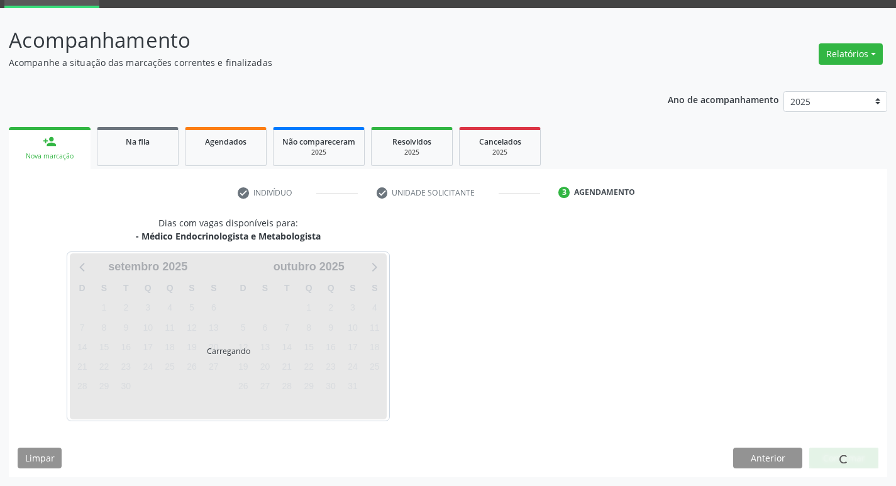
scroll to position [98, 0]
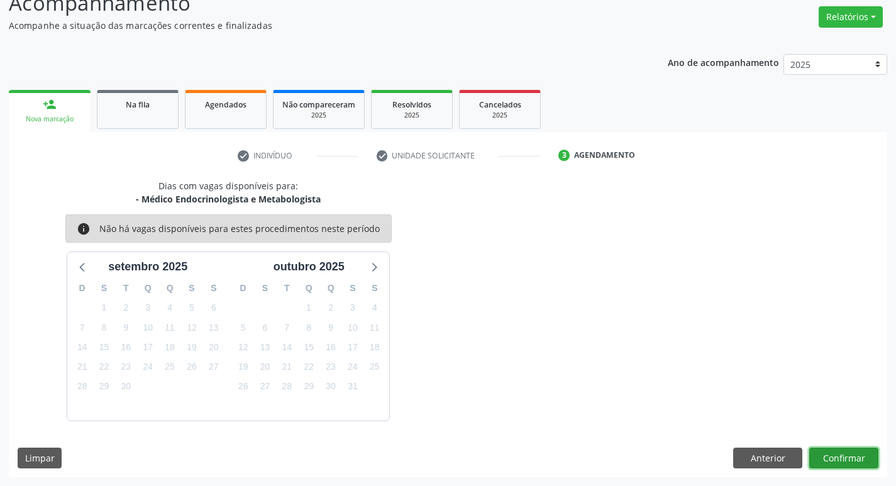
click at [838, 457] on button "Confirmar" at bounding box center [844, 458] width 69 height 21
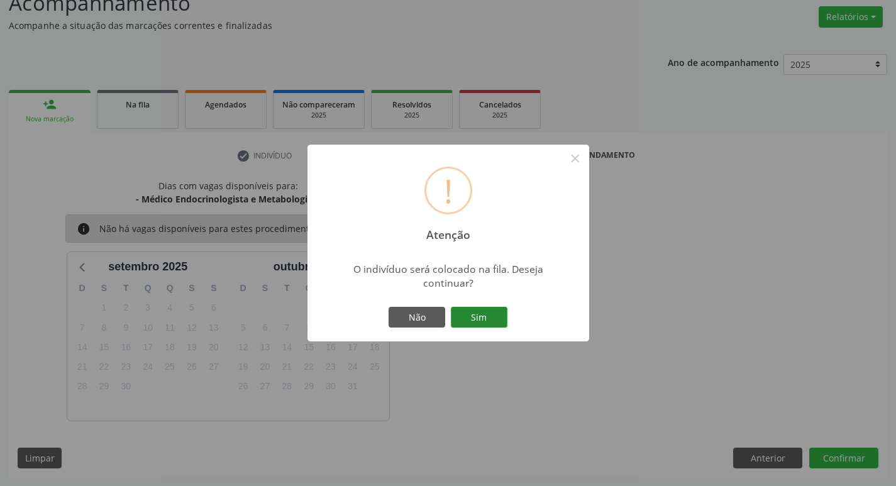
click at [481, 312] on button "Sim" at bounding box center [479, 317] width 57 height 21
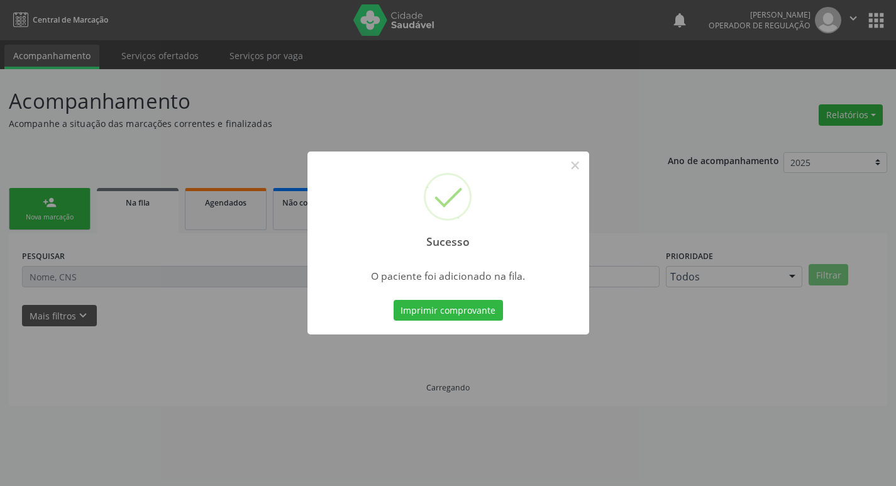
scroll to position [0, 0]
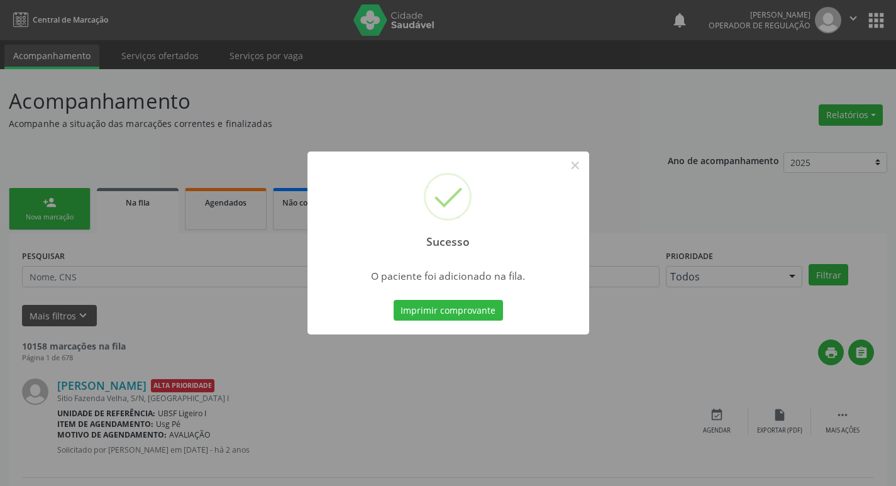
click at [379, 78] on div "Sucesso × O paciente foi adicionado na fila. Imprimir comprovante Cancel" at bounding box center [448, 243] width 896 height 486
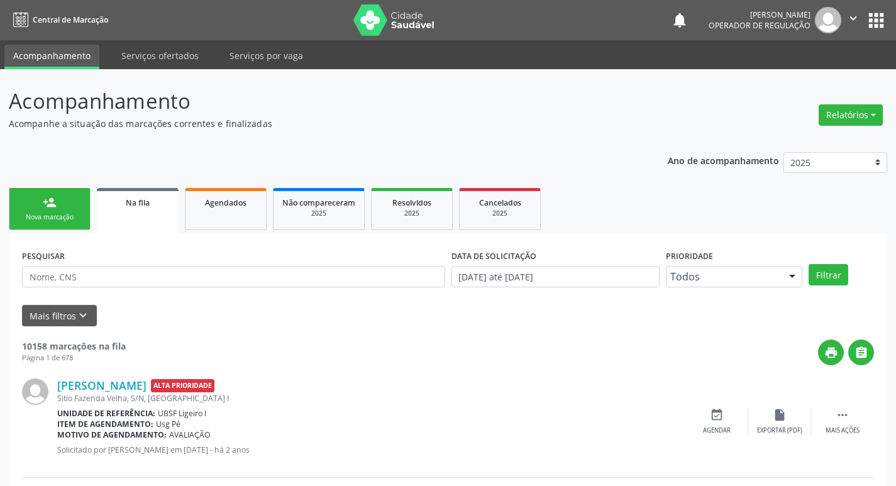
click at [67, 217] on div "Nova marcação" at bounding box center [49, 217] width 63 height 9
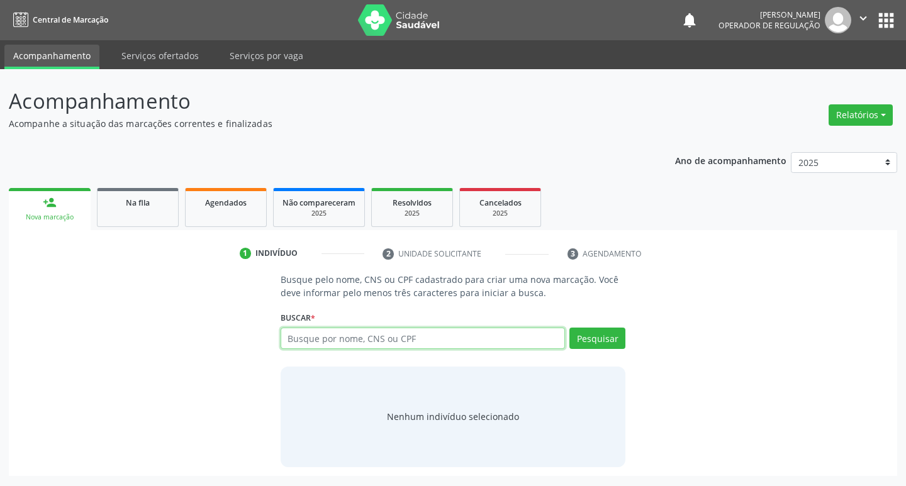
click at [354, 348] on input "text" at bounding box center [423, 338] width 285 height 21
type input "700008243478005"
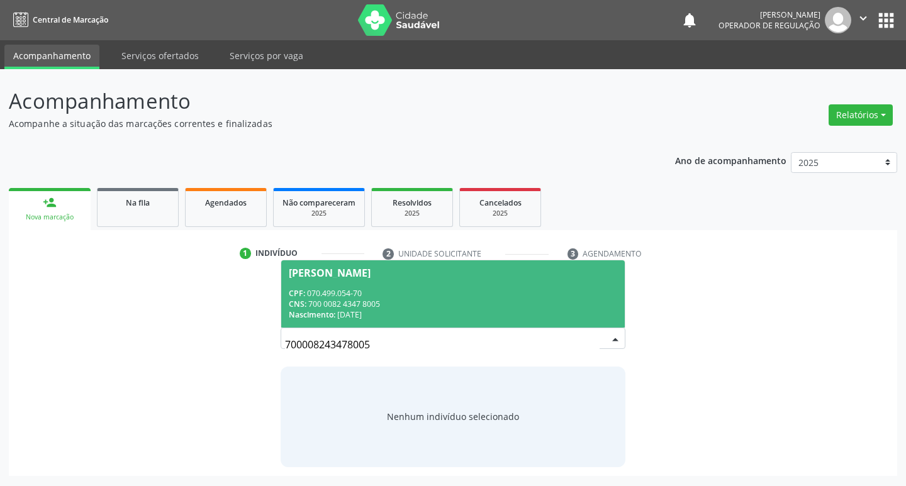
click at [425, 303] on div "CNS: 700 0082 4347 8005" at bounding box center [453, 304] width 329 height 11
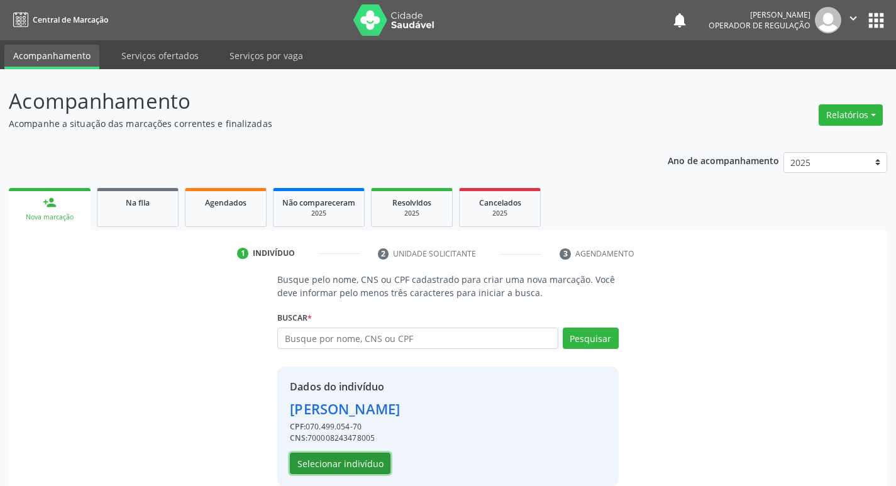
click at [333, 470] on button "Selecionar indivíduo" at bounding box center [340, 463] width 101 height 21
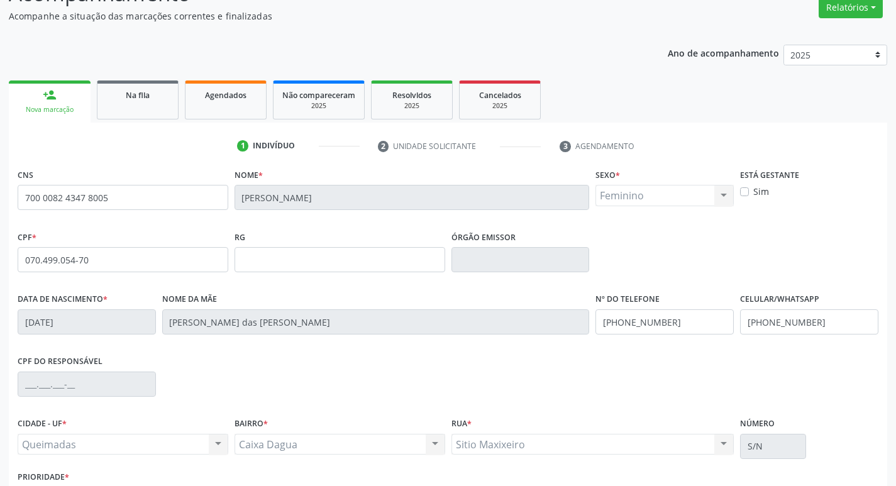
scroll to position [196, 0]
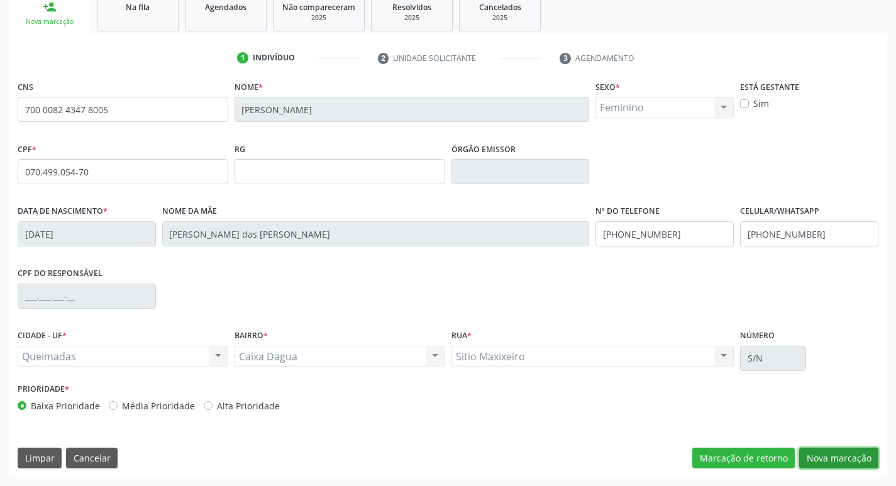
click at [840, 449] on button "Nova marcação" at bounding box center [838, 458] width 79 height 21
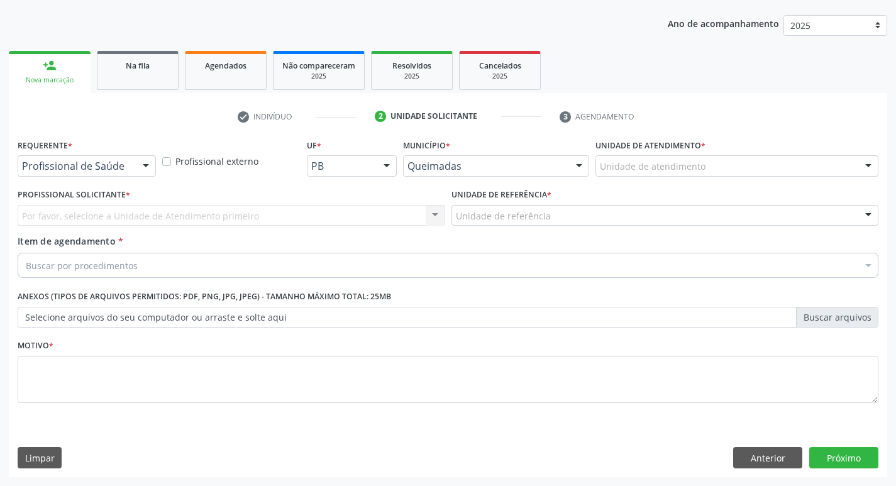
scroll to position [137, 0]
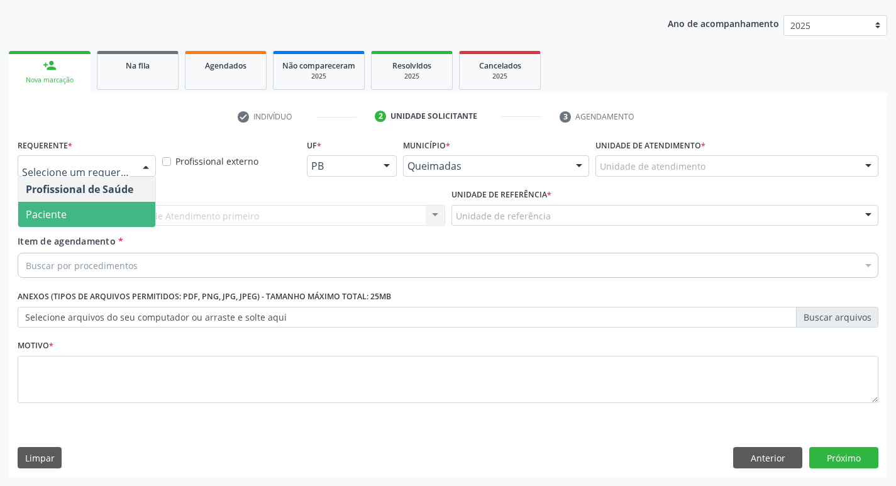
click at [65, 205] on span "Paciente" at bounding box center [86, 214] width 137 height 25
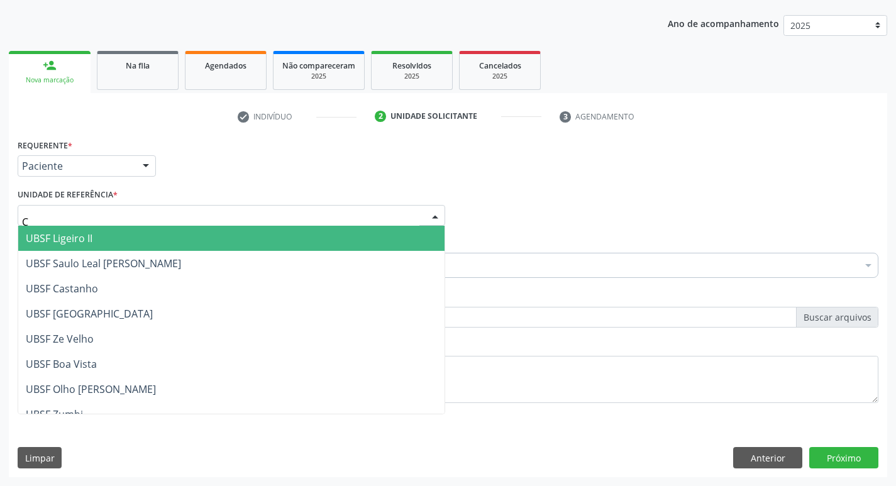
type input "CA"
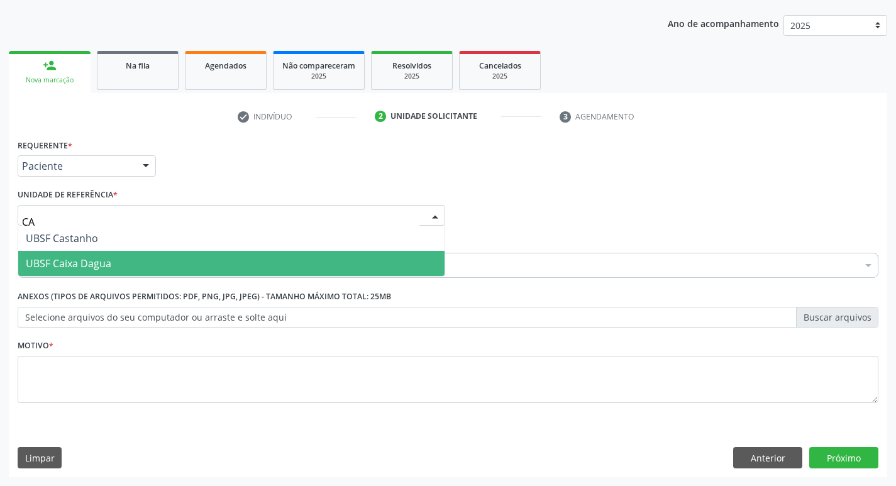
click at [53, 260] on span "UBSF Caixa Dagua" at bounding box center [69, 264] width 86 height 14
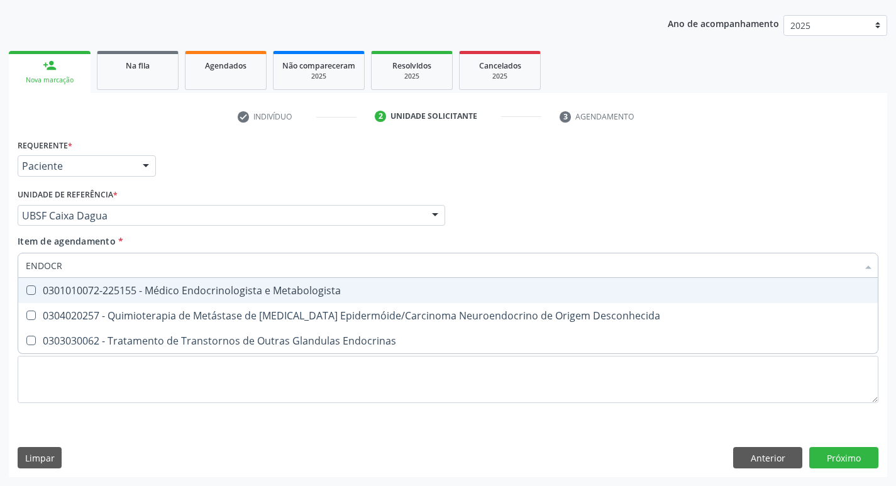
type input "ENDOCRI"
click at [82, 294] on div "0301010072-225155 - Médico Endocrinologista e Metabologista" at bounding box center [448, 291] width 845 height 10
checkbox Metabologista "true"
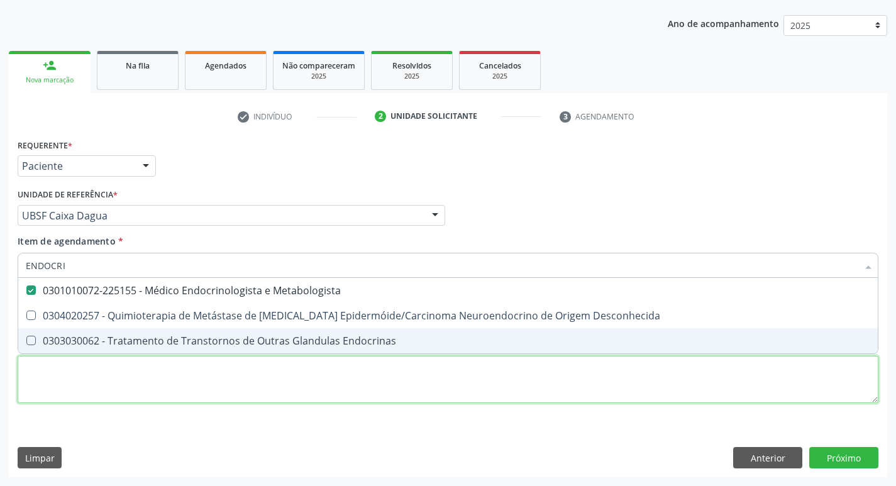
click at [99, 372] on div "Requerente * Paciente Profissional de Saúde Paciente Nenhum resultado encontrad…" at bounding box center [448, 278] width 861 height 285
checkbox Desconhecida "true"
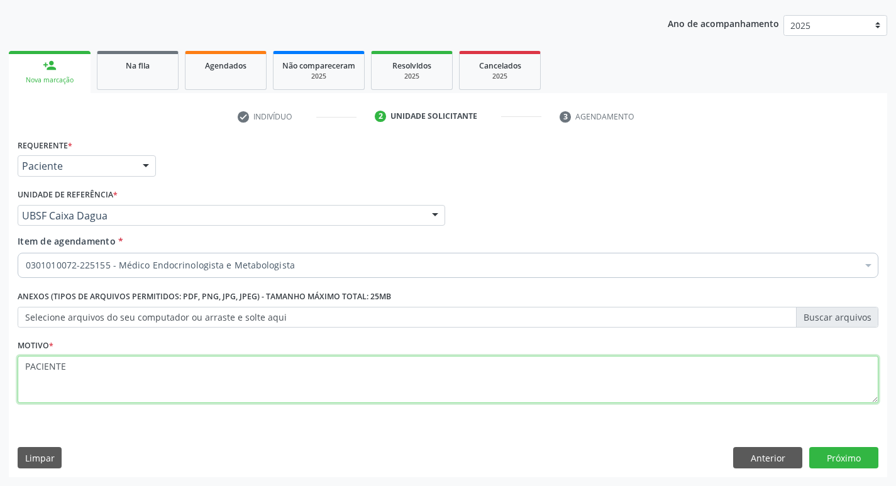
type textarea "PACIENTE"
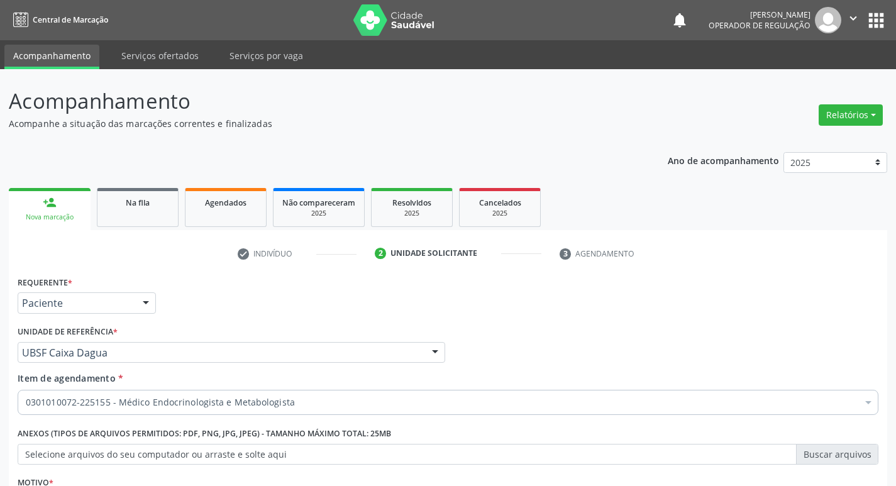
scroll to position [137, 0]
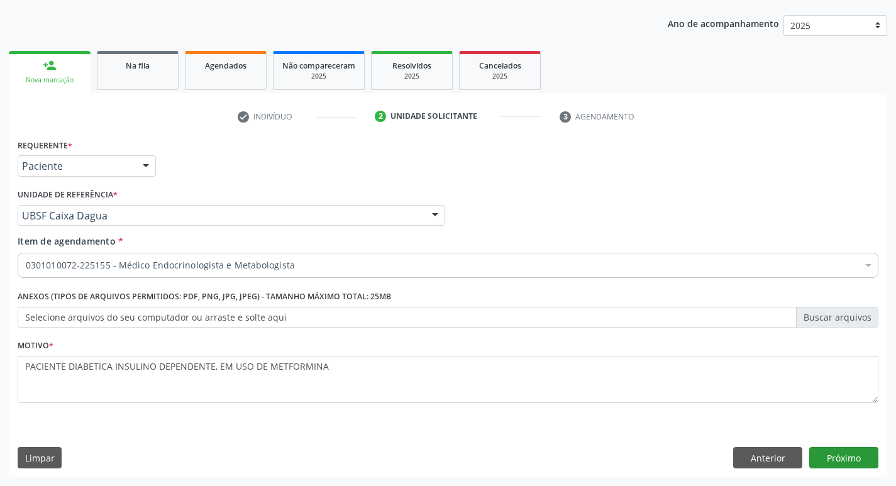
type textarea "PACIENTE DIABETICA INSULINO DEPENDENTE, EM USO DE METFORMINA"
click at [855, 449] on button "Próximo" at bounding box center [844, 457] width 69 height 21
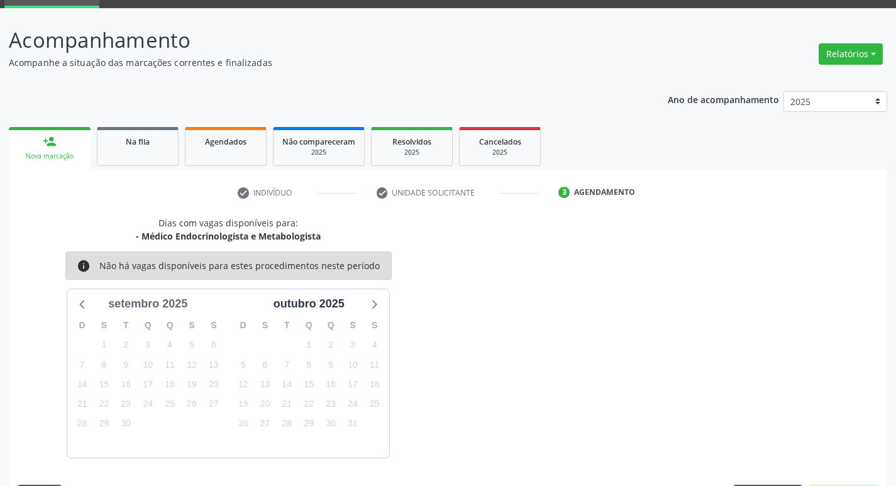
scroll to position [98, 0]
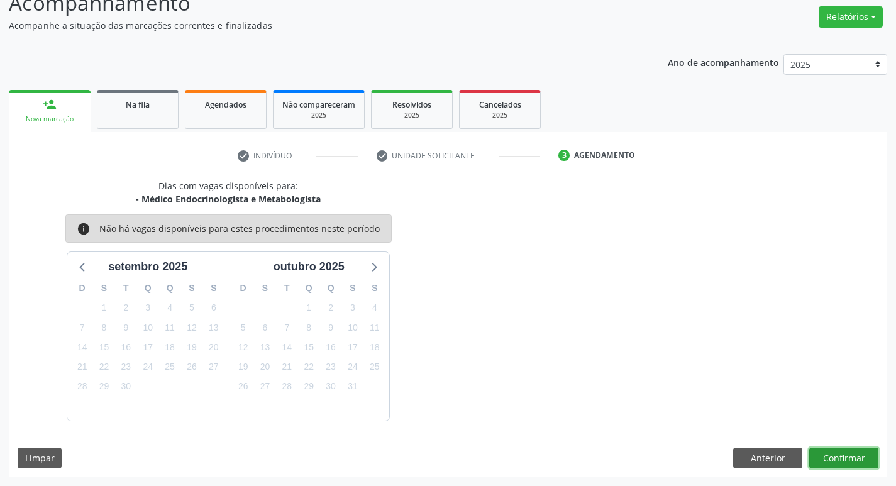
click at [845, 459] on button "Confirmar" at bounding box center [844, 458] width 69 height 21
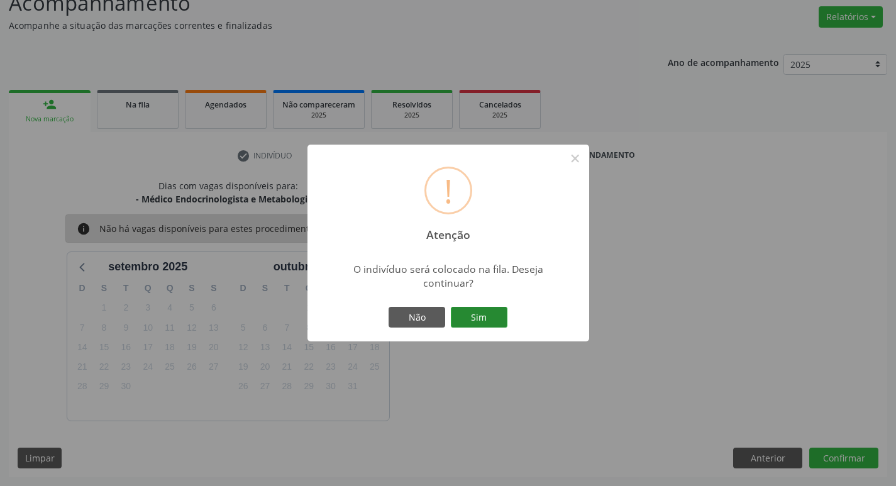
click at [484, 315] on button "Sim" at bounding box center [479, 317] width 57 height 21
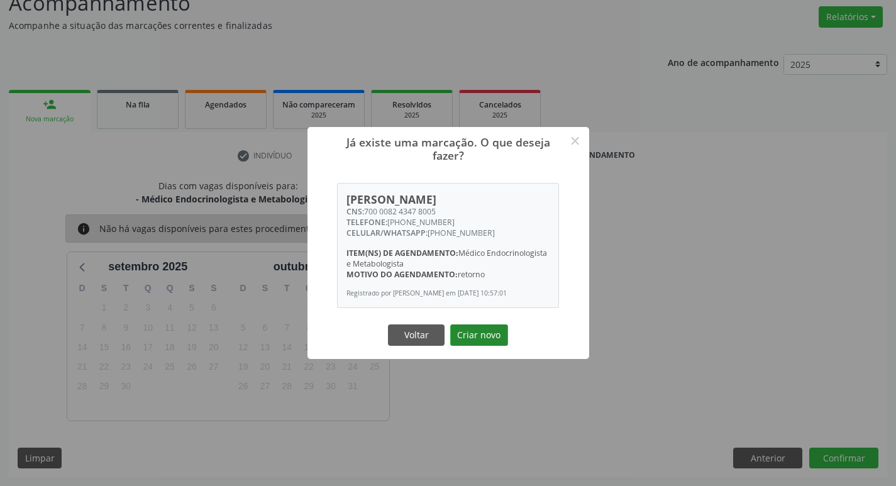
click at [479, 342] on button "Criar novo" at bounding box center [479, 335] width 58 height 21
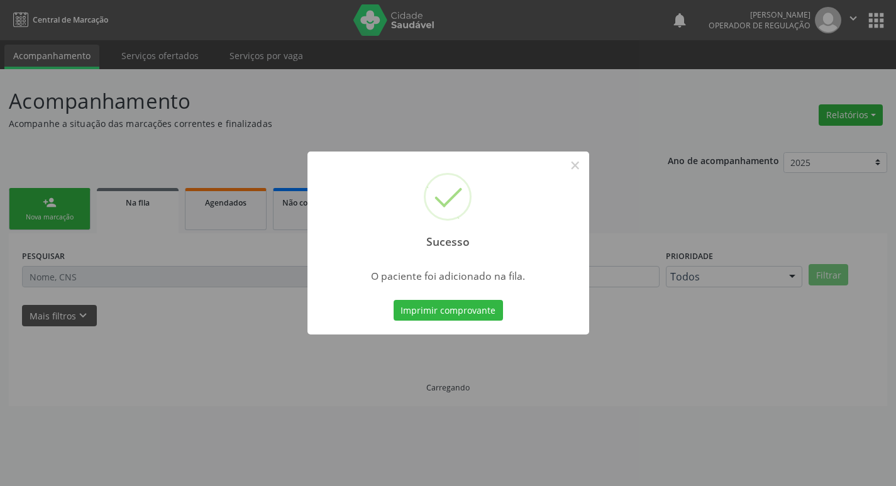
scroll to position [0, 0]
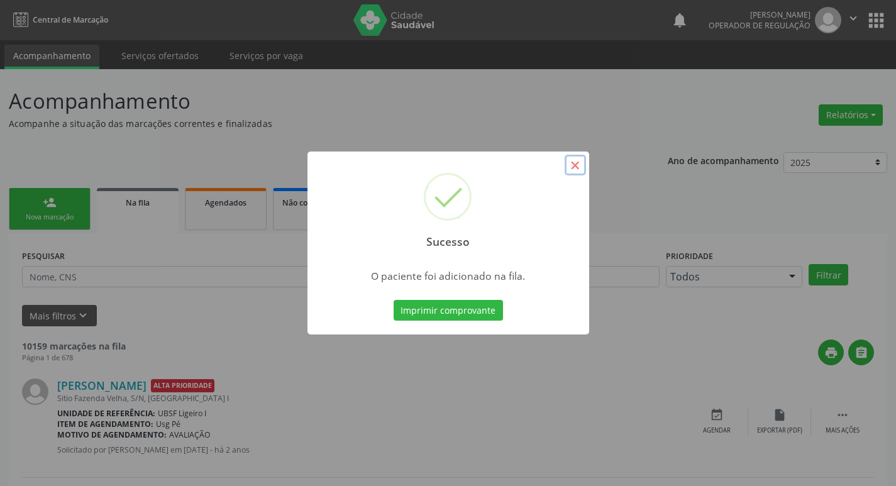
click at [574, 157] on button "×" at bounding box center [575, 165] width 21 height 21
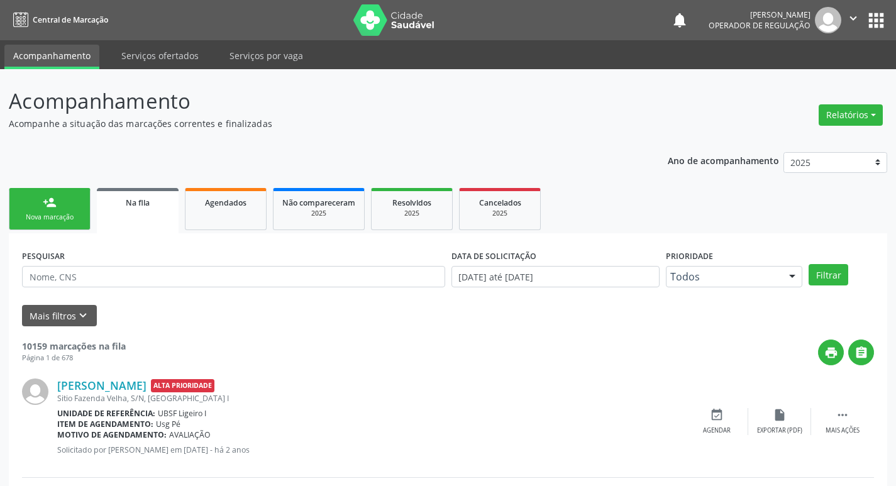
click at [55, 205] on div "person_add" at bounding box center [50, 203] width 14 height 14
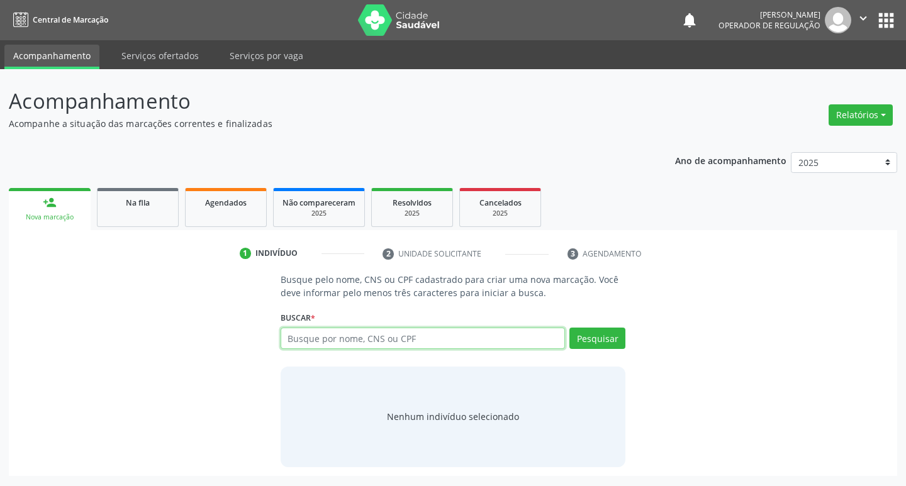
click at [366, 340] on input "text" at bounding box center [423, 338] width 285 height 21
type input "700007568377207"
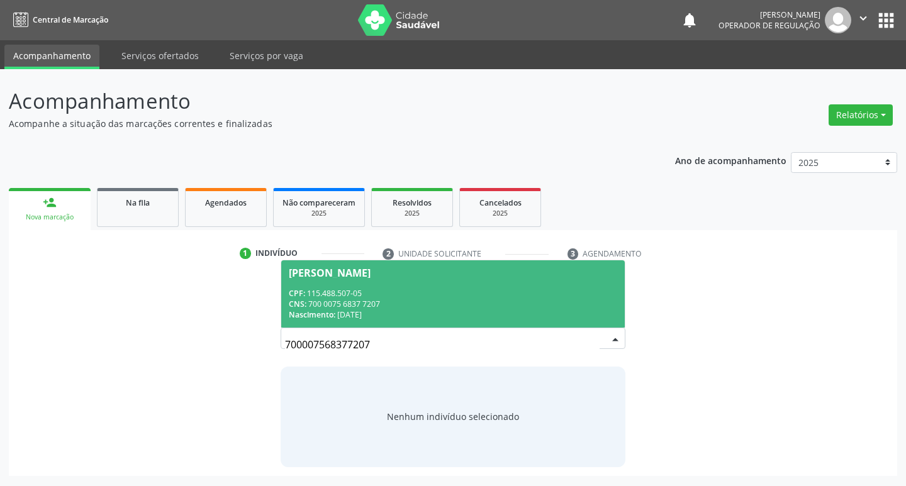
click at [382, 278] on span "Geane Cardoso da Silva CPF: 115.488.507-05 CNS: 700 0075 6837 7207 Nascimento: …" at bounding box center [453, 293] width 344 height 67
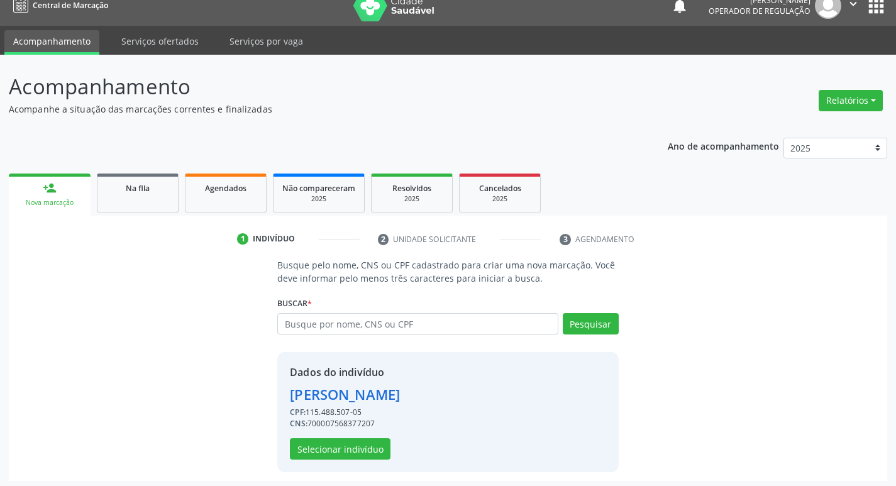
scroll to position [18, 0]
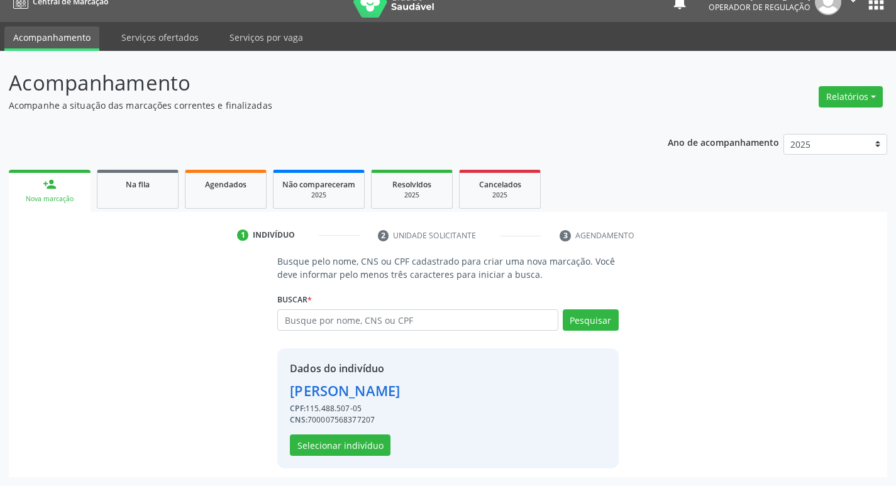
click at [357, 465] on div "Dados do indivíduo Geane Cardoso da Silva CPF: 115.488.507-05 CNS: 700007568377…" at bounding box center [447, 408] width 341 height 120
click at [360, 454] on button "Selecionar indivíduo" at bounding box center [340, 445] width 101 height 21
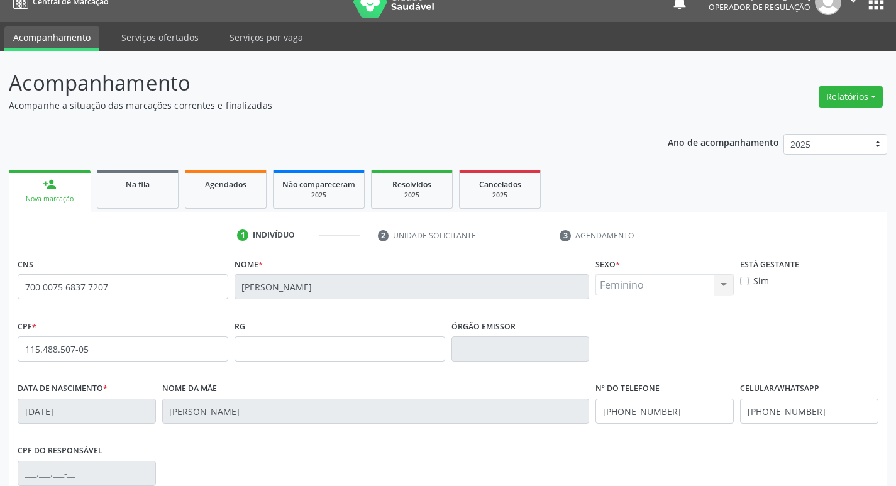
scroll to position [196, 0]
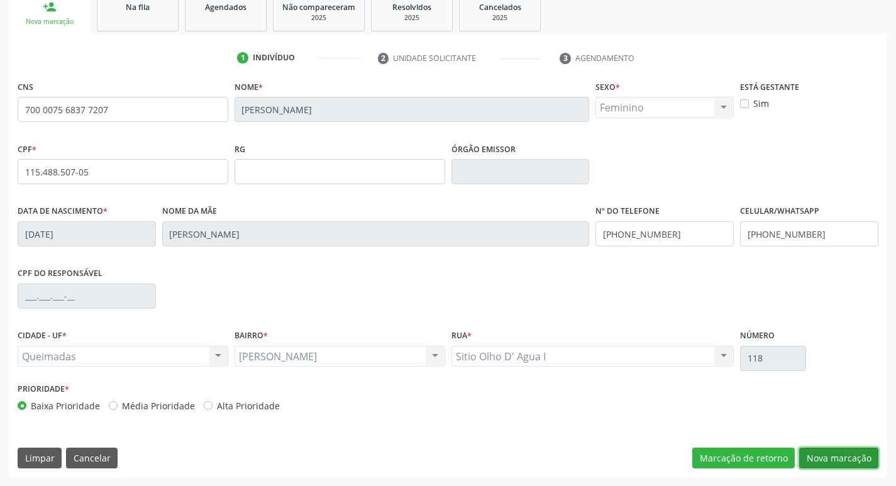
click at [832, 454] on button "Nova marcação" at bounding box center [838, 458] width 79 height 21
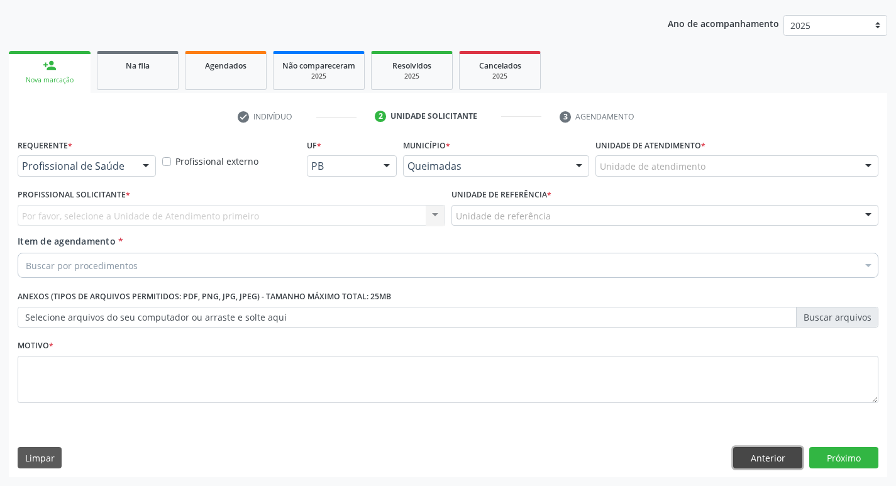
click at [769, 452] on button "Anterior" at bounding box center [767, 457] width 69 height 21
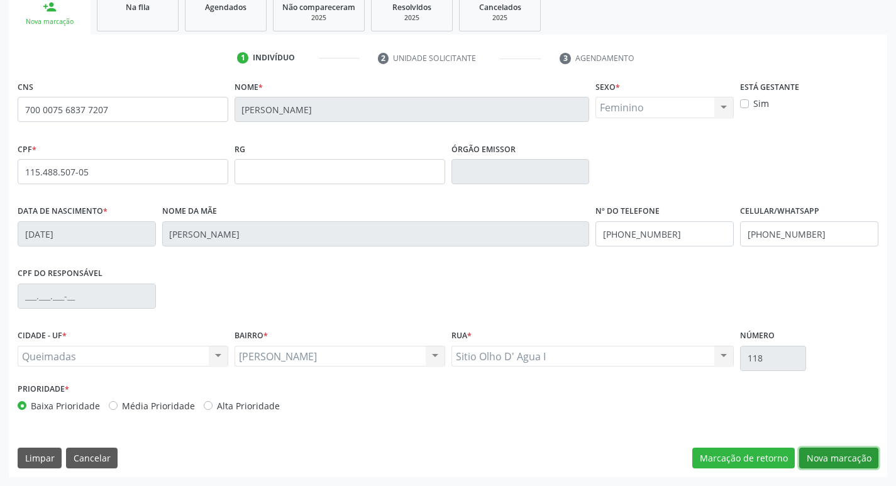
click at [866, 462] on button "Nova marcação" at bounding box center [838, 458] width 79 height 21
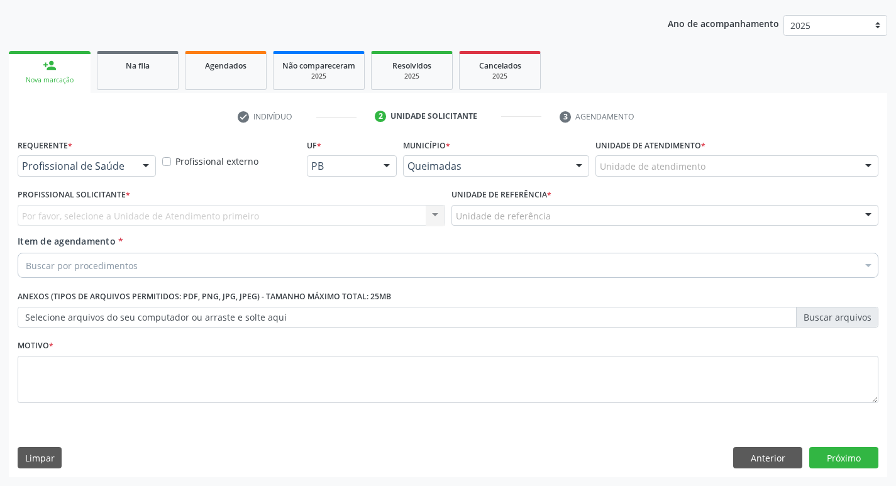
click at [145, 157] on div at bounding box center [145, 166] width 19 height 21
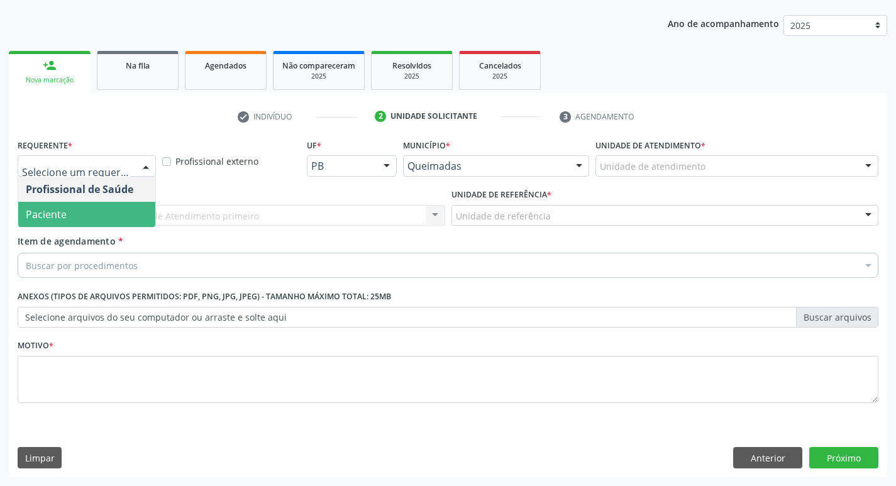
click at [118, 225] on span "Paciente" at bounding box center [86, 214] width 137 height 25
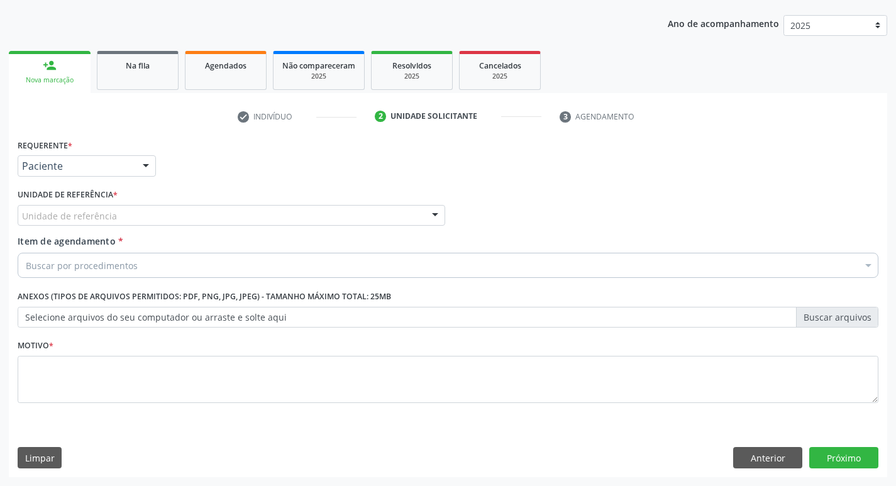
click at [126, 214] on div "Unidade de referência" at bounding box center [232, 215] width 428 height 21
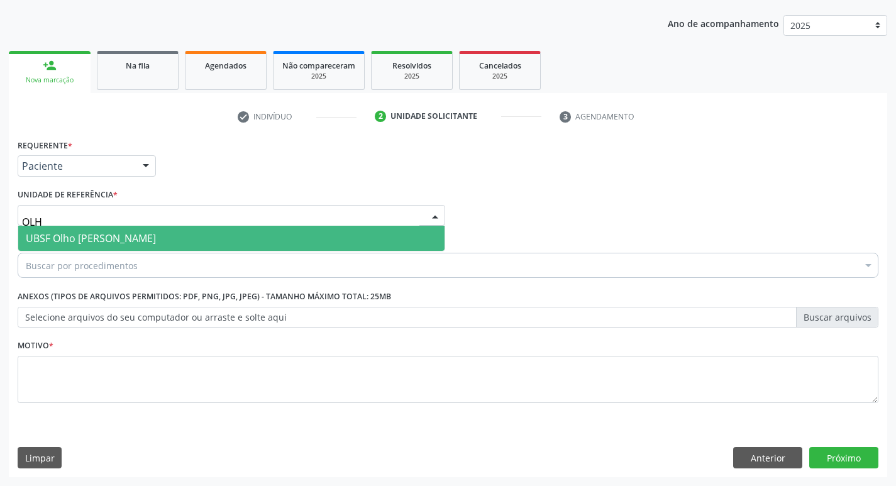
type input "OLHO"
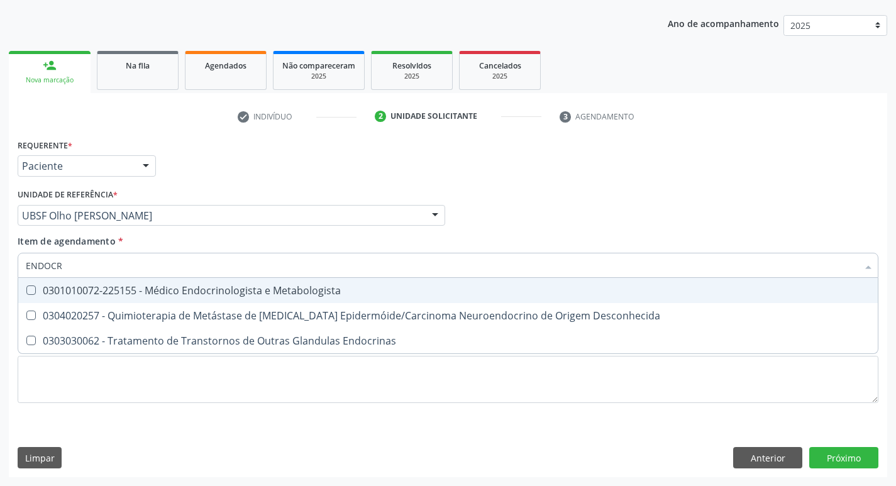
type input "ENDOCRI"
click at [173, 286] on div "0301010072-225155 - Médico Endocrinologista e Metabologista" at bounding box center [448, 291] width 845 height 10
checkbox Metabologista "true"
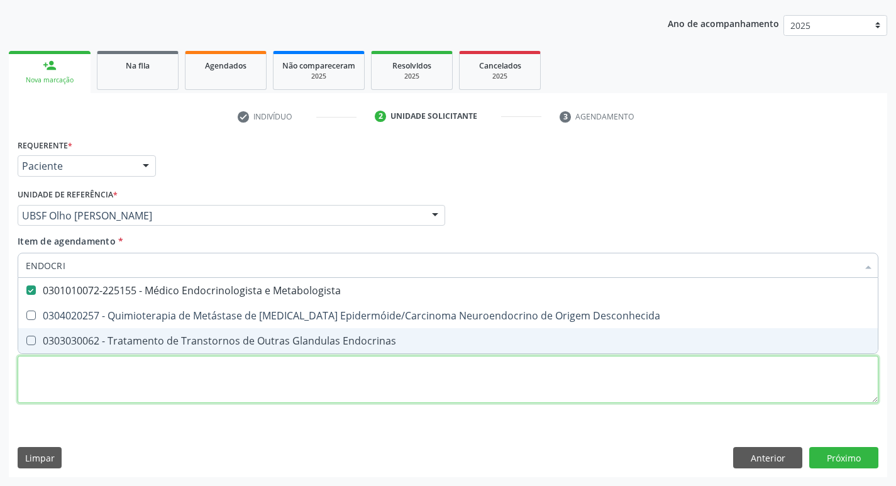
click at [136, 370] on div "Requerente * Paciente Profissional de Saúde Paciente Nenhum resultado encontrad…" at bounding box center [448, 278] width 861 height 285
checkbox Desconhecida "true"
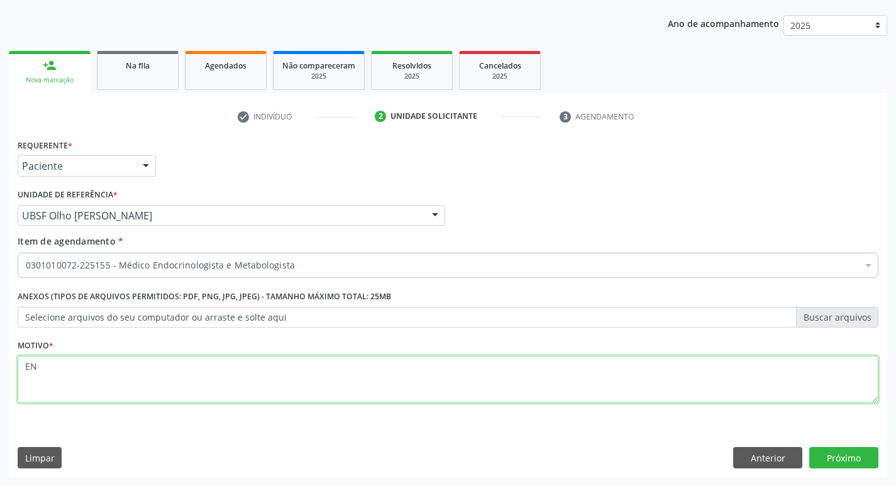
type textarea "E"
type textarea "AVALIAÇÃO"
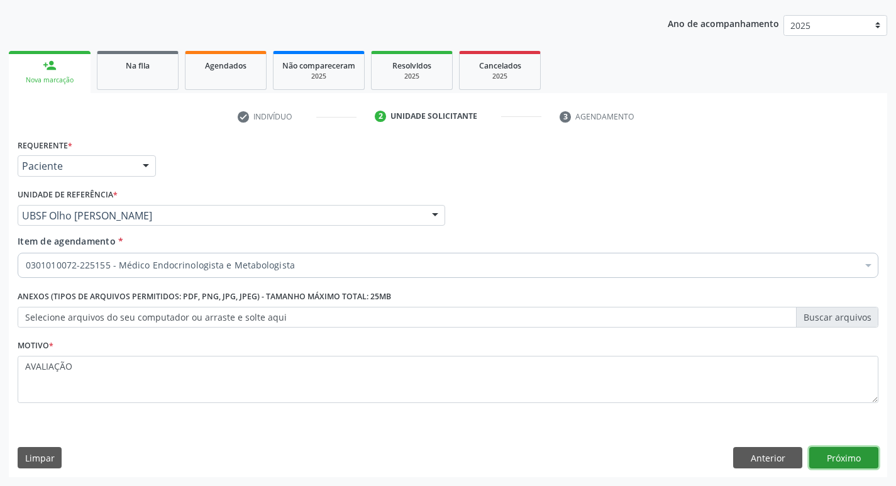
click at [835, 460] on button "Próximo" at bounding box center [844, 457] width 69 height 21
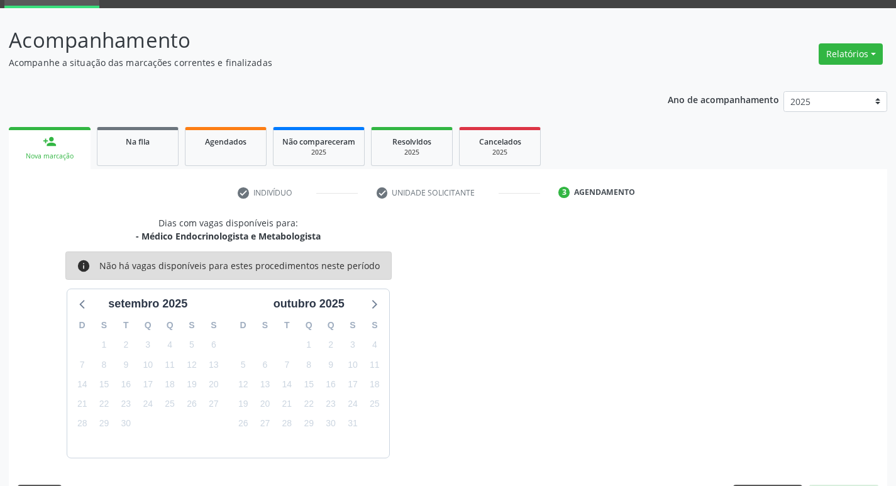
scroll to position [98, 0]
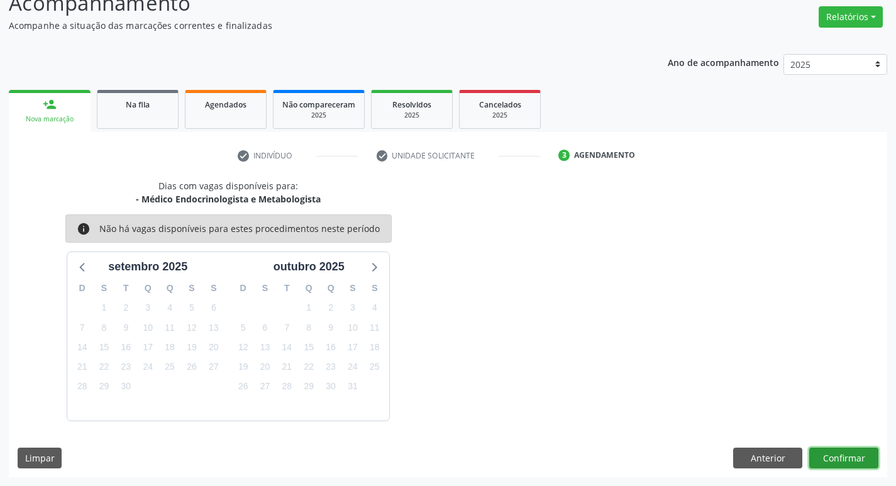
click at [841, 460] on button "Confirmar" at bounding box center [844, 458] width 69 height 21
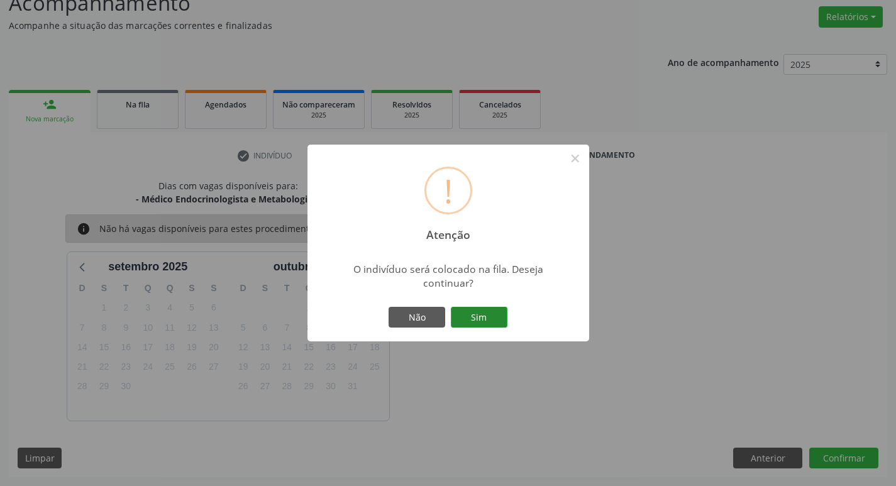
click at [474, 316] on button "Sim" at bounding box center [479, 317] width 57 height 21
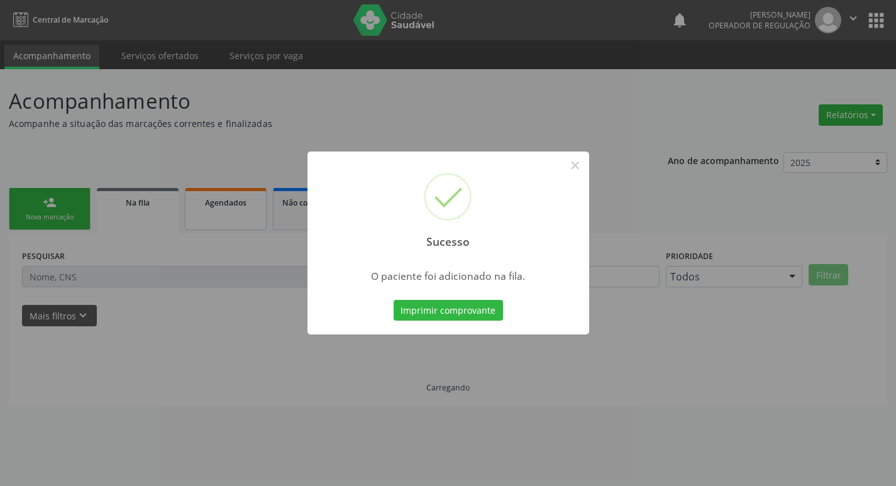
scroll to position [0, 0]
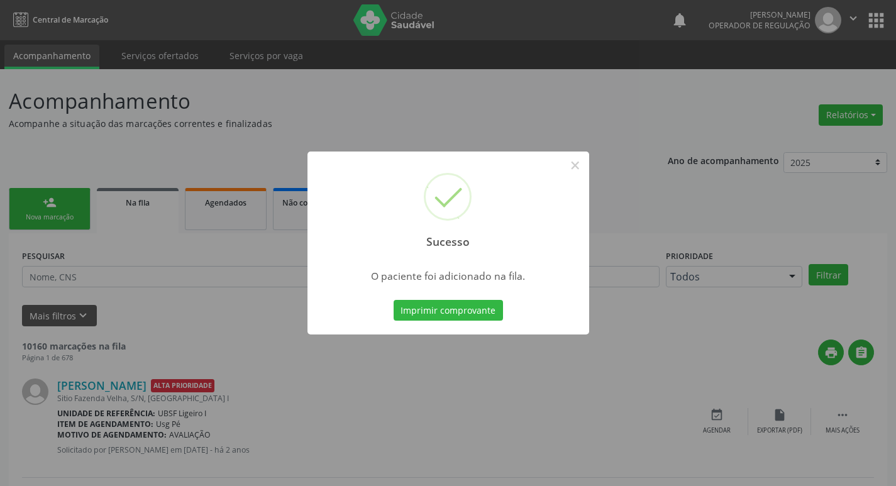
click at [246, 128] on div "Sucesso × O paciente foi adicionado na fila. Imprimir comprovante Cancel" at bounding box center [448, 243] width 896 height 486
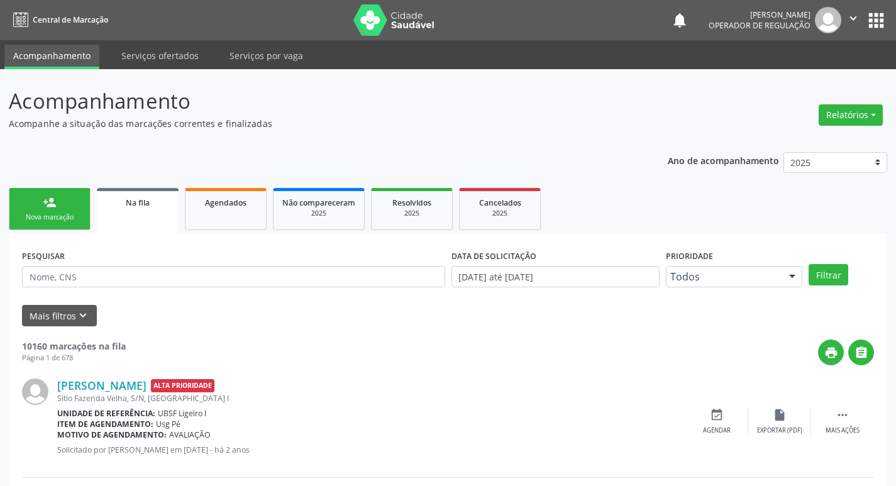
click at [57, 191] on link "person_add Nova marcação" at bounding box center [50, 209] width 82 height 42
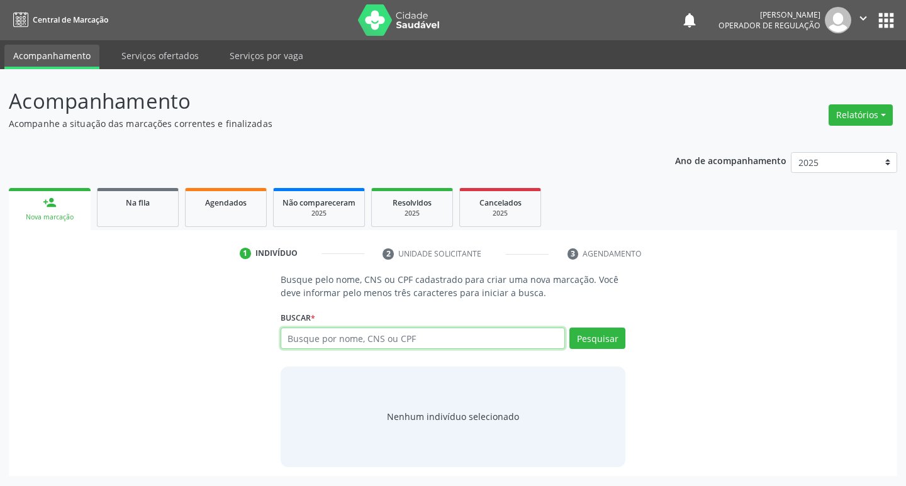
click at [337, 343] on input "text" at bounding box center [423, 338] width 285 height 21
type input "702102757877593"
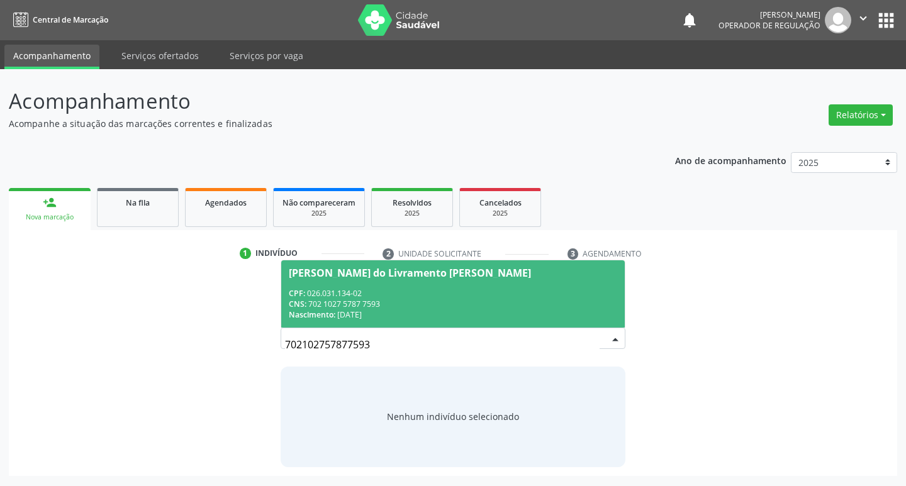
click at [490, 292] on div "CPF: 026.031.134-02" at bounding box center [453, 293] width 329 height 11
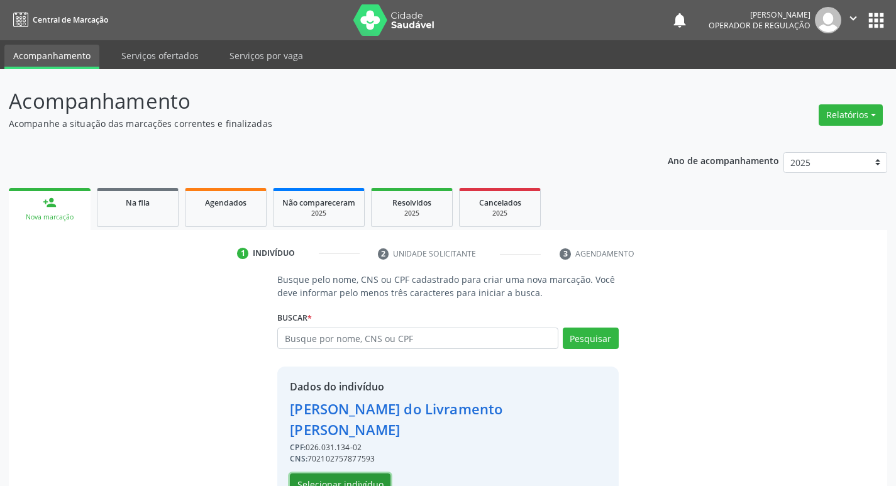
click at [307, 474] on button "Selecionar indivíduo" at bounding box center [340, 484] width 101 height 21
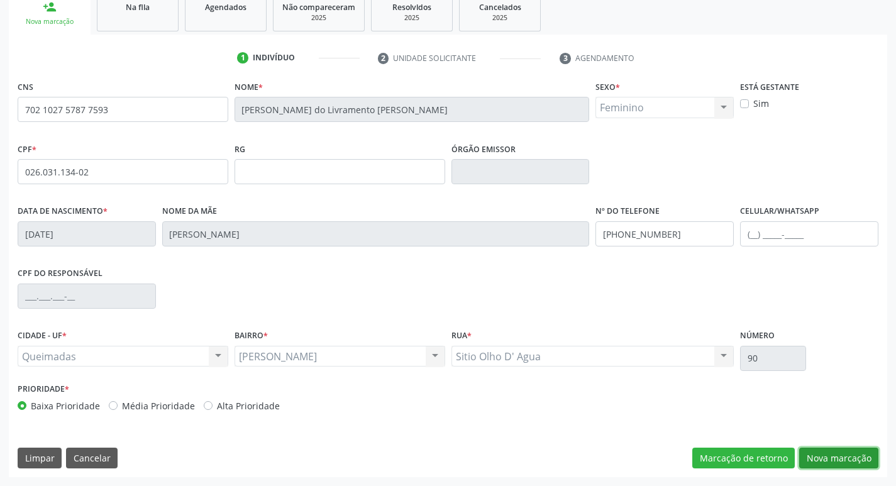
click at [806, 458] on button "Nova marcação" at bounding box center [838, 458] width 79 height 21
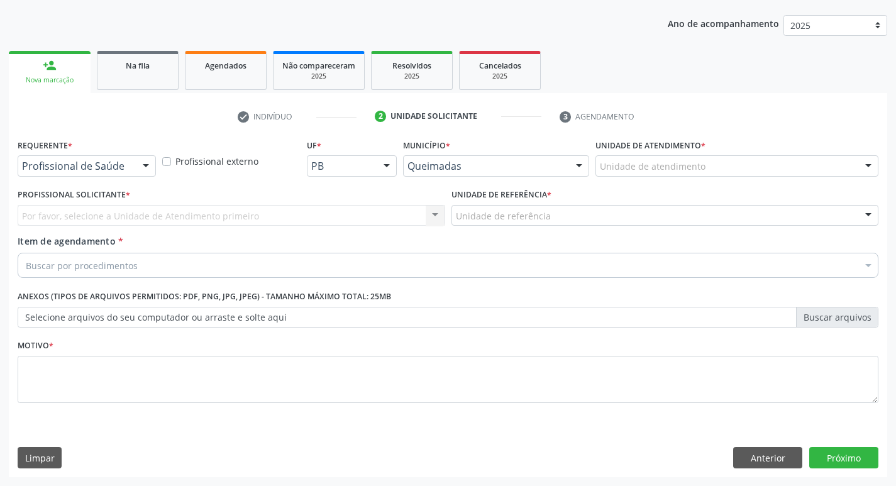
scroll to position [137, 0]
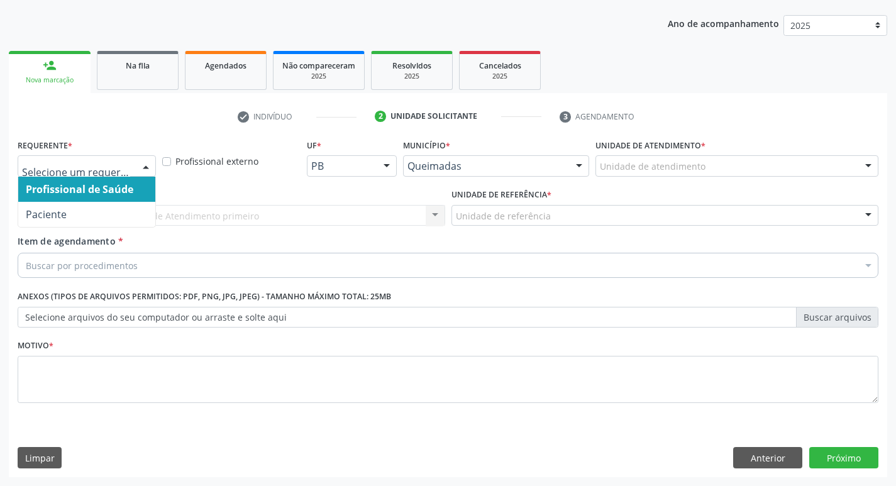
click at [138, 169] on div at bounding box center [145, 166] width 19 height 21
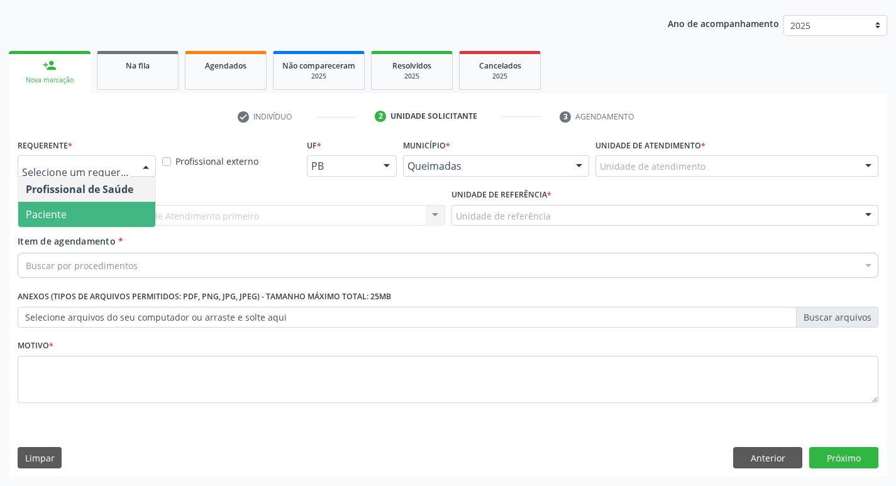
click at [113, 218] on span "Paciente" at bounding box center [86, 214] width 137 height 25
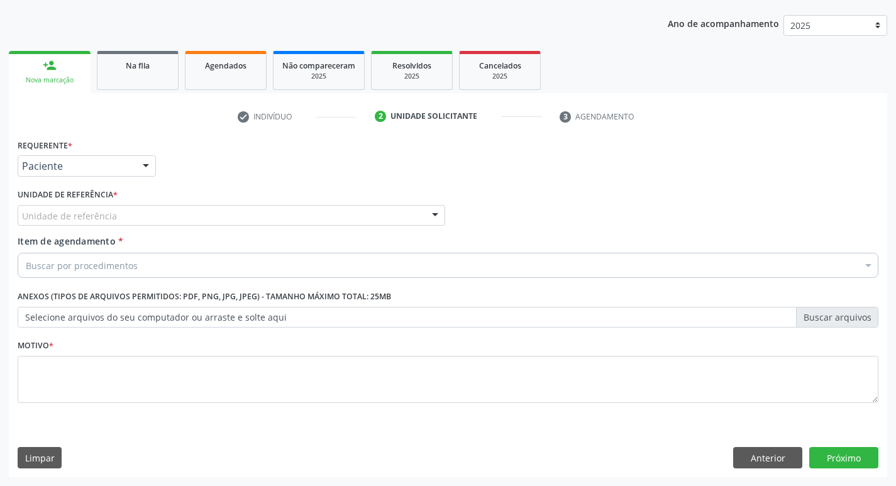
click at [113, 223] on div "Unidade de referência" at bounding box center [232, 215] width 428 height 21
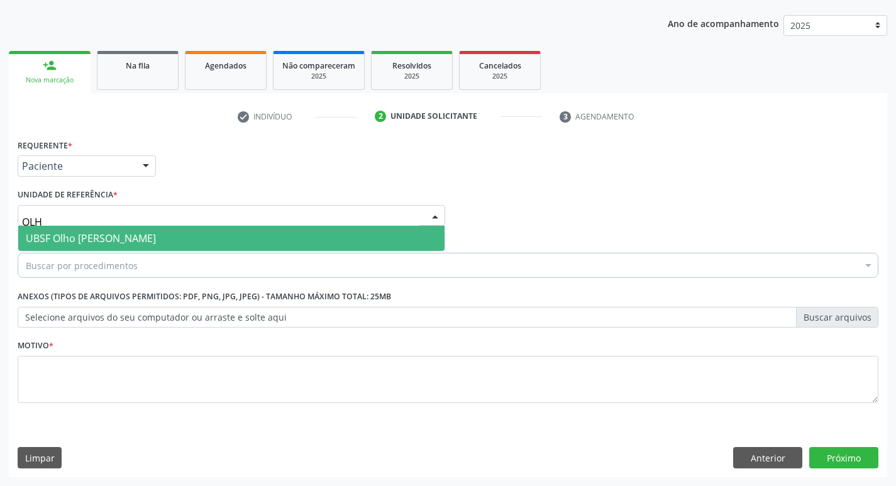
type input "OLHO"
click at [123, 236] on span "UBSF Olho [PERSON_NAME]" at bounding box center [91, 238] width 130 height 14
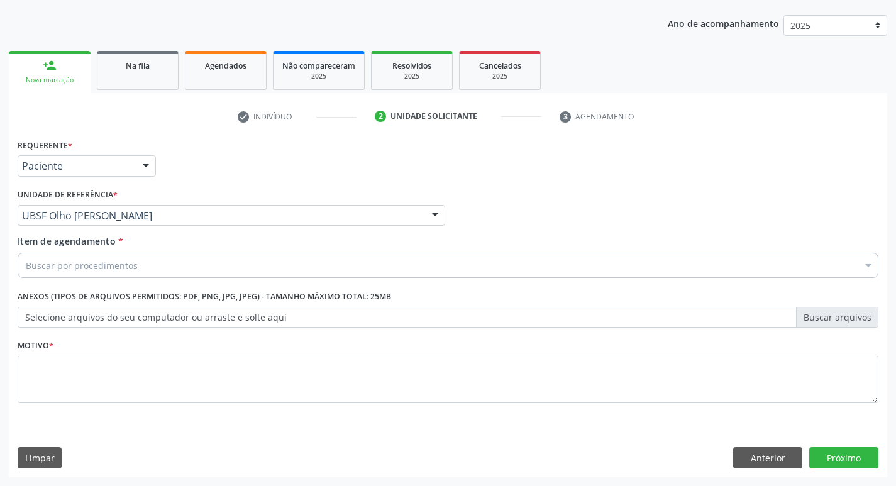
click at [117, 276] on div "Buscar por procedimentos" at bounding box center [448, 265] width 861 height 25
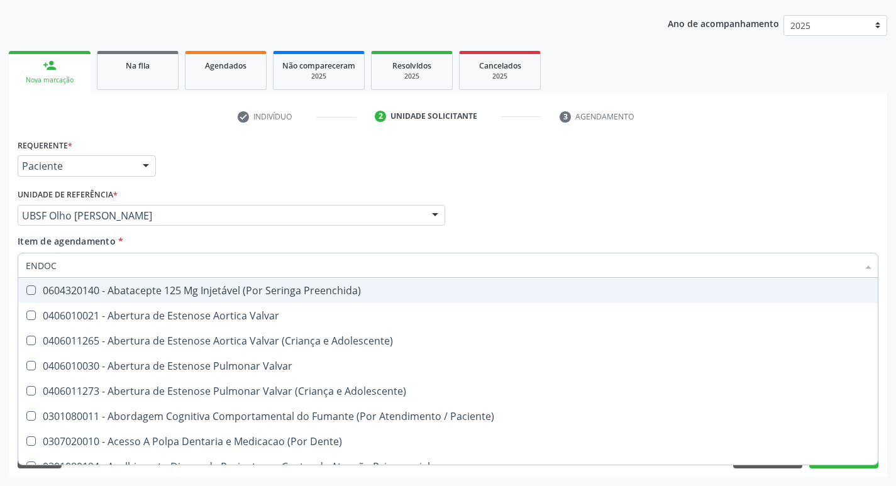
type input "ENDOCR"
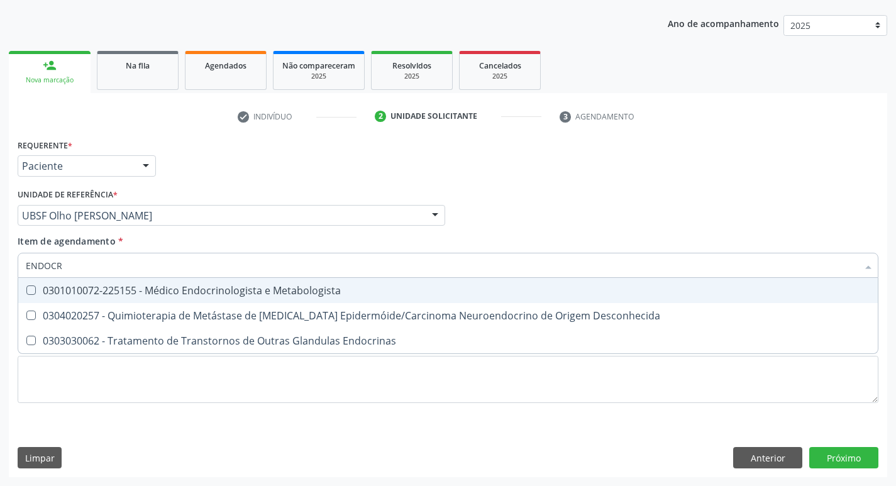
click at [140, 296] on div "0301010072-225155 - Médico Endocrinologista e Metabologista" at bounding box center [448, 291] width 845 height 10
checkbox Metabologista "true"
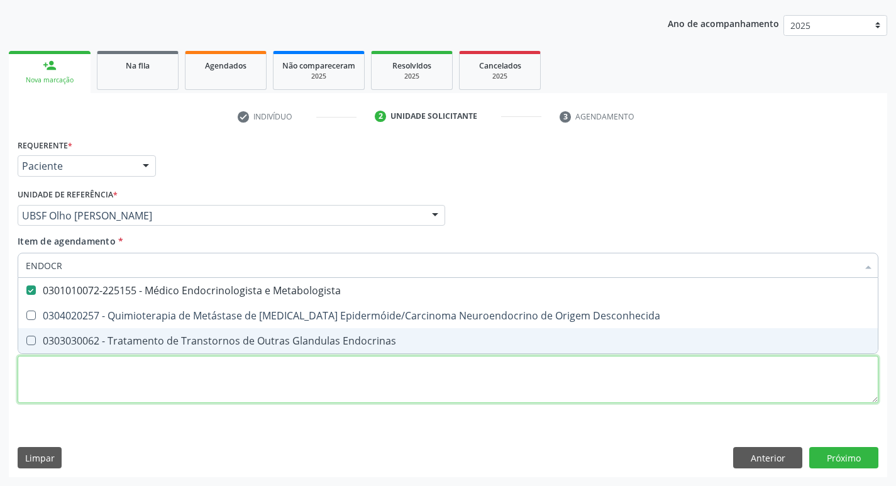
click at [121, 375] on div "Requerente * Paciente Profissional de Saúde Paciente Nenhum resultado encontrad…" at bounding box center [448, 278] width 861 height 285
checkbox Desconhecida "true"
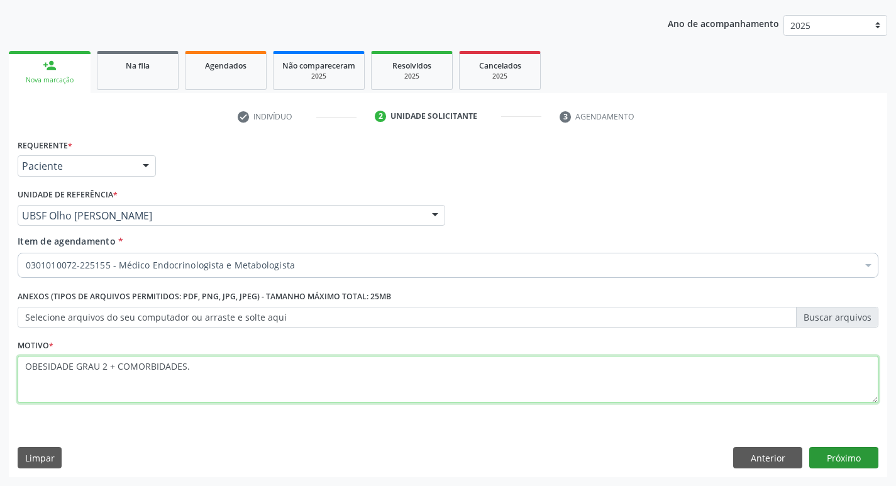
type textarea "OBESIDADE GRAU 2 + COMORBIDADES."
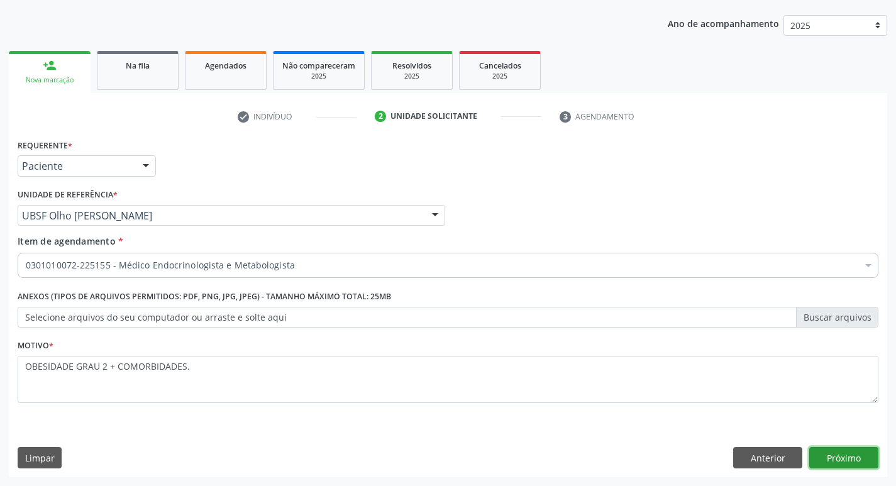
click at [841, 450] on button "Próximo" at bounding box center [844, 457] width 69 height 21
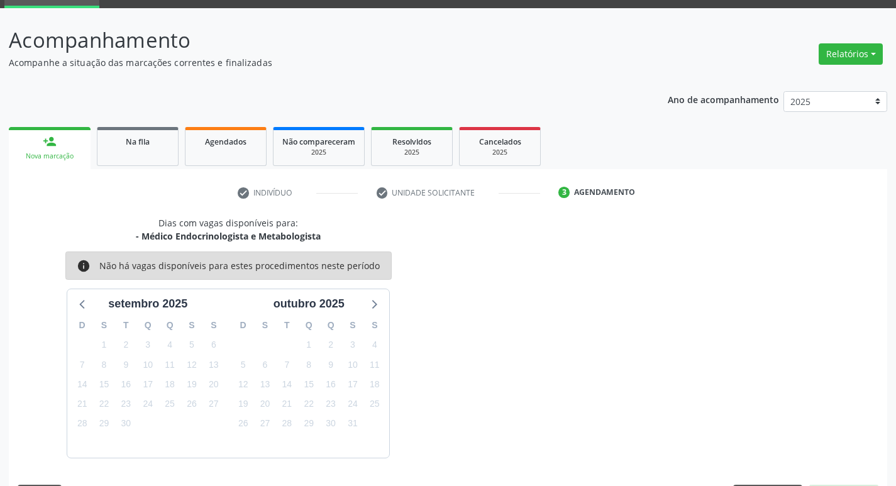
scroll to position [98, 0]
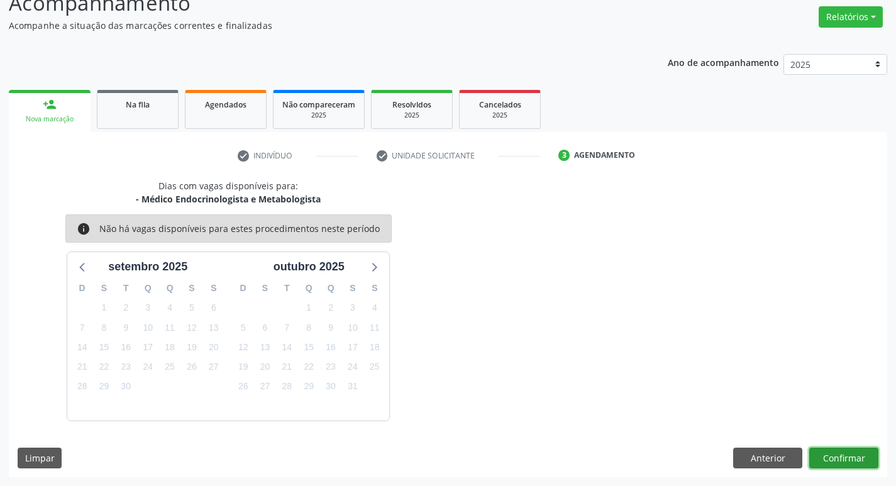
click at [844, 454] on button "Confirmar" at bounding box center [844, 458] width 69 height 21
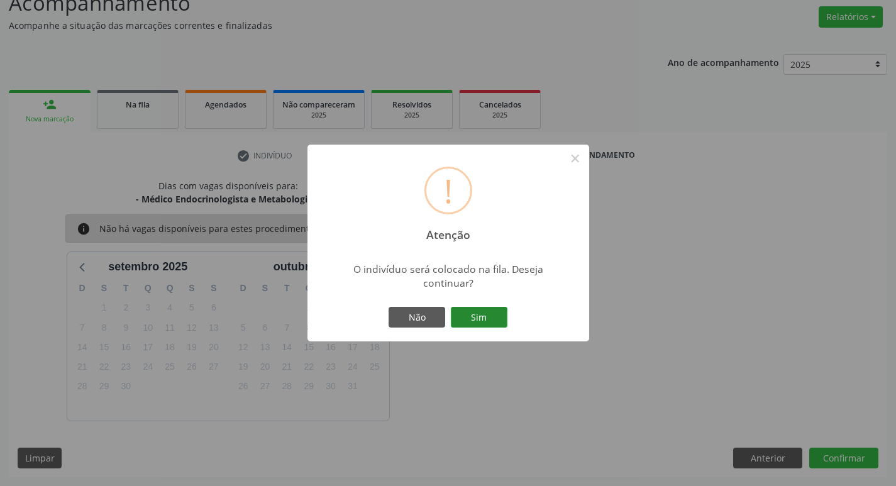
click at [482, 316] on button "Sim" at bounding box center [479, 317] width 57 height 21
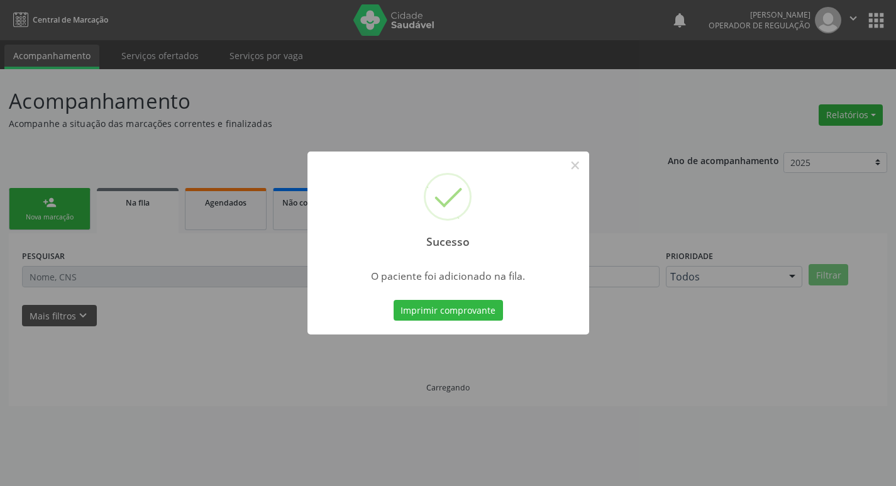
scroll to position [0, 0]
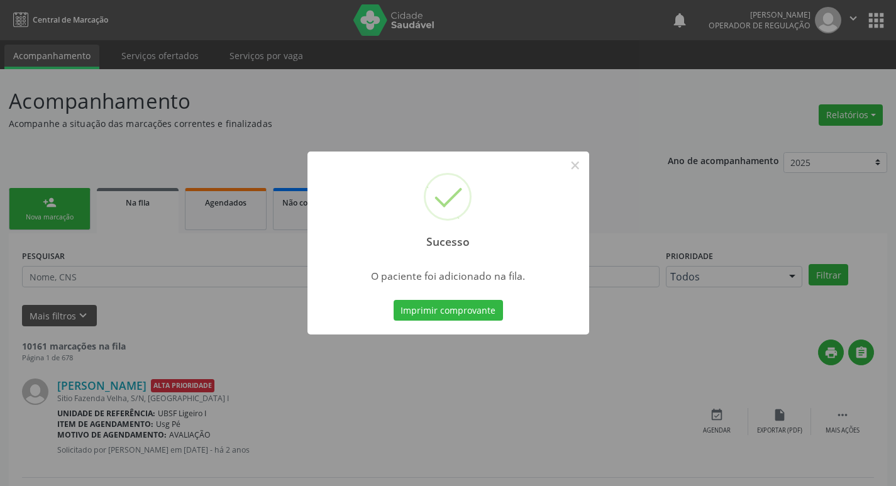
click at [552, 105] on div "Sucesso × O paciente foi adicionado na fila. Imprimir comprovante Cancel" at bounding box center [448, 243] width 896 height 486
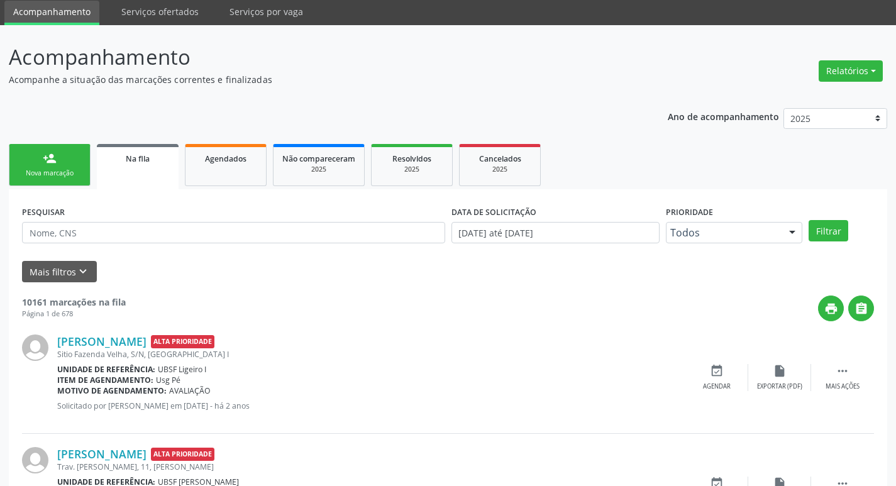
scroll to position [63, 0]
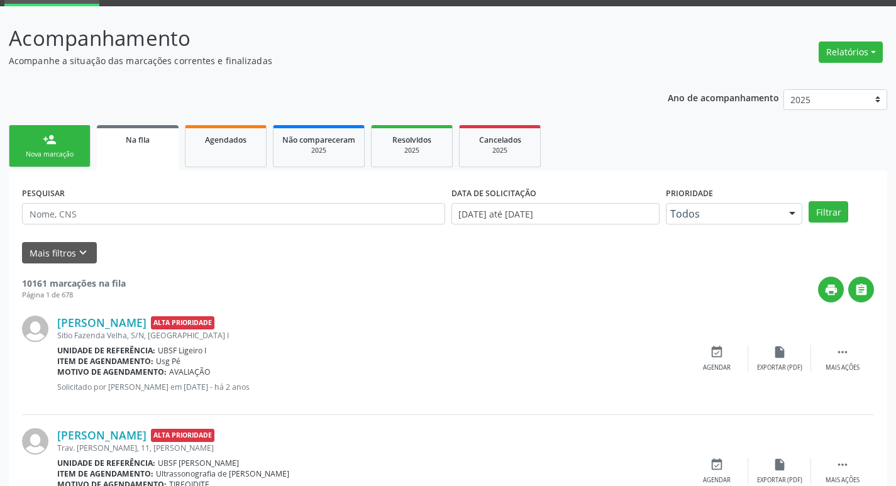
click at [63, 150] on div "Nova marcação" at bounding box center [49, 154] width 63 height 9
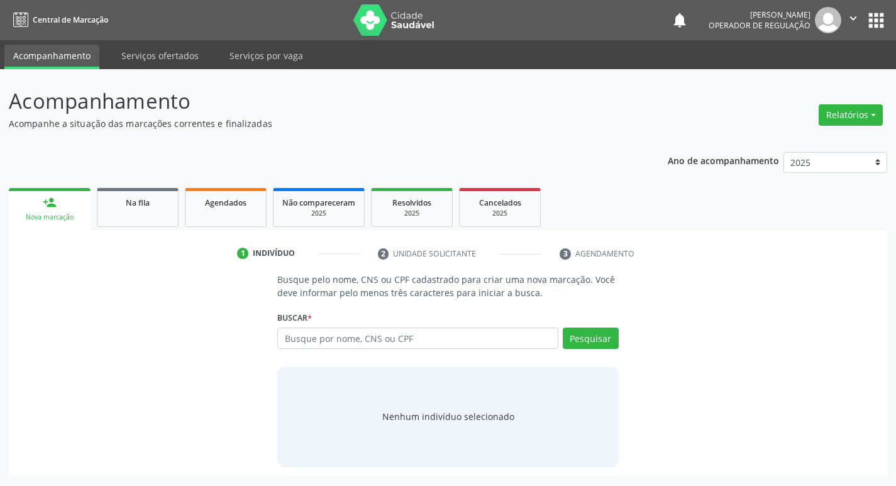
scroll to position [0, 0]
click at [433, 346] on input "text" at bounding box center [423, 338] width 285 height 21
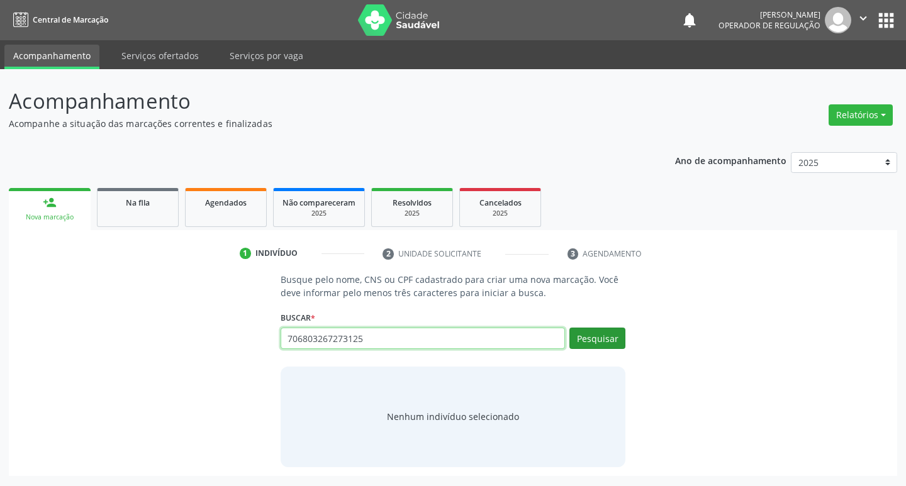
type input "706803267273125"
click at [615, 335] on button "Pesquisar" at bounding box center [597, 338] width 56 height 21
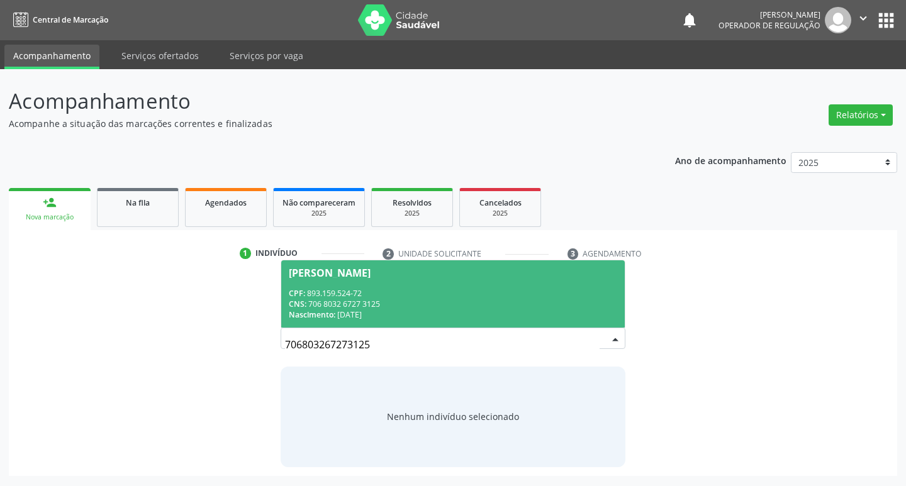
click at [578, 298] on div "CPF: 893.159.524-72" at bounding box center [453, 293] width 329 height 11
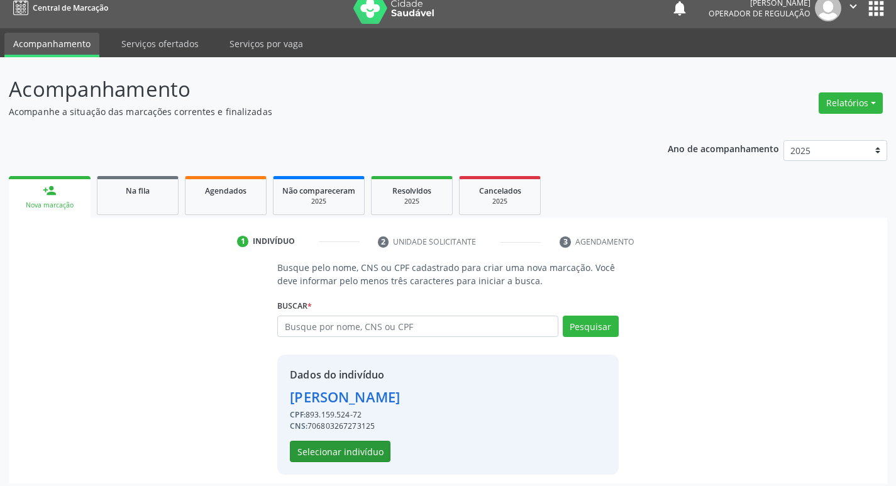
scroll to position [18, 0]
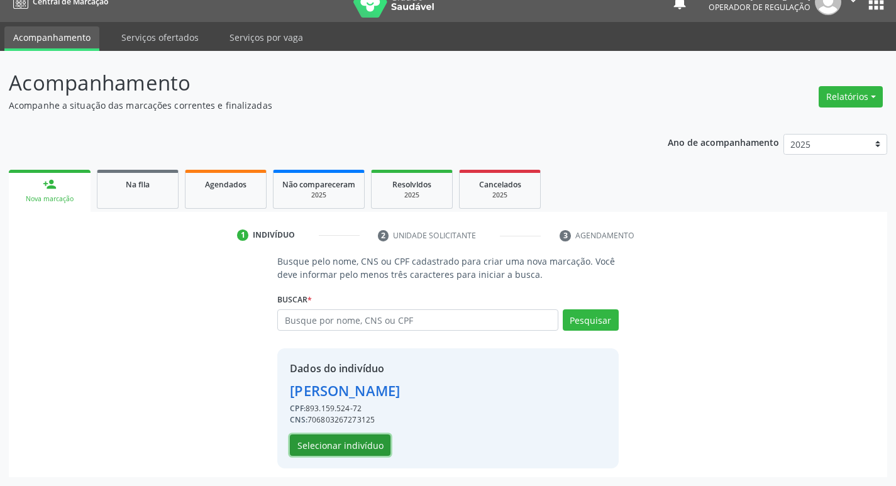
click at [355, 441] on button "Selecionar indivíduo" at bounding box center [340, 445] width 101 height 21
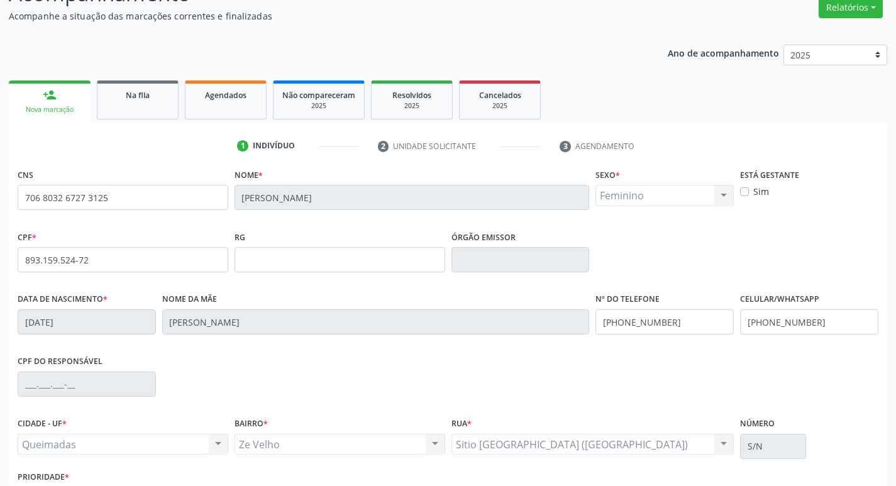
scroll to position [196, 0]
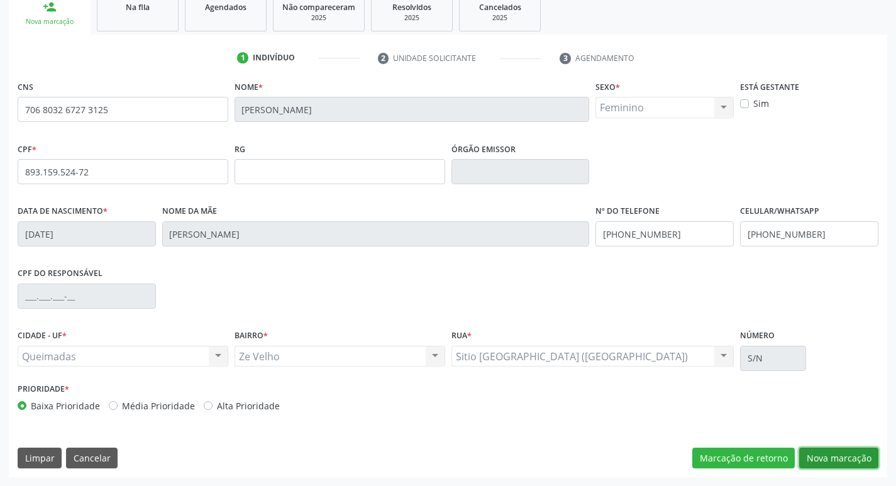
click at [839, 459] on button "Nova marcação" at bounding box center [838, 458] width 79 height 21
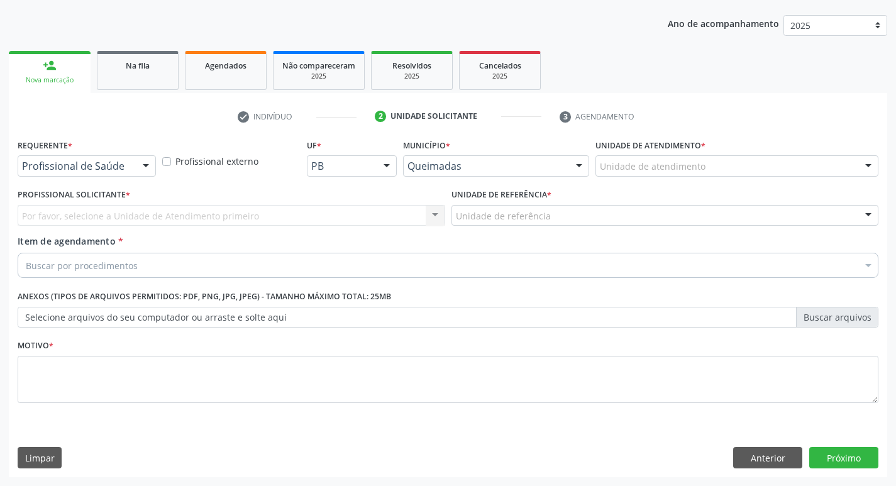
scroll to position [137, 0]
click at [144, 170] on div at bounding box center [145, 166] width 19 height 21
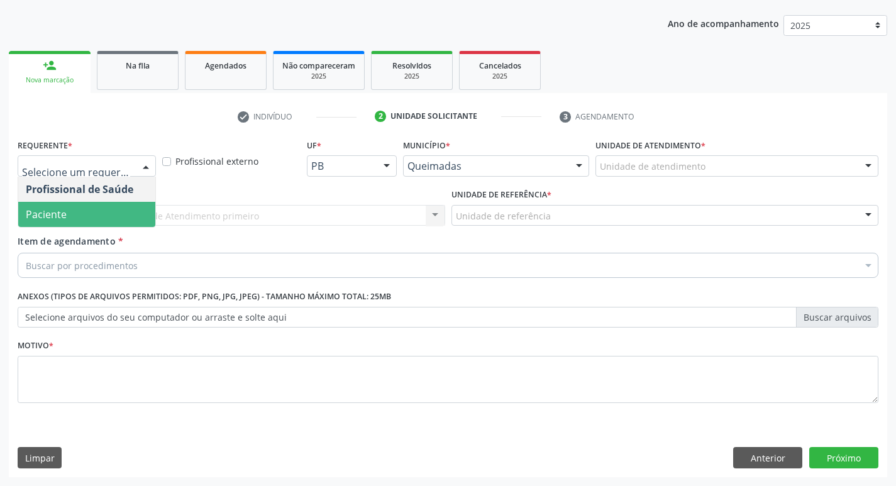
click at [115, 214] on span "Paciente" at bounding box center [86, 214] width 137 height 25
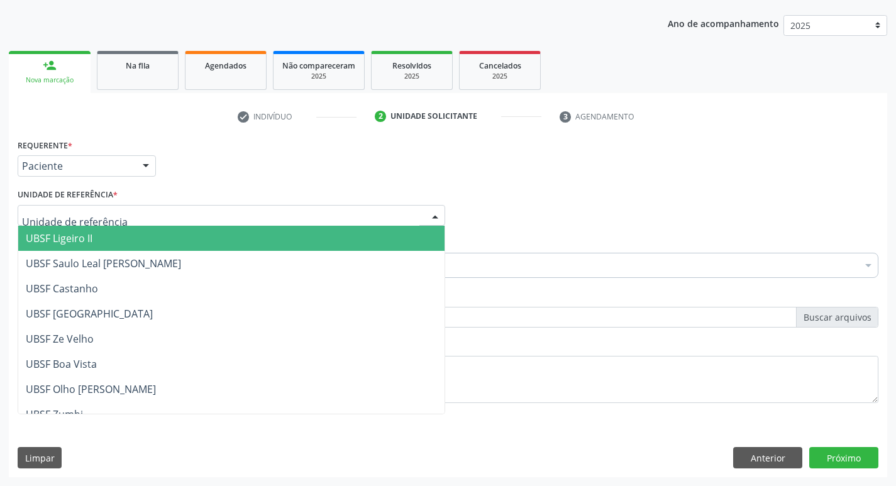
click at [115, 214] on div at bounding box center [232, 215] width 428 height 21
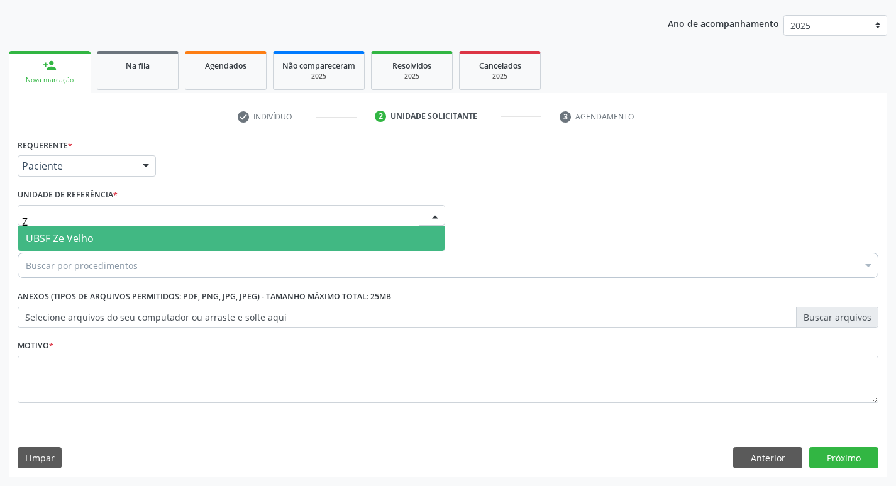
type input "ZE"
click at [113, 237] on span "UBSF Ze Velho" at bounding box center [231, 238] width 426 height 25
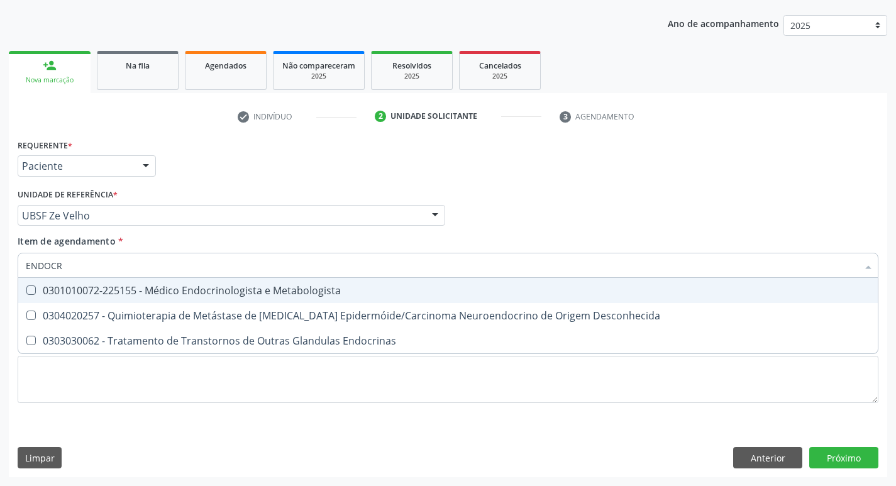
type input "ENDOCRI"
click at [108, 288] on div "0301010072-225155 - Médico Endocrinologista e Metabologista" at bounding box center [448, 291] width 845 height 10
checkbox Metabologista "true"
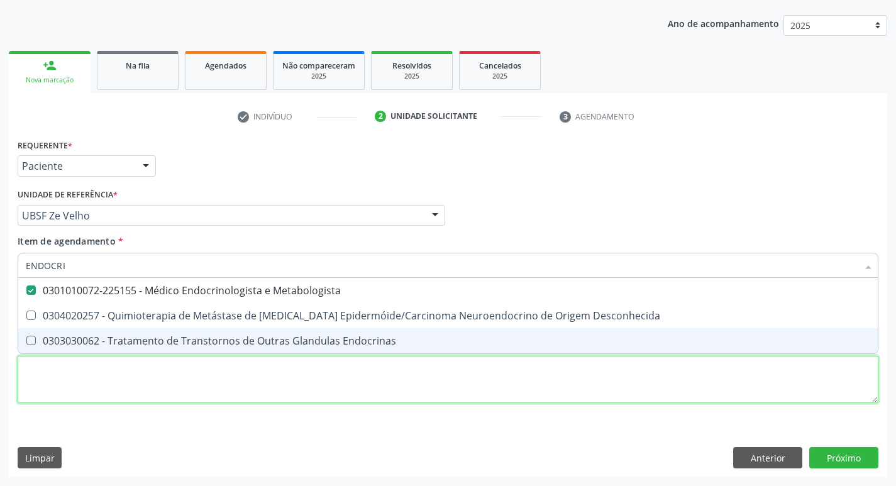
click at [116, 382] on div "Requerente * Paciente Profissional de Saúde Paciente Nenhum resultado encontrad…" at bounding box center [448, 278] width 861 height 285
checkbox Desconhecida "true"
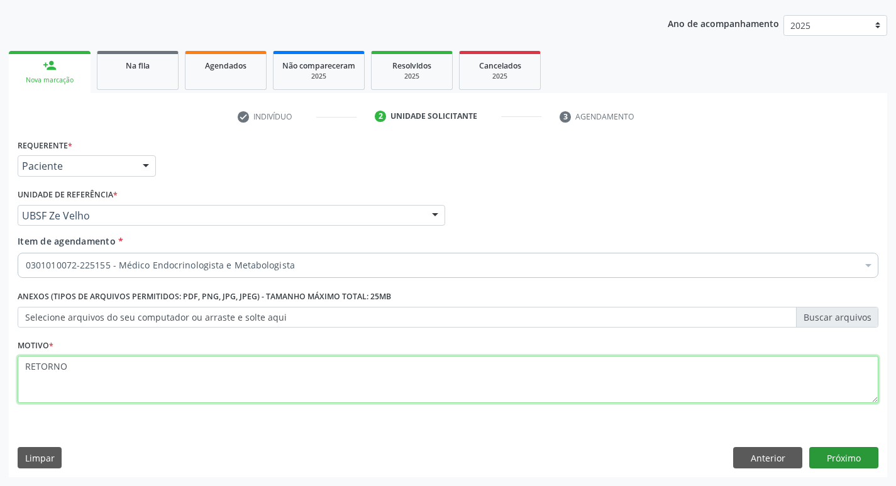
type textarea "RETORNO"
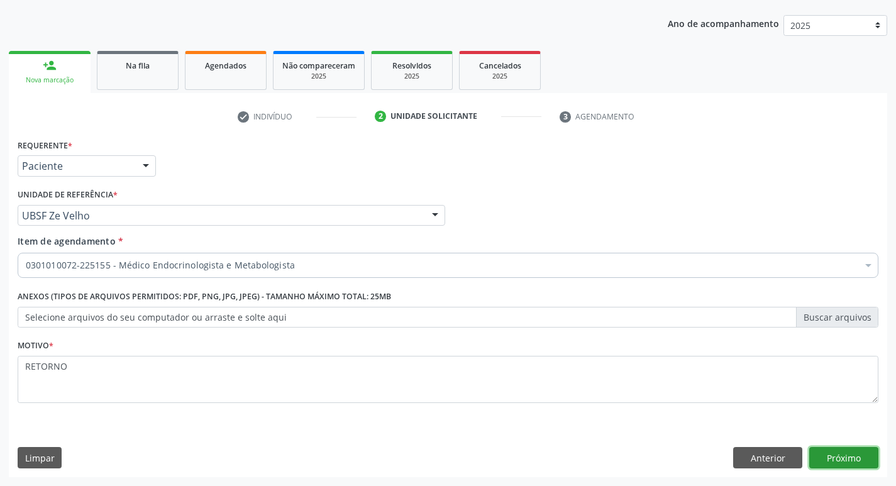
click at [843, 454] on button "Próximo" at bounding box center [844, 457] width 69 height 21
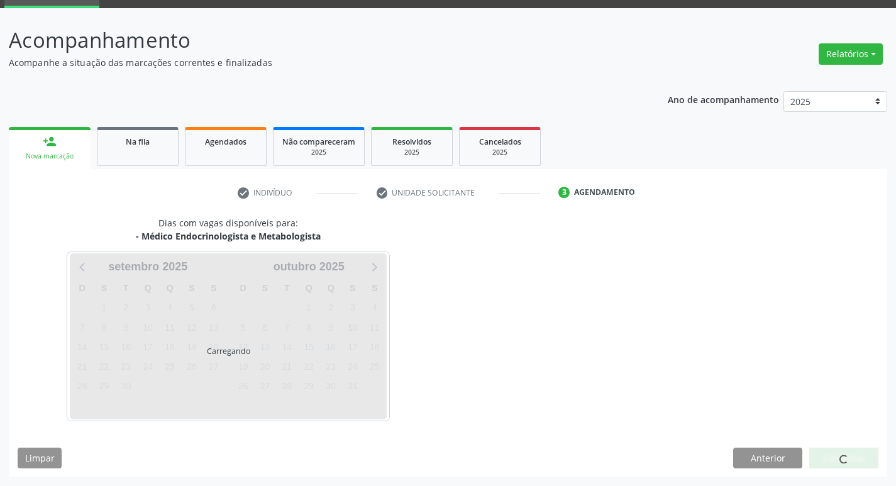
scroll to position [98, 0]
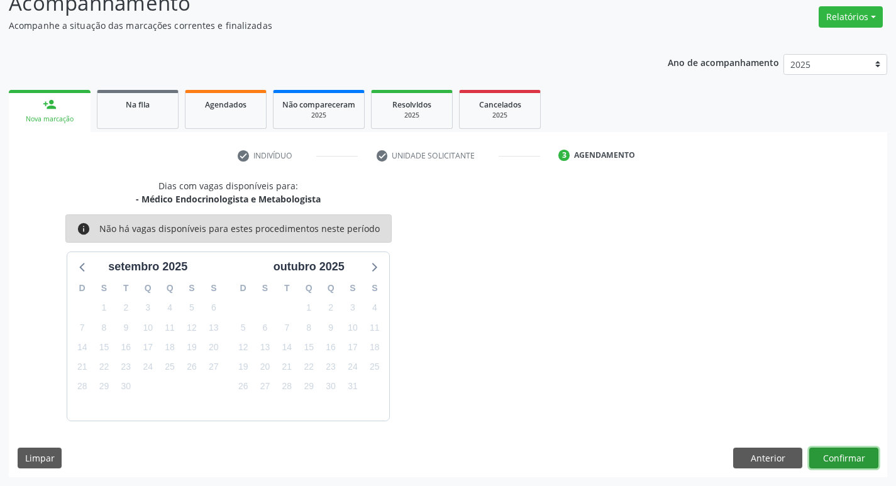
click at [825, 450] on button "Confirmar" at bounding box center [844, 458] width 69 height 21
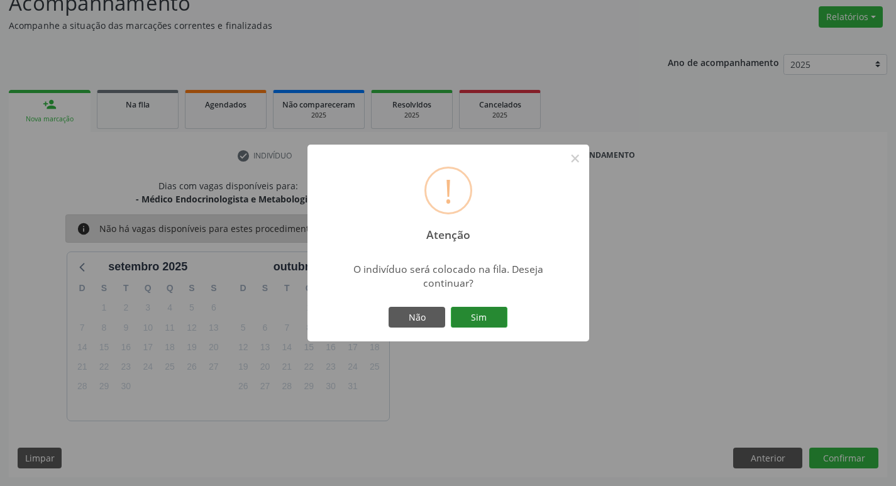
click at [482, 325] on button "Sim" at bounding box center [479, 317] width 57 height 21
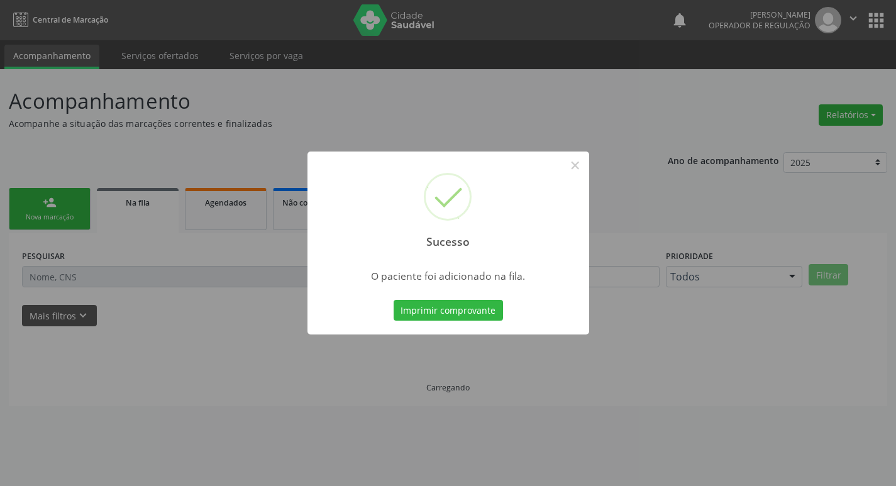
scroll to position [0, 0]
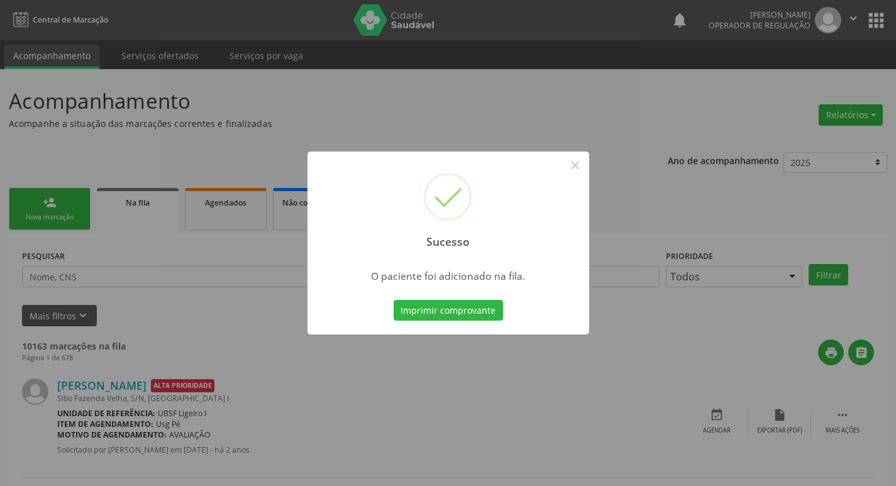
click at [106, 135] on div "Sucesso × O paciente foi adicionado na fila. Imprimir comprovante Cancel" at bounding box center [448, 243] width 896 height 486
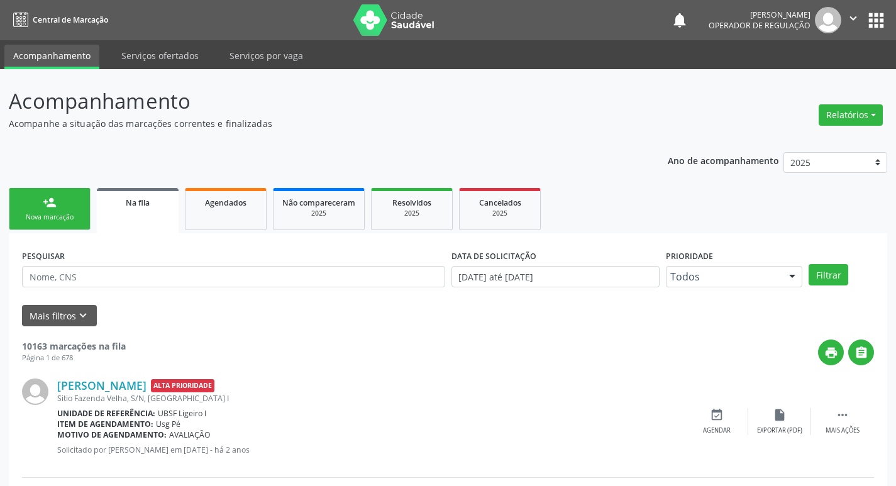
click at [65, 198] on link "person_add Nova marcação" at bounding box center [50, 209] width 82 height 42
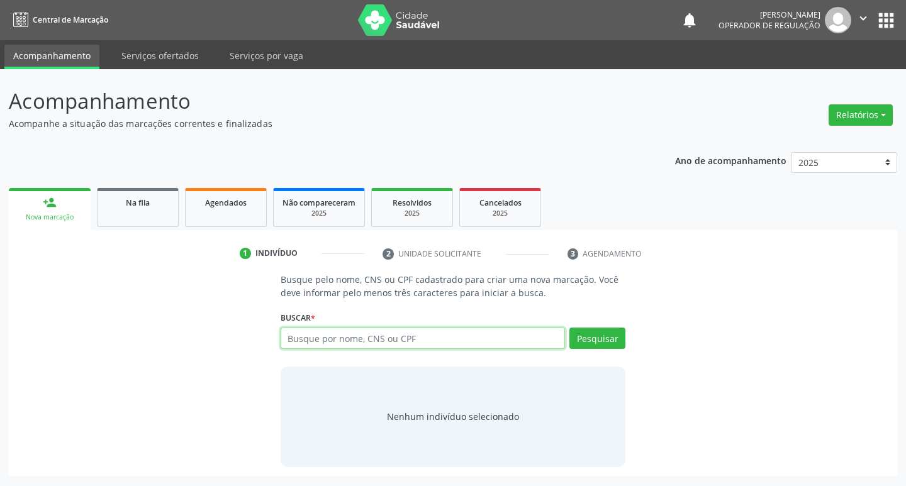
click at [454, 339] on input "text" at bounding box center [423, 338] width 285 height 21
type input "702608261533641"
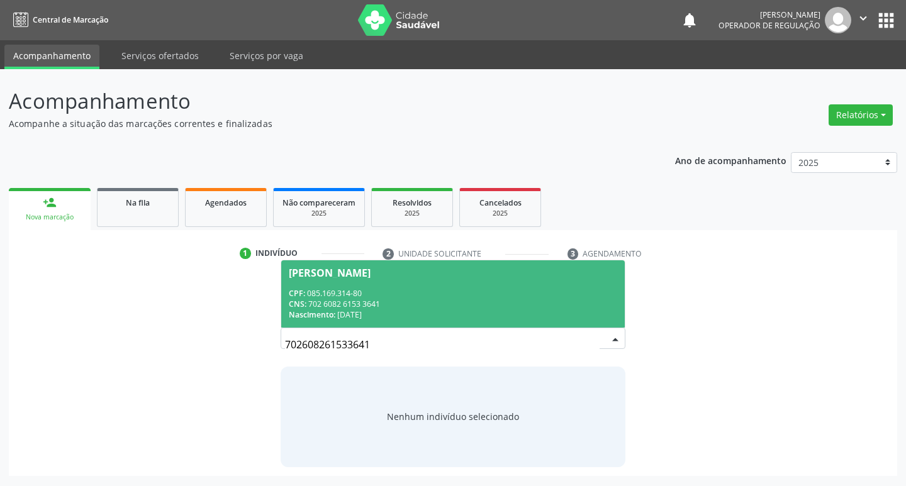
click at [431, 316] on div "Nascimento: 08/11/1985" at bounding box center [453, 314] width 329 height 11
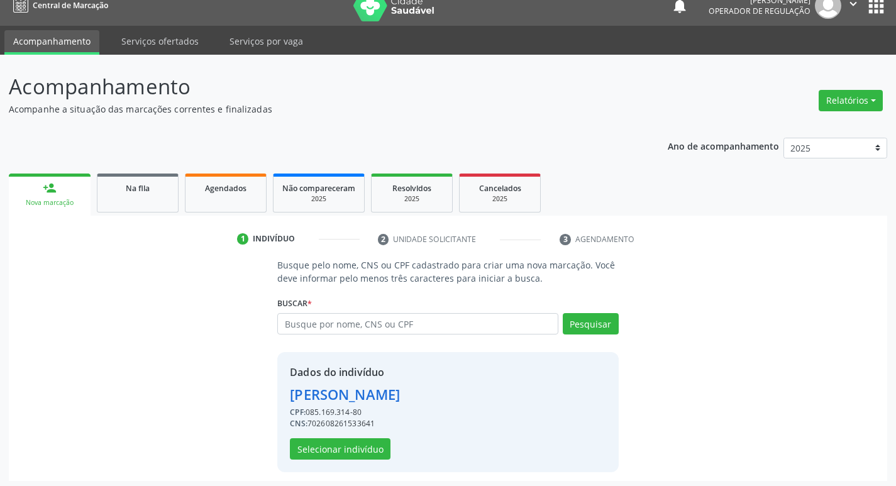
scroll to position [18, 0]
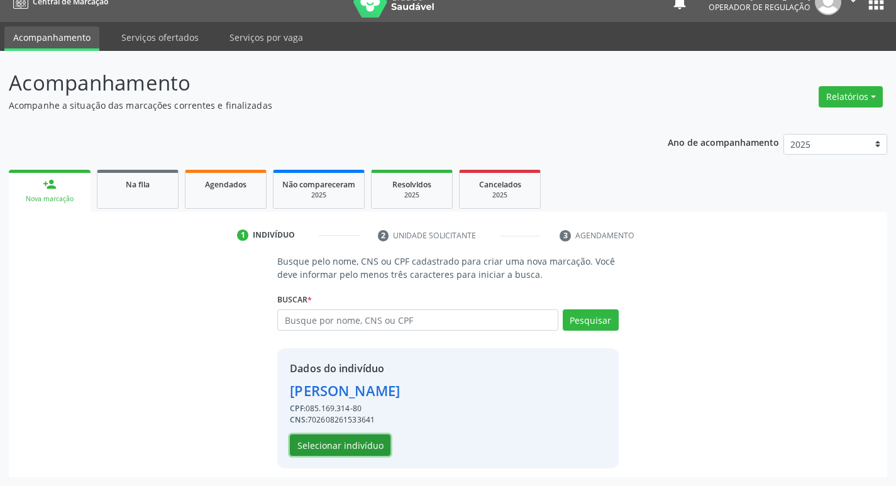
click at [353, 438] on button "Selecionar indivíduo" at bounding box center [340, 445] width 101 height 21
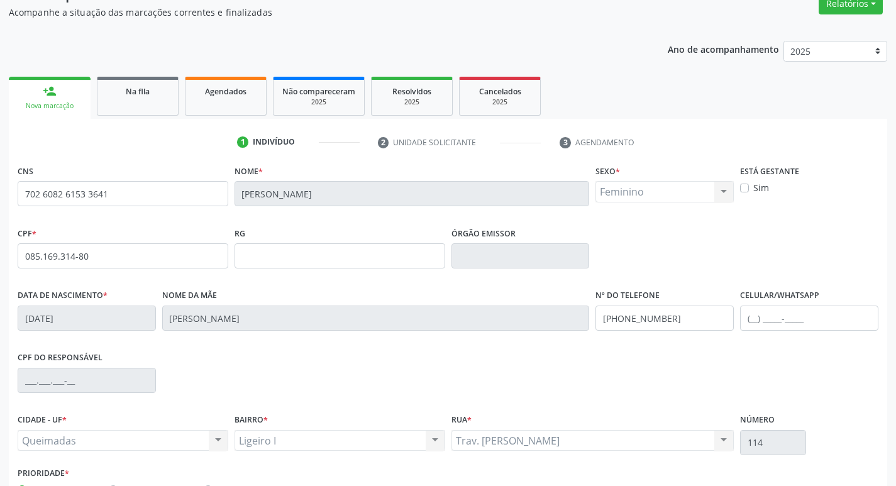
scroll to position [196, 0]
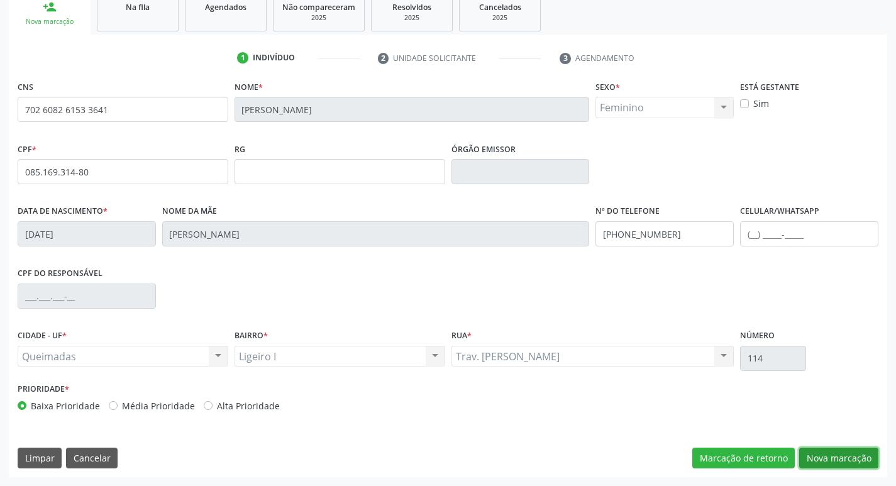
click at [847, 464] on button "Nova marcação" at bounding box center [838, 458] width 79 height 21
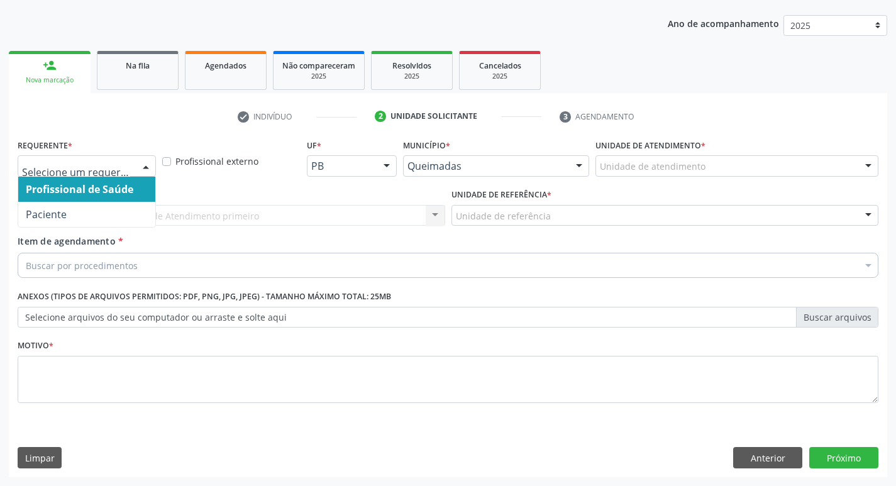
click at [142, 168] on div at bounding box center [145, 166] width 19 height 21
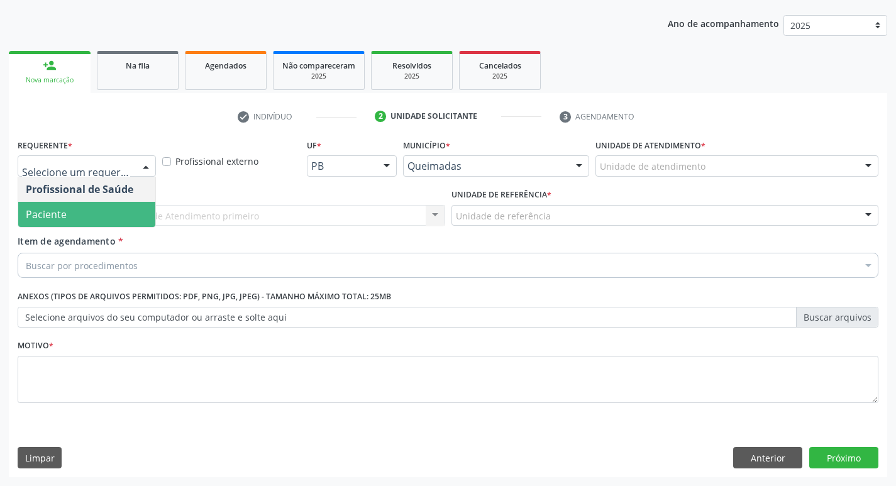
click at [137, 213] on span "Paciente" at bounding box center [86, 214] width 137 height 25
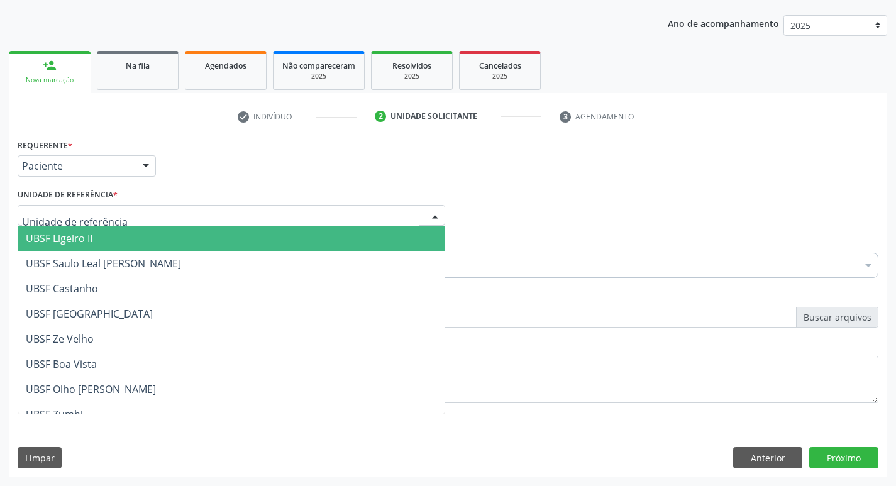
click at [137, 213] on div at bounding box center [232, 215] width 428 height 21
type input "LI"
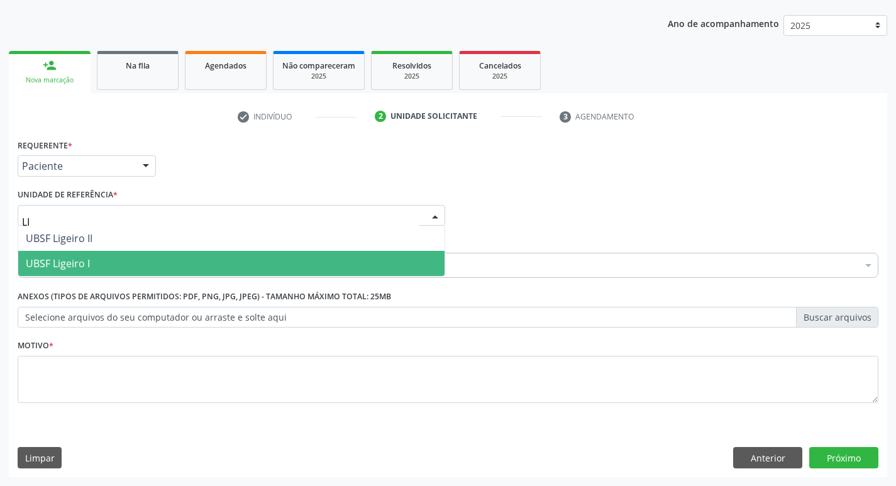
click at [140, 259] on span "UBSF Ligeiro I" at bounding box center [231, 263] width 426 height 25
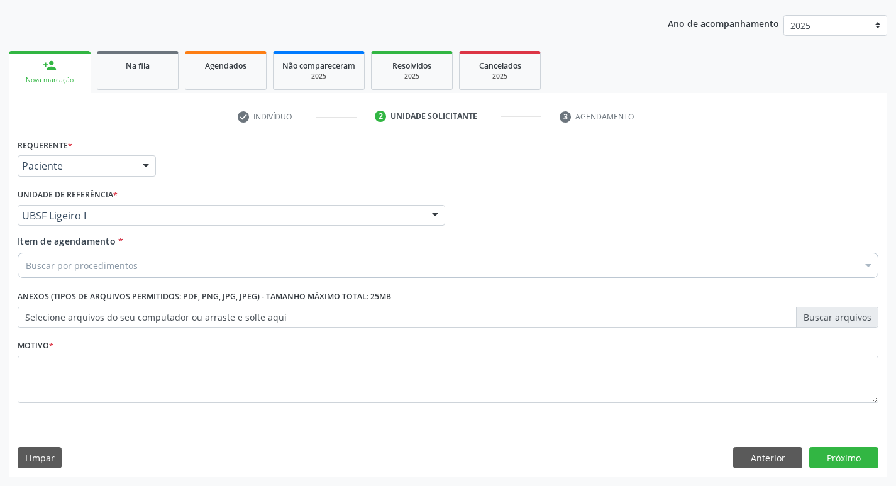
click at [147, 275] on div "Buscar por procedimentos" at bounding box center [448, 265] width 861 height 25
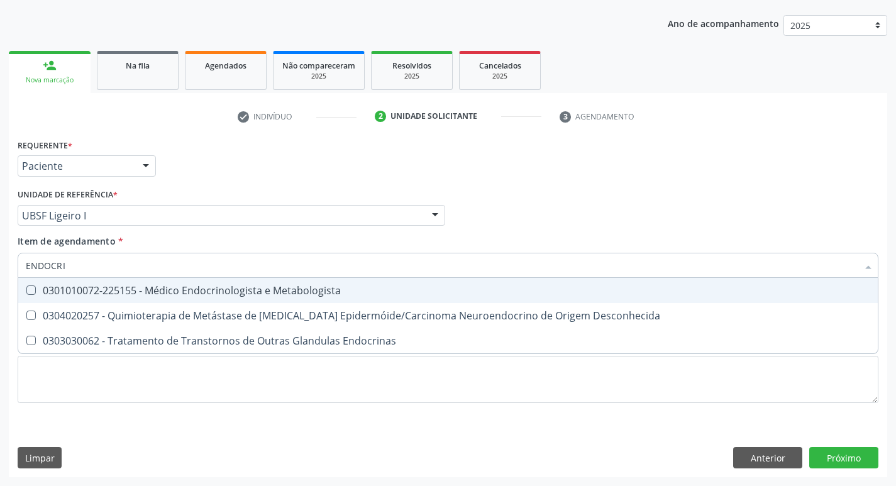
type input "ENDOCRIN"
click at [148, 286] on div "0301010072-225155 - Médico Endocrinologista e Metabologista" at bounding box center [448, 291] width 845 height 10
checkbox Metabologista "true"
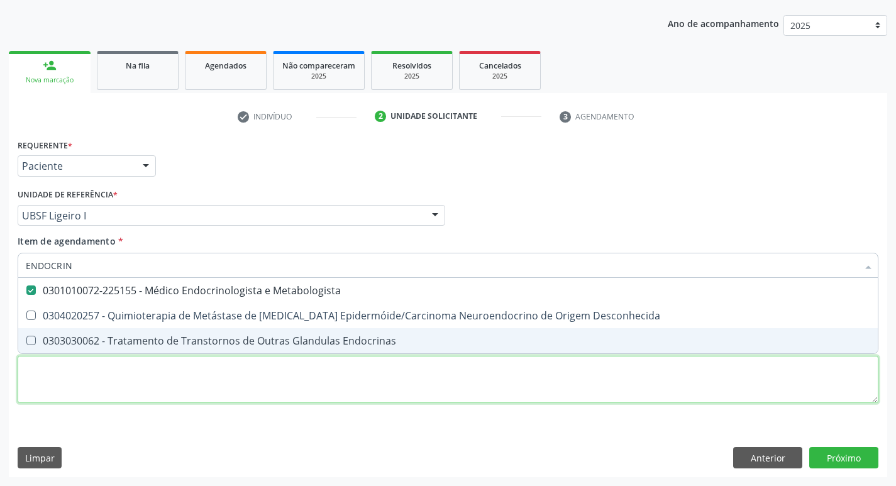
click at [147, 381] on div "Requerente * Paciente Profissional de Saúde Paciente Nenhum resultado encontrad…" at bounding box center [448, 278] width 861 height 285
checkbox Desconhecida "true"
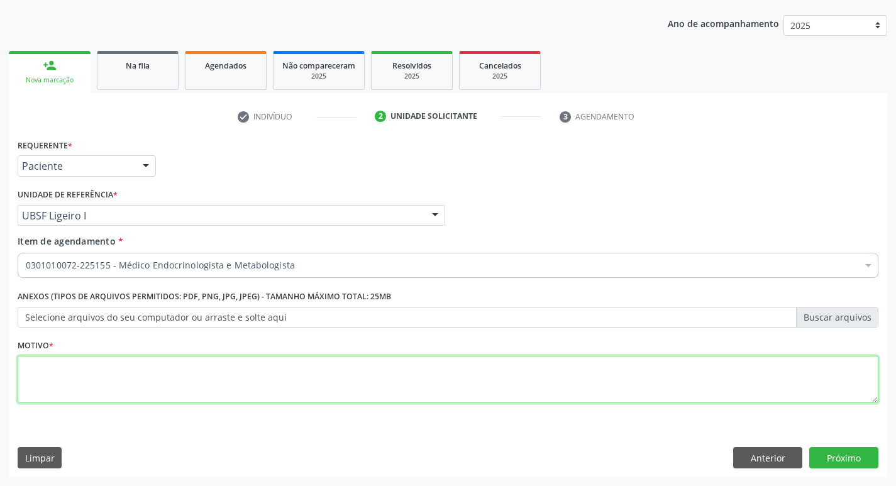
click at [147, 381] on textarea at bounding box center [448, 380] width 861 height 48
type textarea "AVALIAÇÃO"
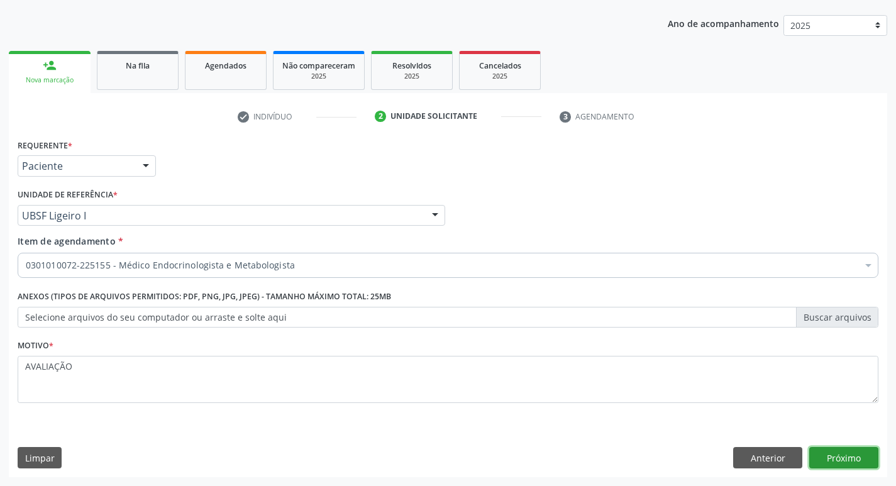
click at [855, 454] on button "Próximo" at bounding box center [844, 457] width 69 height 21
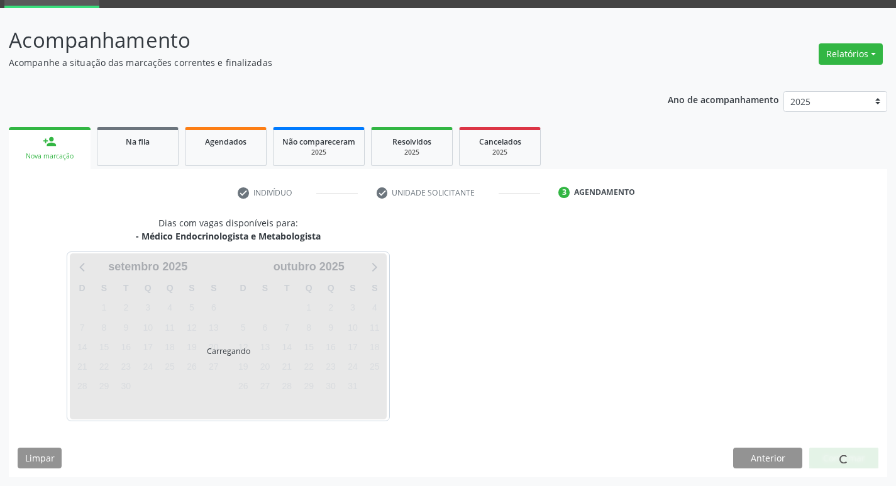
scroll to position [98, 0]
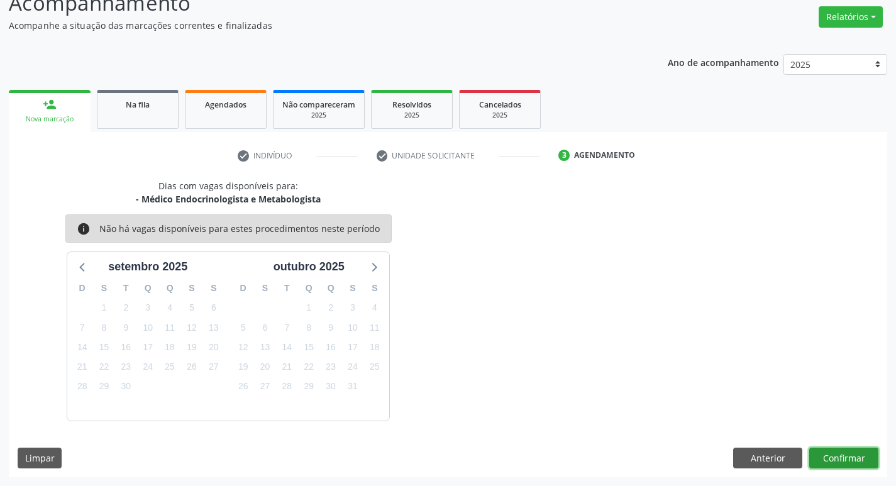
click at [849, 460] on button "Confirmar" at bounding box center [844, 458] width 69 height 21
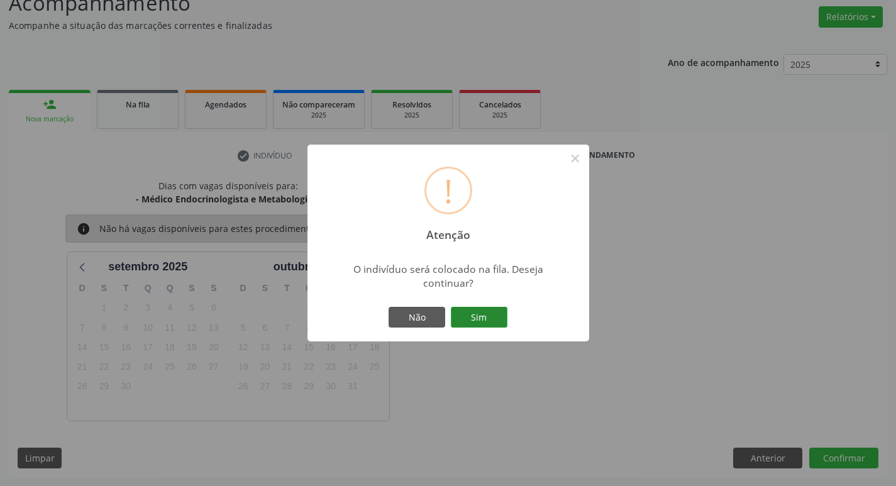
click at [494, 321] on button "Sim" at bounding box center [479, 317] width 57 height 21
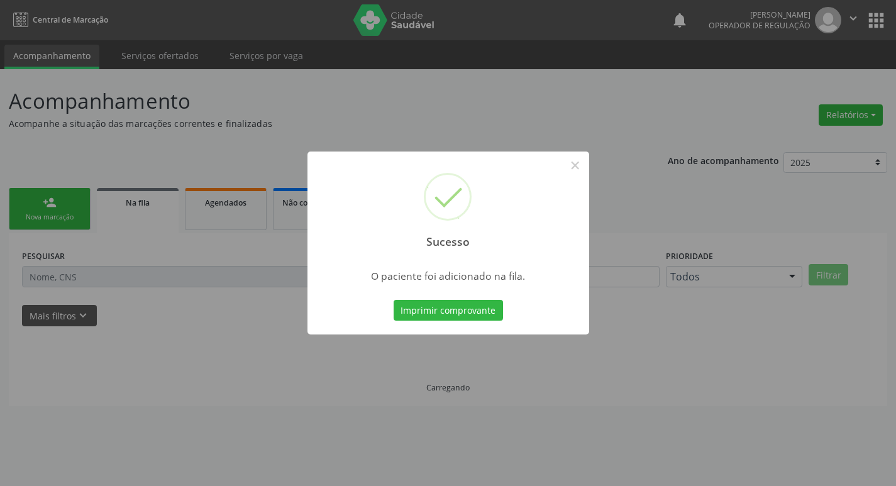
scroll to position [0, 0]
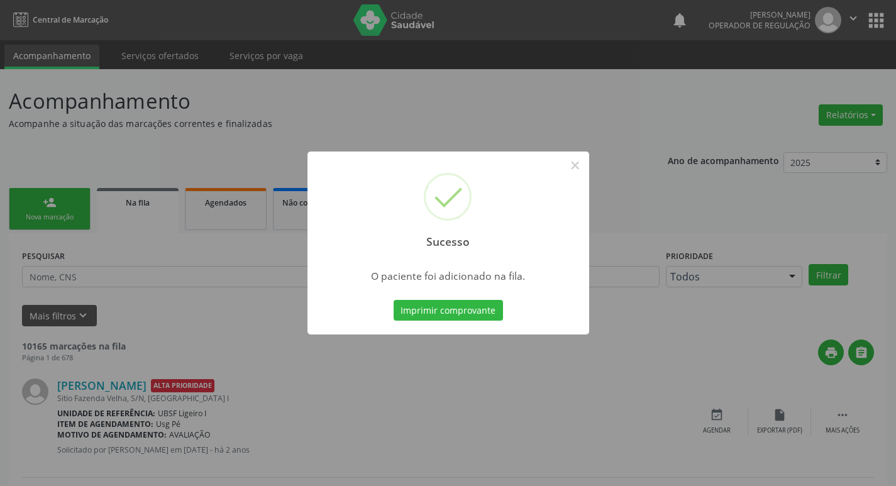
click at [24, 57] on div "Sucesso × O paciente foi adicionado na fila. Imprimir comprovante Cancel" at bounding box center [448, 243] width 896 height 486
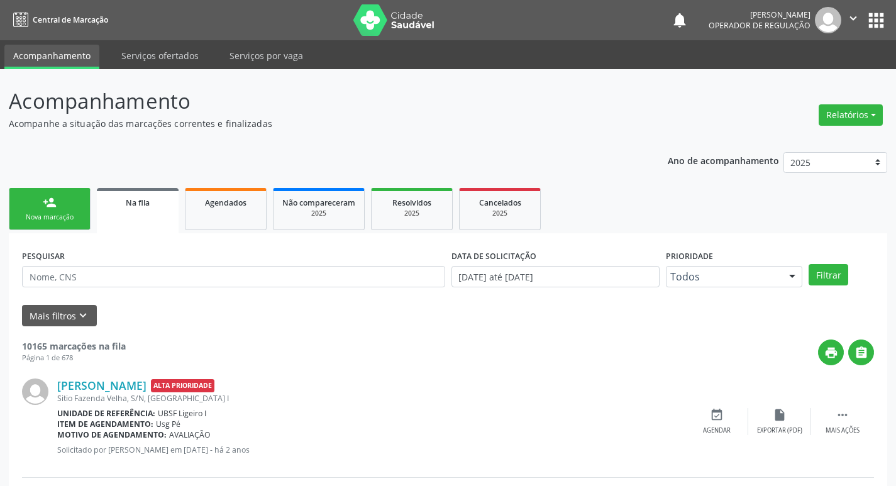
click at [38, 192] on link "person_add Nova marcação" at bounding box center [50, 209] width 82 height 42
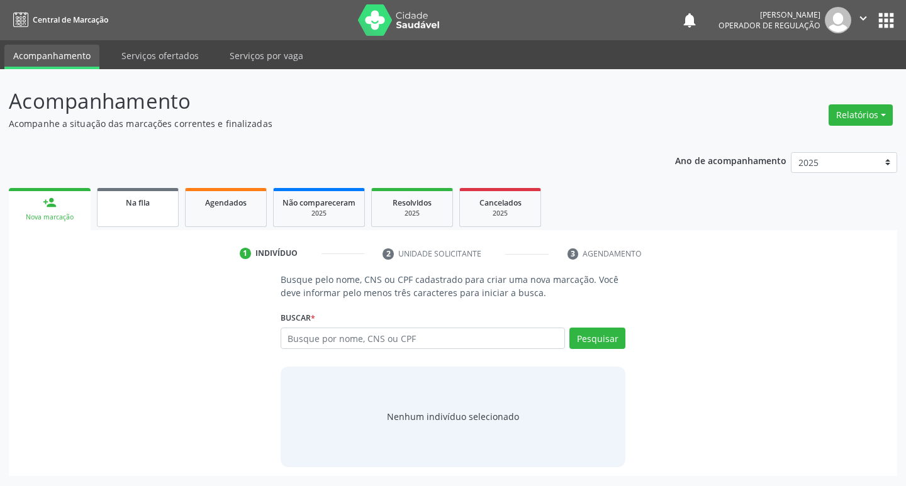
click at [172, 209] on link "Na fila" at bounding box center [138, 207] width 82 height 39
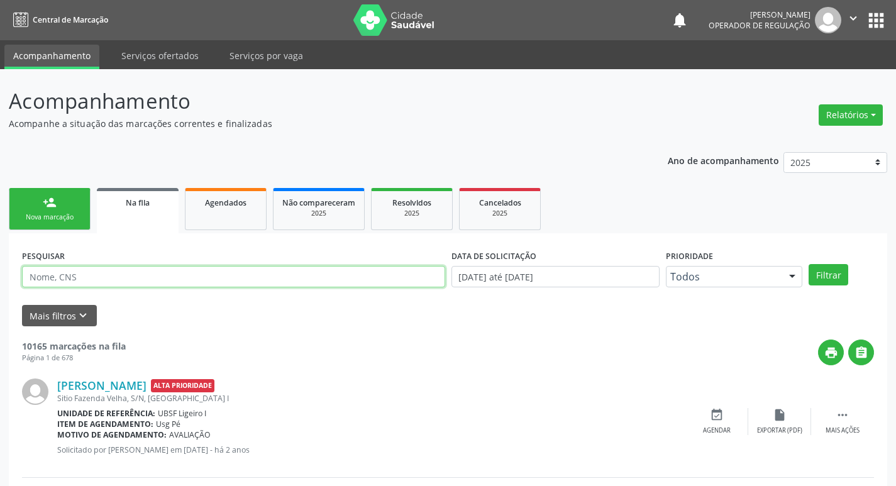
click at [162, 281] on input "text" at bounding box center [233, 276] width 423 height 21
type input "702301166615314"
click at [809, 264] on button "Filtrar" at bounding box center [829, 274] width 40 height 21
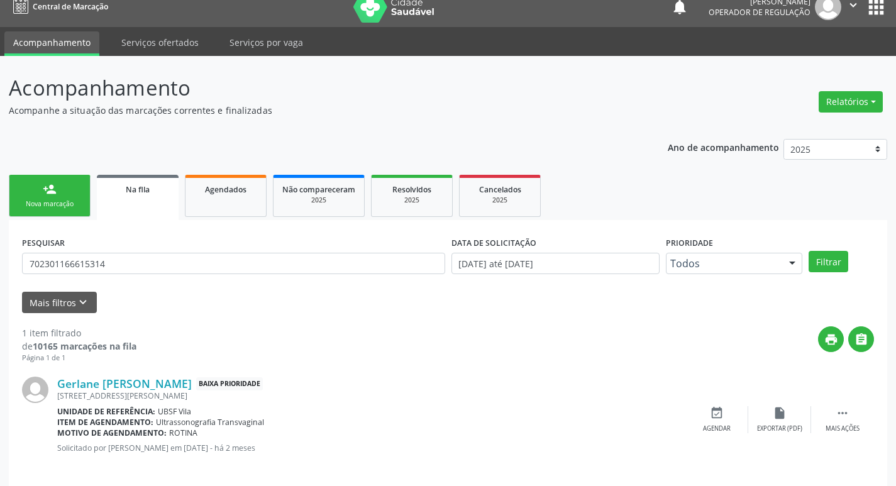
scroll to position [25, 0]
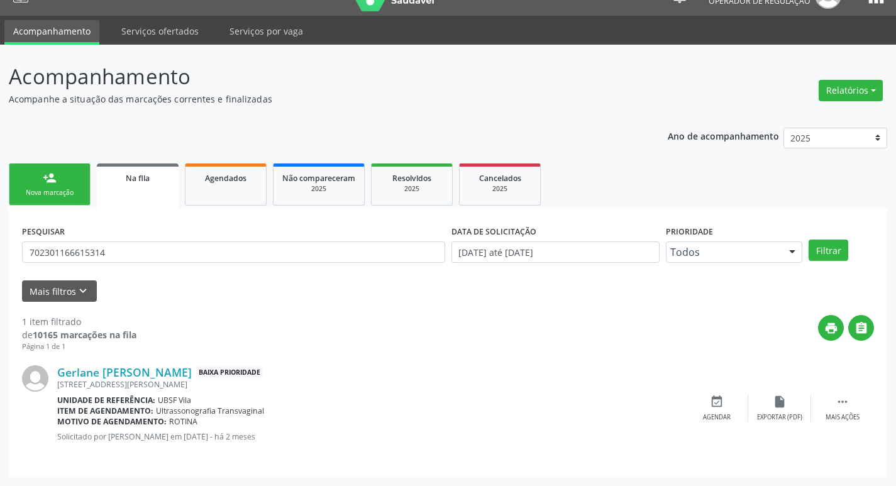
click at [78, 185] on link "person_add Nova marcação" at bounding box center [50, 185] width 82 height 42
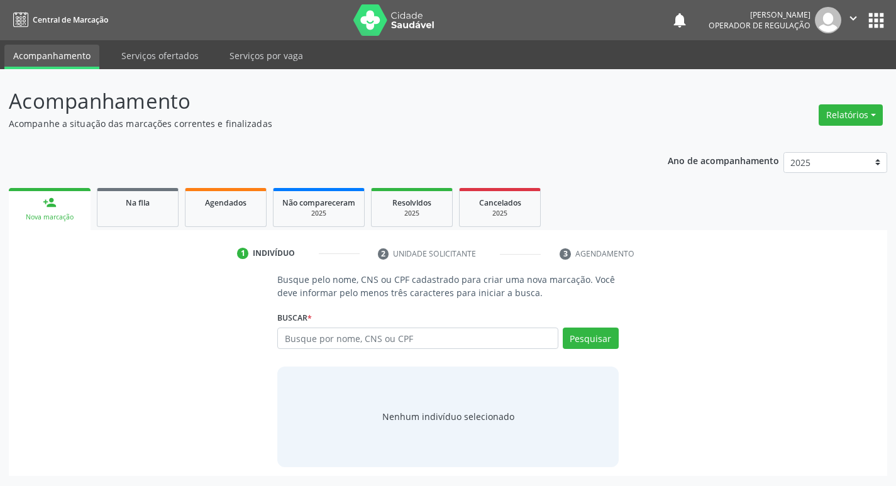
scroll to position [0, 0]
click at [438, 332] on input "text" at bounding box center [423, 338] width 285 height 21
type input "701008819767794"
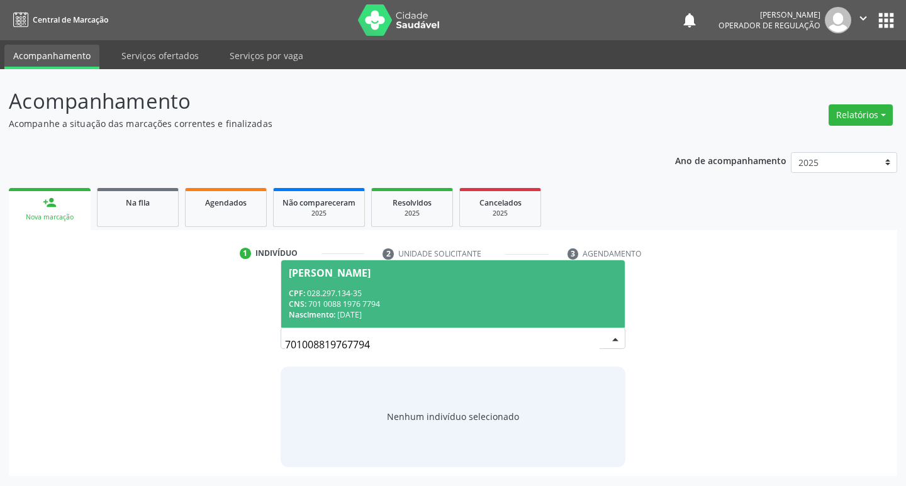
click at [316, 284] on span "Ana Serafim da Silva CPF: 028.297.134-35 CNS: 701 0088 1976 7794 Nascimento: 04…" at bounding box center [453, 293] width 344 height 67
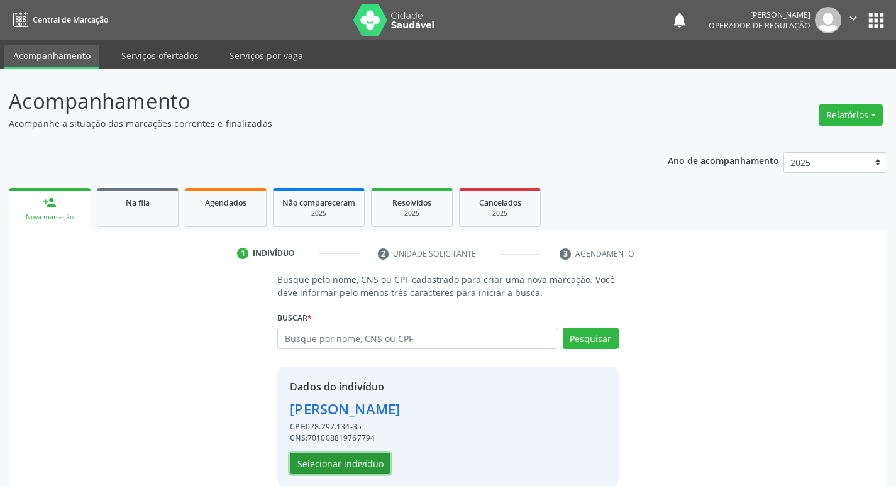
click at [364, 458] on button "Selecionar indivíduo" at bounding box center [340, 463] width 101 height 21
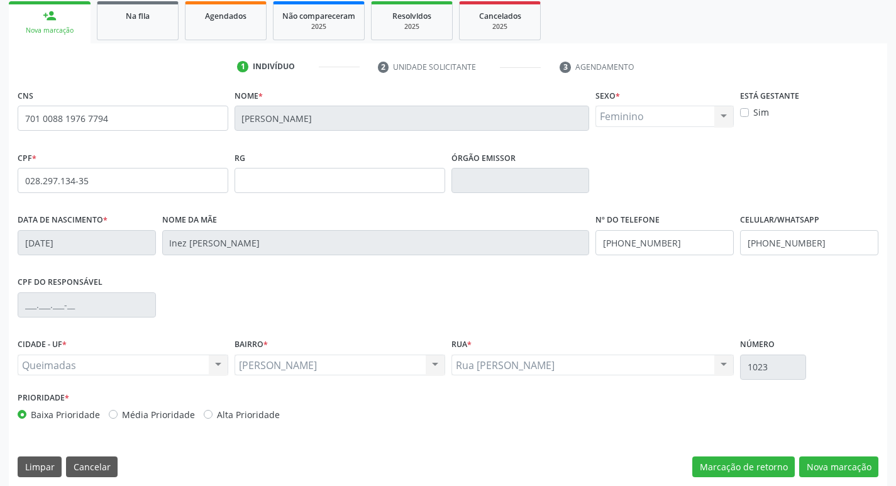
scroll to position [196, 0]
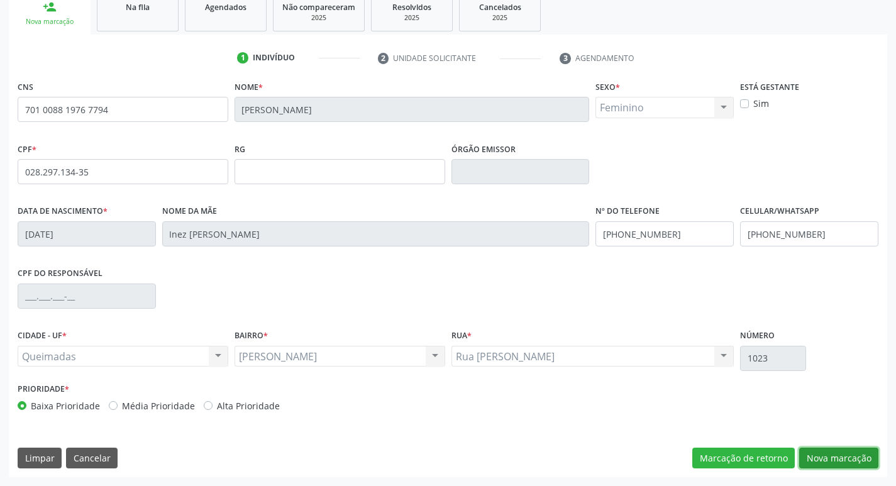
click at [838, 454] on button "Nova marcação" at bounding box center [838, 458] width 79 height 21
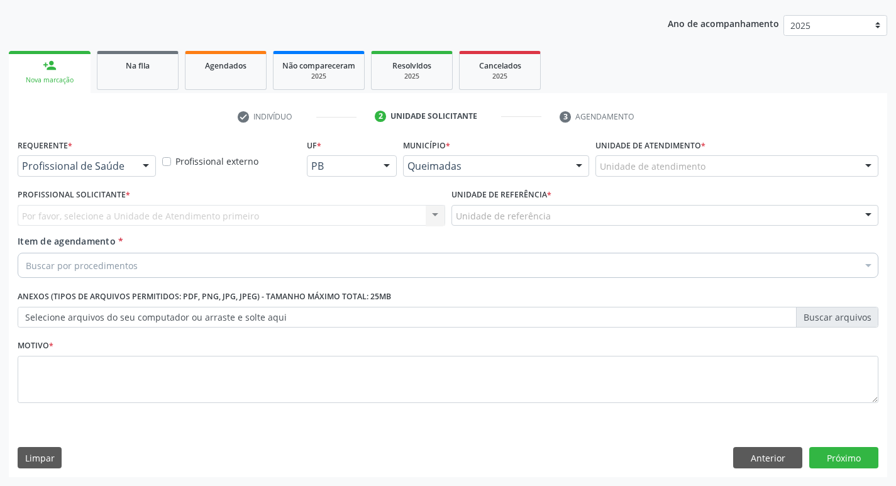
scroll to position [137, 0]
click at [143, 177] on div "Profissional de Saúde Profissional de Saúde Paciente Nenhum resultado encontrad…" at bounding box center [87, 165] width 138 height 21
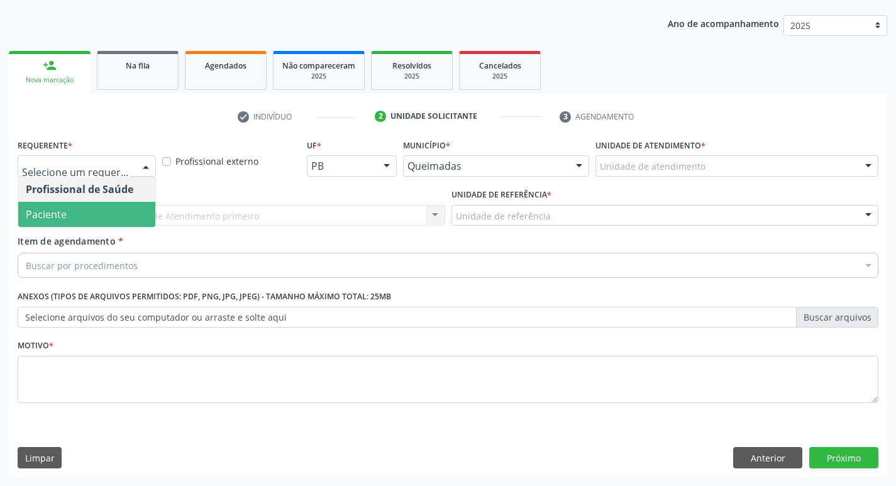
click at [126, 209] on span "Paciente" at bounding box center [86, 214] width 137 height 25
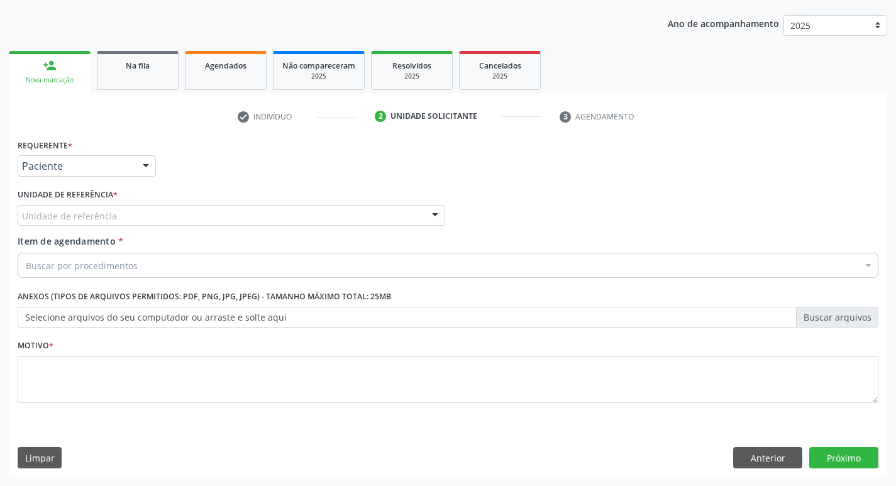
click at [120, 220] on div "Unidade de referência" at bounding box center [232, 215] width 428 height 21
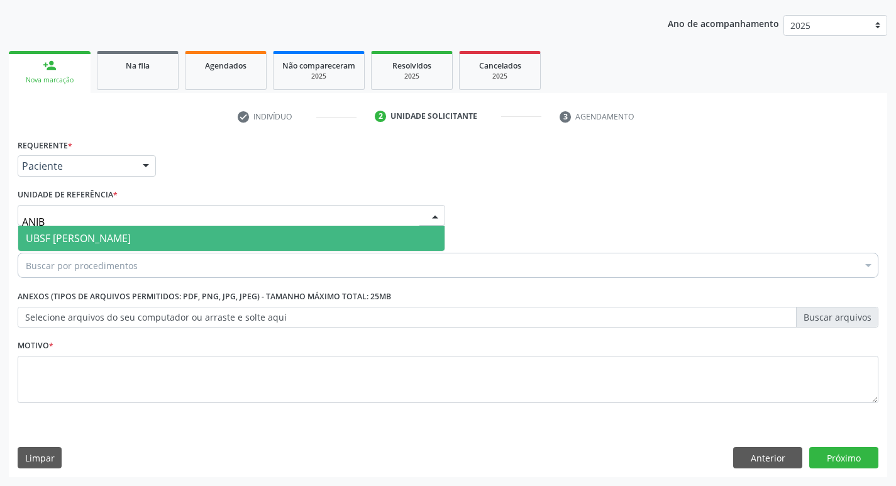
type input "ANIBA"
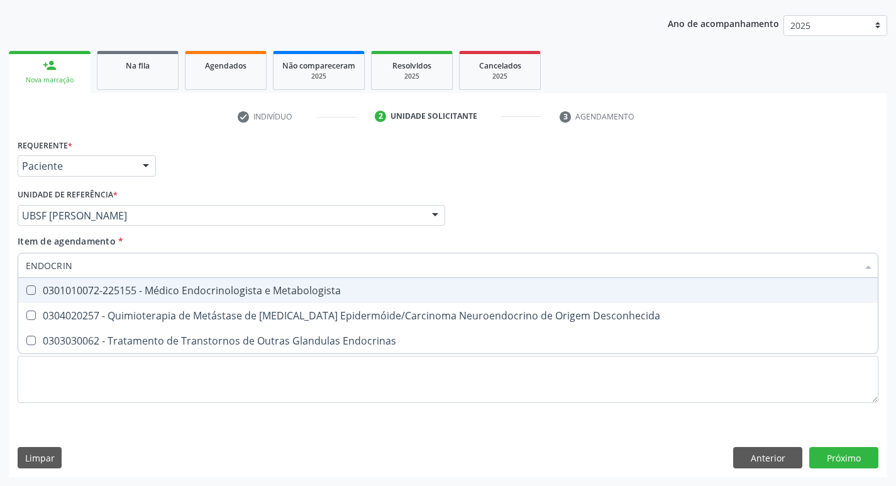
type input "ENDOCRINO"
click at [101, 278] on span "0301010072-225155 - Médico Endocrinologista e Metabologista" at bounding box center [448, 290] width 860 height 25
checkbox Metabologista "true"
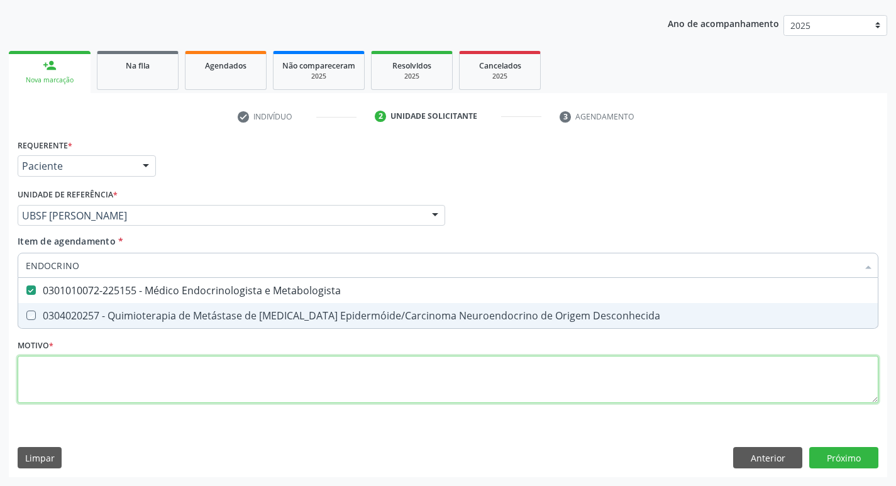
click at [55, 372] on div "Requerente * Paciente Profissional de Saúde Paciente Nenhum resultado encontrad…" at bounding box center [448, 278] width 861 height 285
checkbox Desconhecida "true"
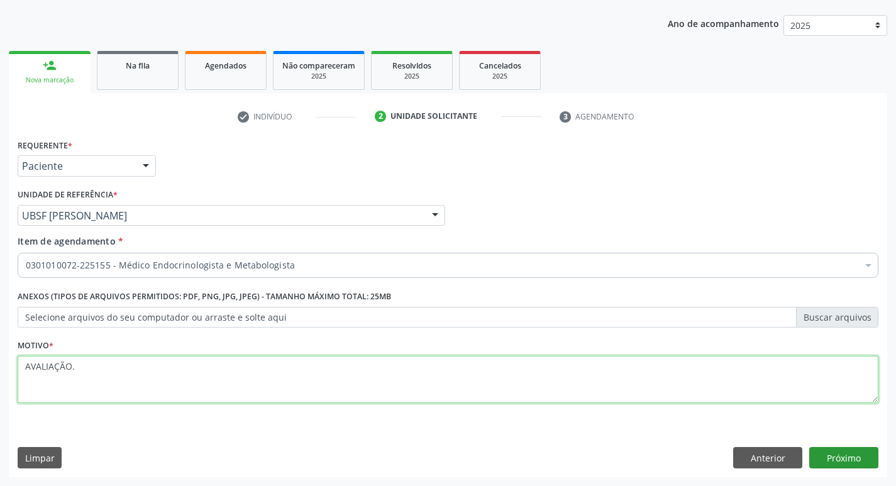
type textarea "AVALIAÇÃO."
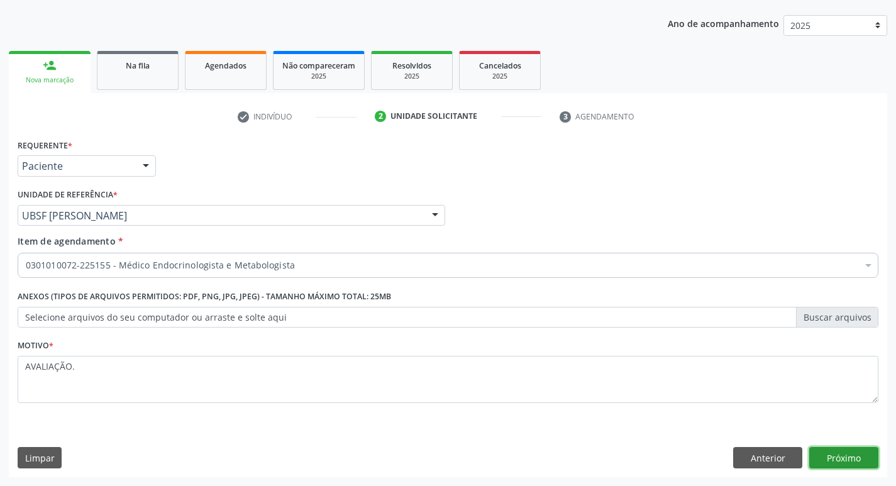
click at [867, 452] on button "Próximo" at bounding box center [844, 457] width 69 height 21
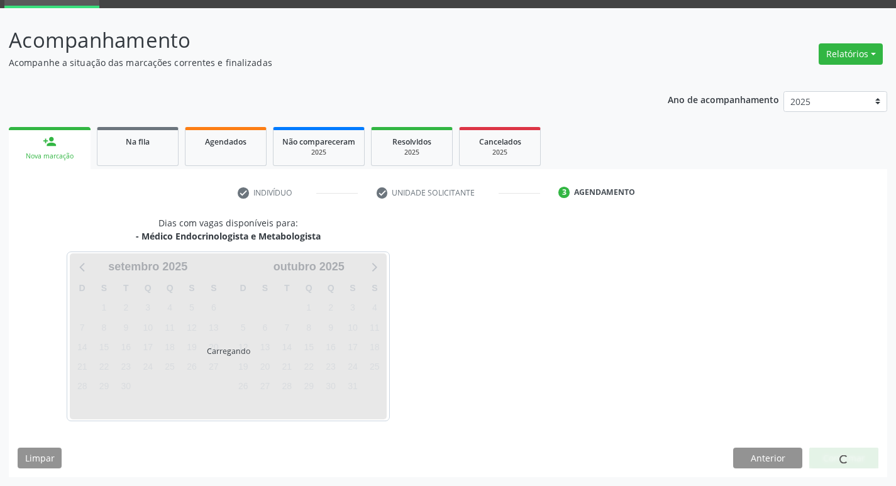
scroll to position [98, 0]
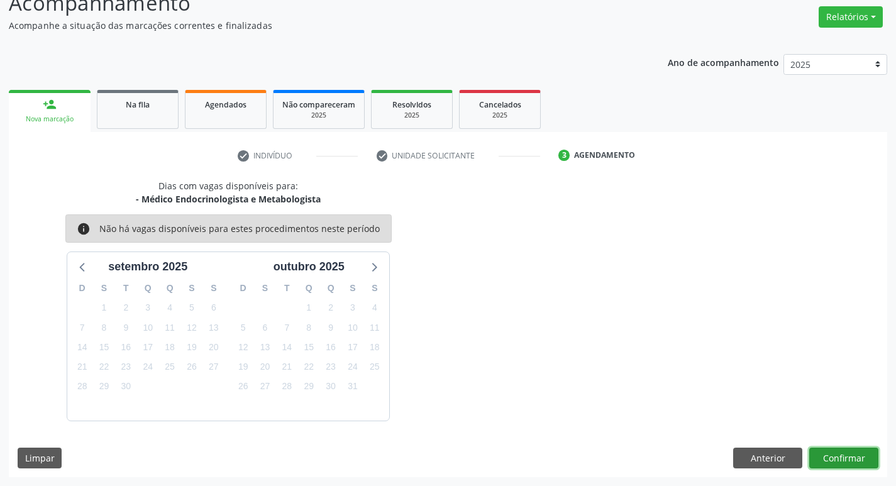
click at [852, 459] on button "Confirmar" at bounding box center [844, 458] width 69 height 21
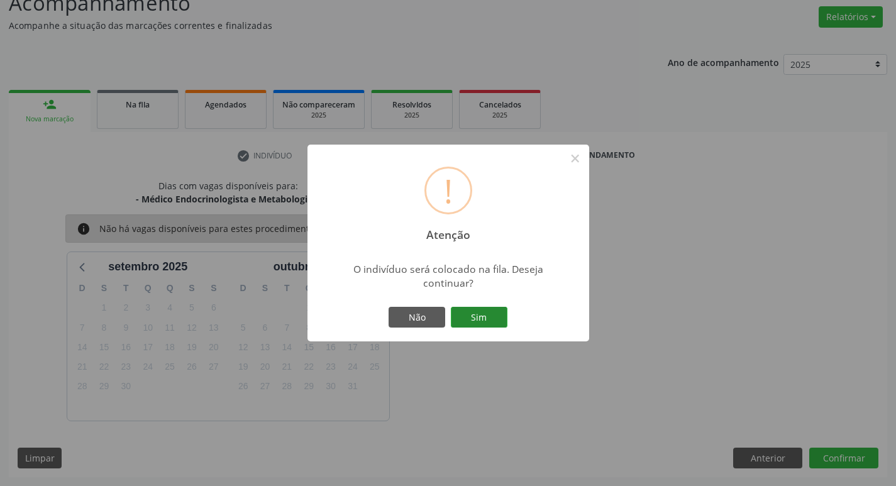
click at [474, 318] on button "Sim" at bounding box center [479, 317] width 57 height 21
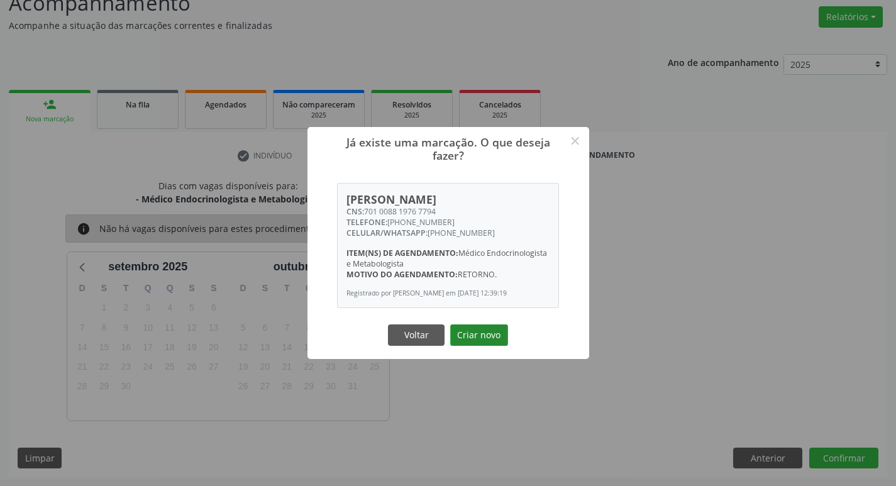
click at [490, 338] on button "Criar novo" at bounding box center [479, 335] width 58 height 21
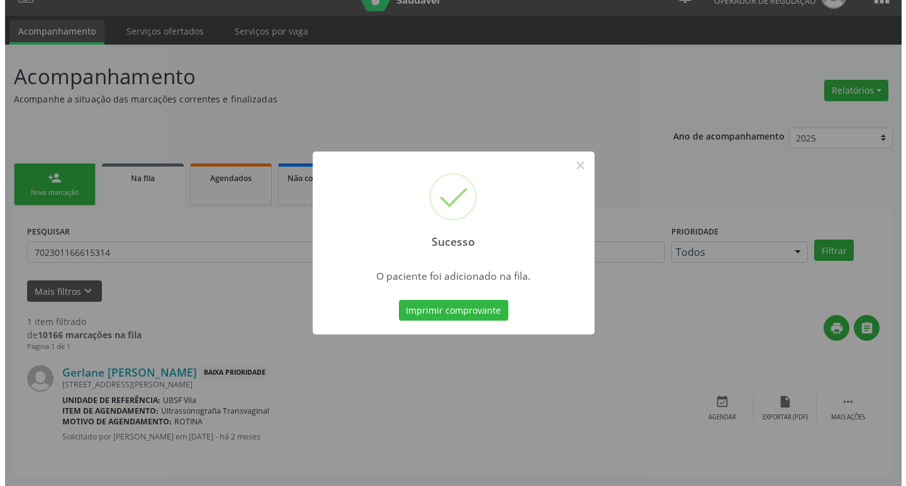
scroll to position [0, 0]
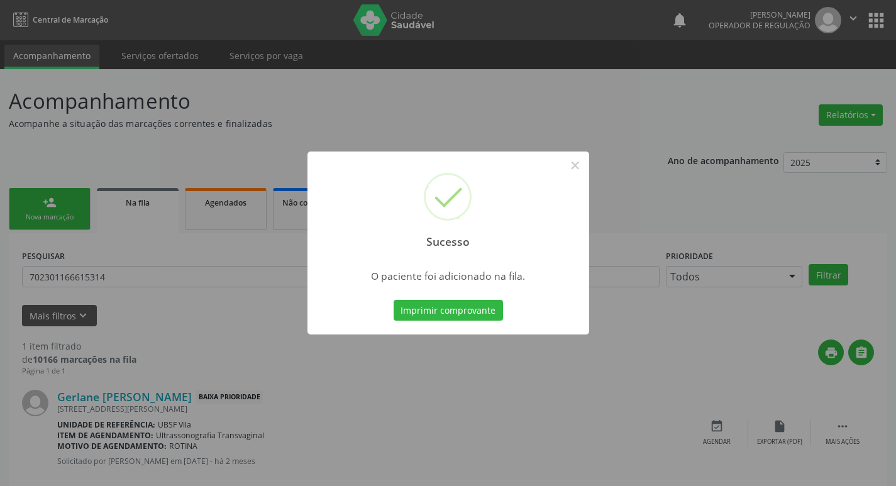
click at [394, 300] on button "Imprimir comprovante" at bounding box center [448, 310] width 109 height 21
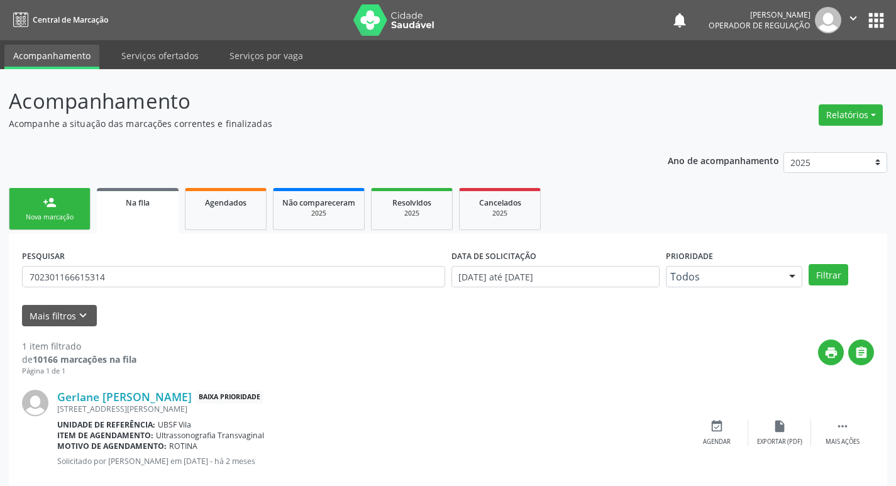
click at [86, 196] on link "person_add Nova marcação" at bounding box center [50, 209] width 82 height 42
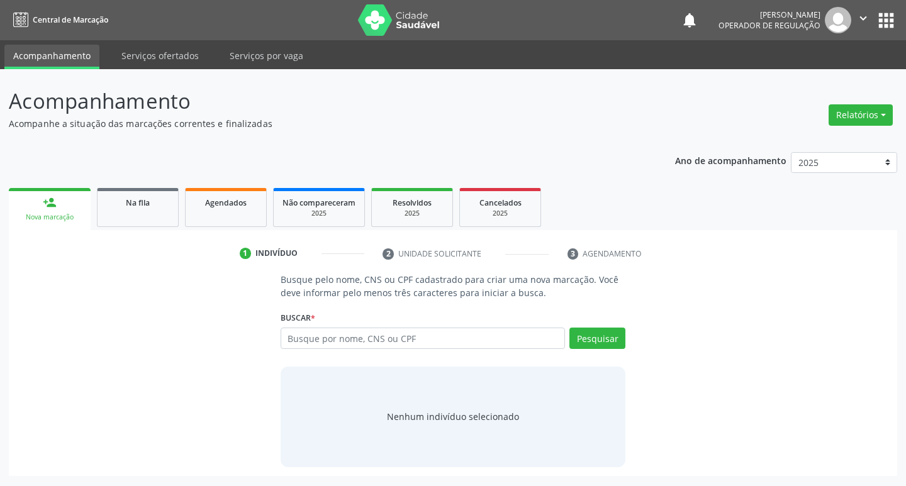
click at [388, 342] on input "text" at bounding box center [423, 338] width 285 height 21
click at [395, 342] on input "text" at bounding box center [423, 338] width 285 height 21
click at [370, 337] on input "text" at bounding box center [423, 338] width 285 height 21
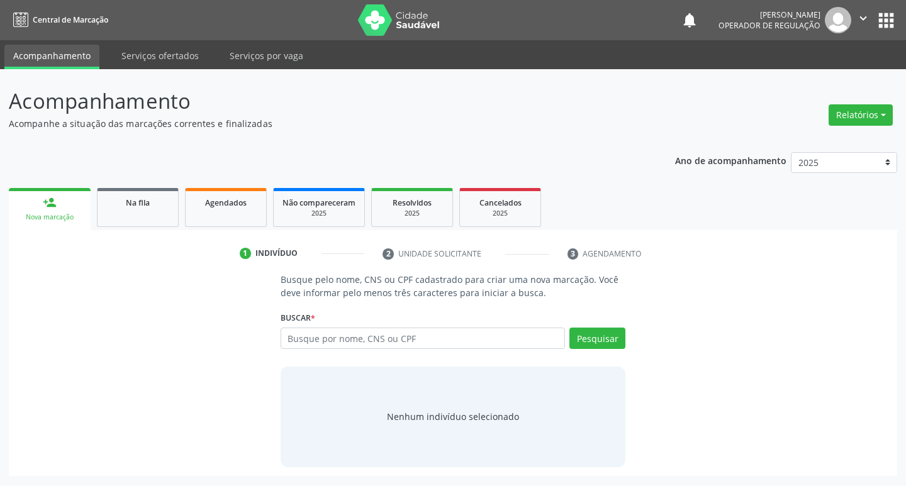
click at [377, 337] on input "text" at bounding box center [423, 338] width 285 height 21
